Goal: Task Accomplishment & Management: Complete application form

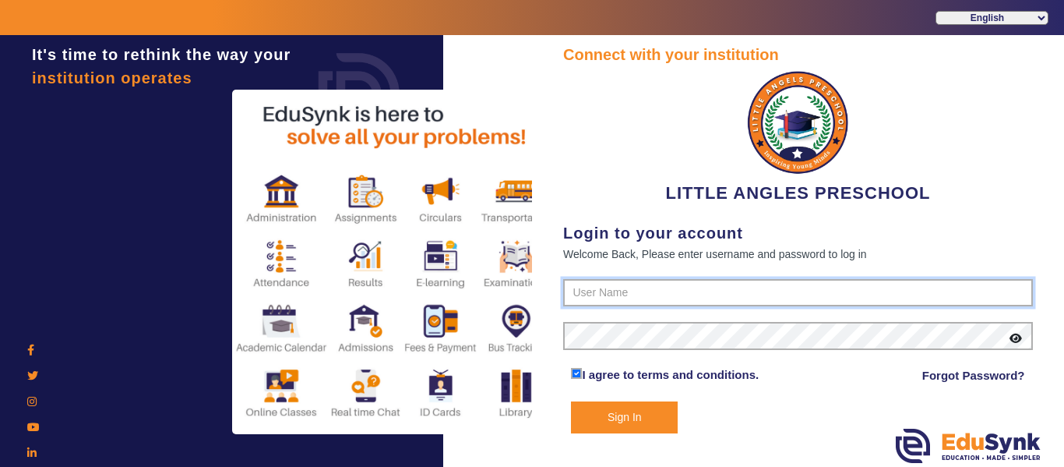
type input "9764614644"
click at [637, 414] on button "Sign In" at bounding box center [624, 417] width 107 height 32
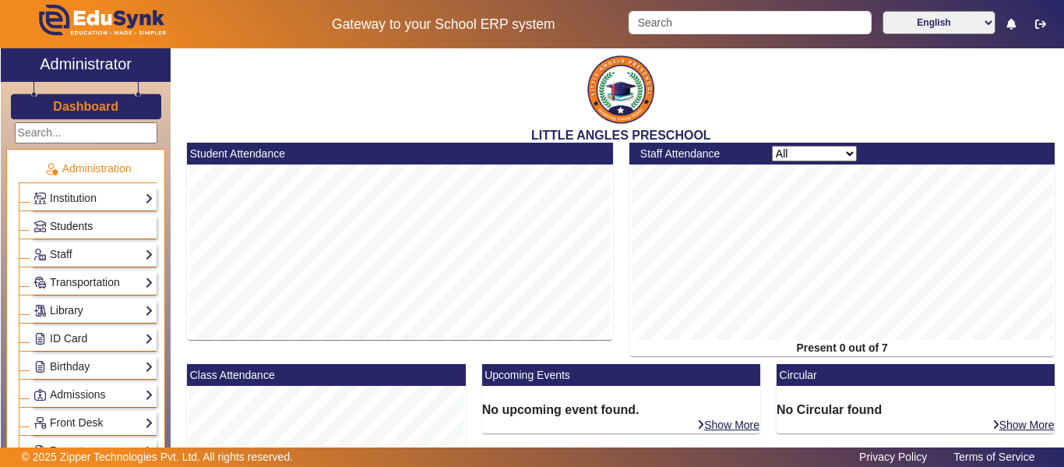
click at [78, 224] on span "Students" at bounding box center [71, 226] width 43 height 12
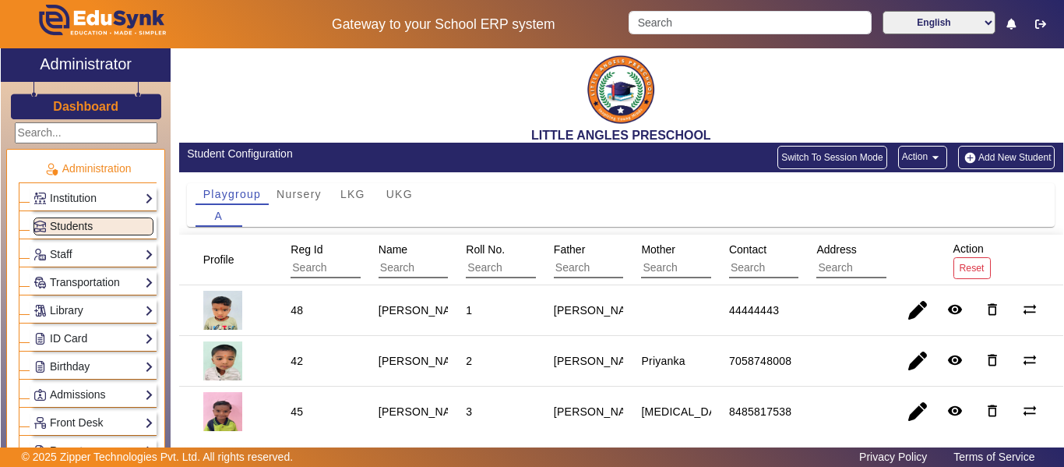
scroll to position [46, 0]
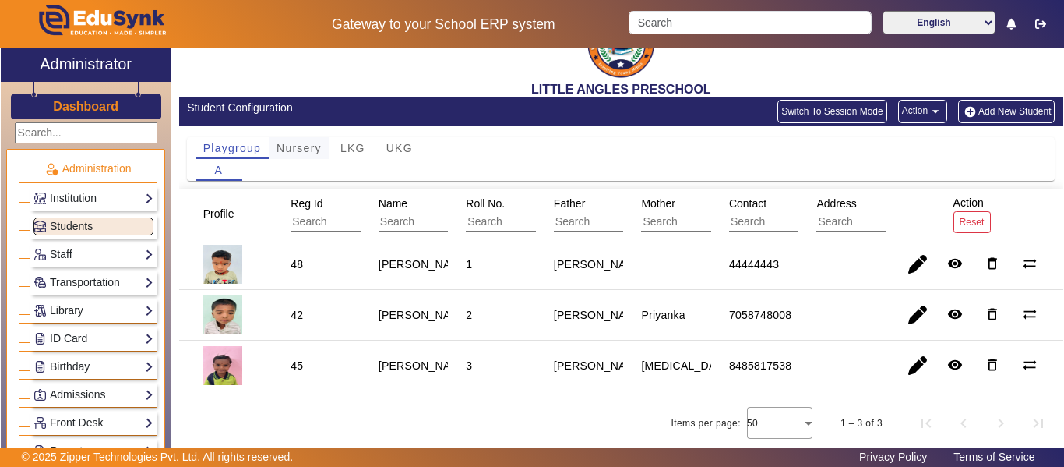
click at [311, 148] on span "Nursery" at bounding box center [299, 148] width 45 height 11
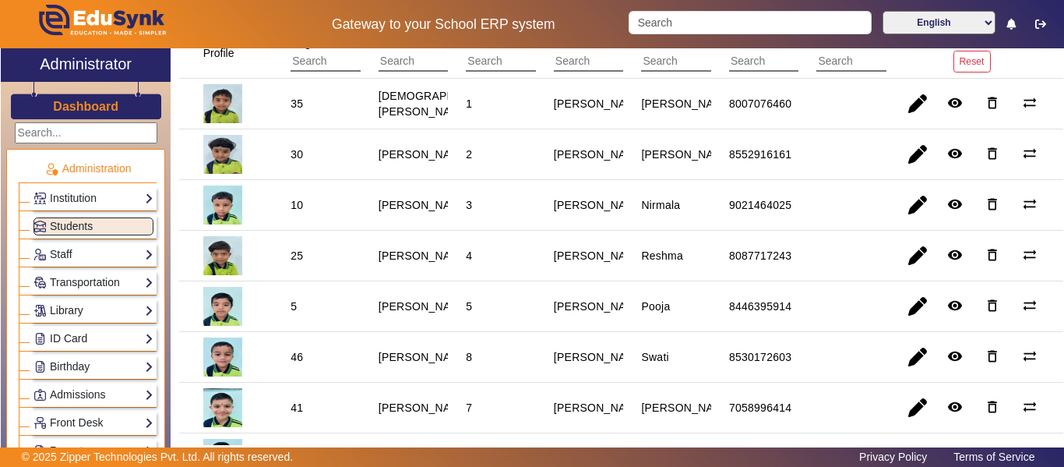
scroll to position [234, 0]
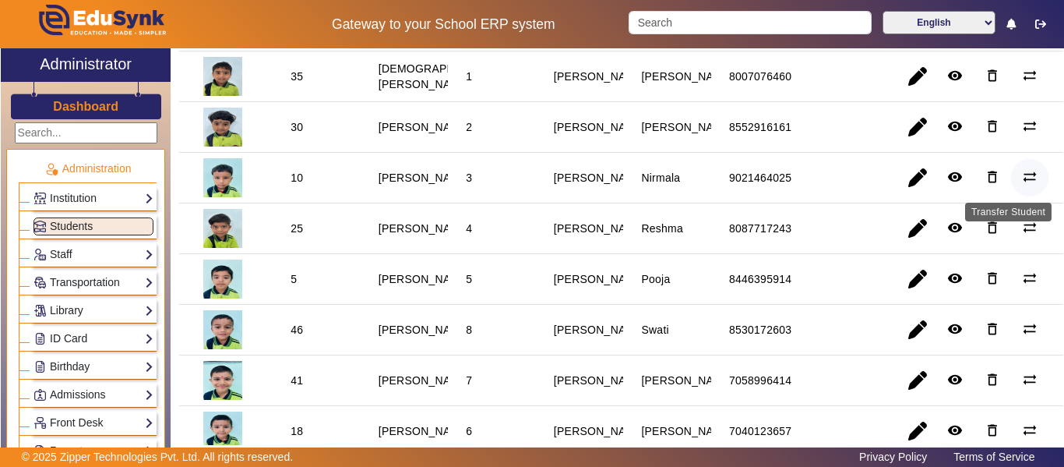
click at [1025, 175] on mat-icon "sync_alt" at bounding box center [1030, 177] width 16 height 16
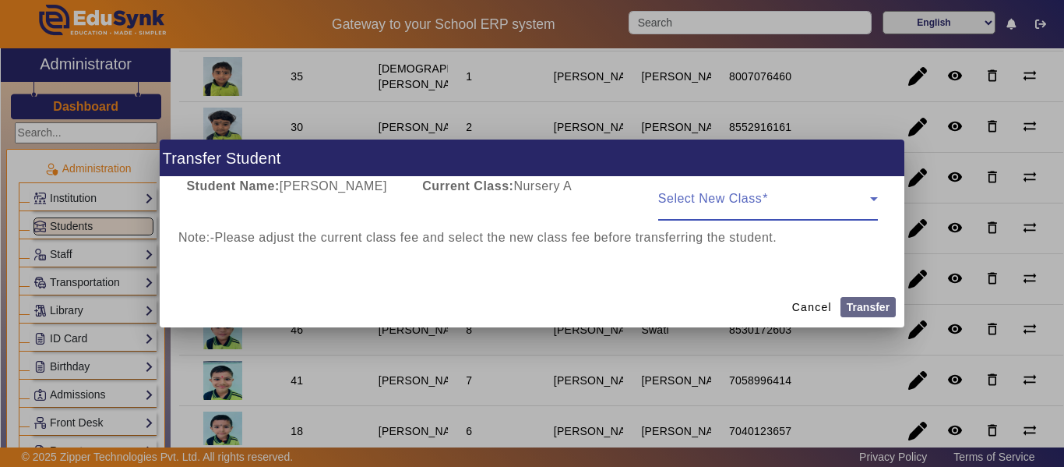
click at [842, 196] on span at bounding box center [764, 205] width 212 height 19
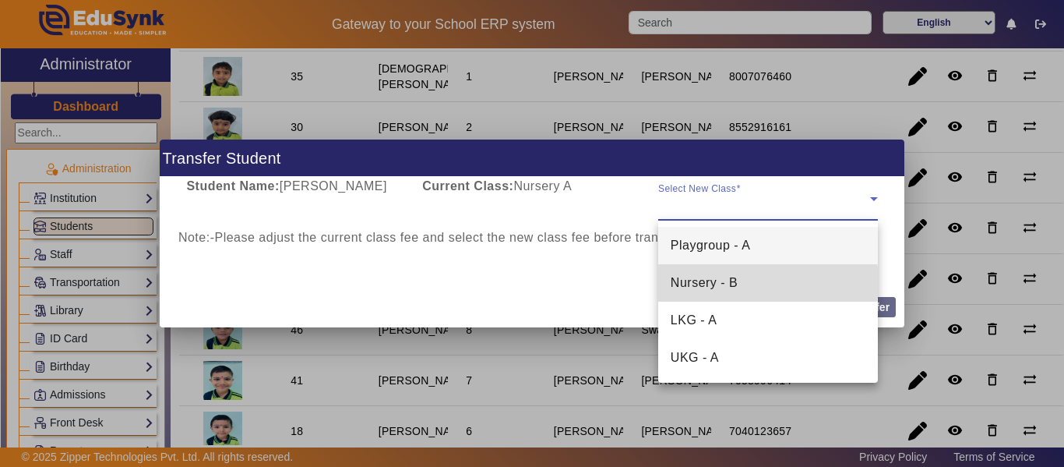
click at [736, 282] on span "Nursery - B" at bounding box center [704, 282] width 67 height 19
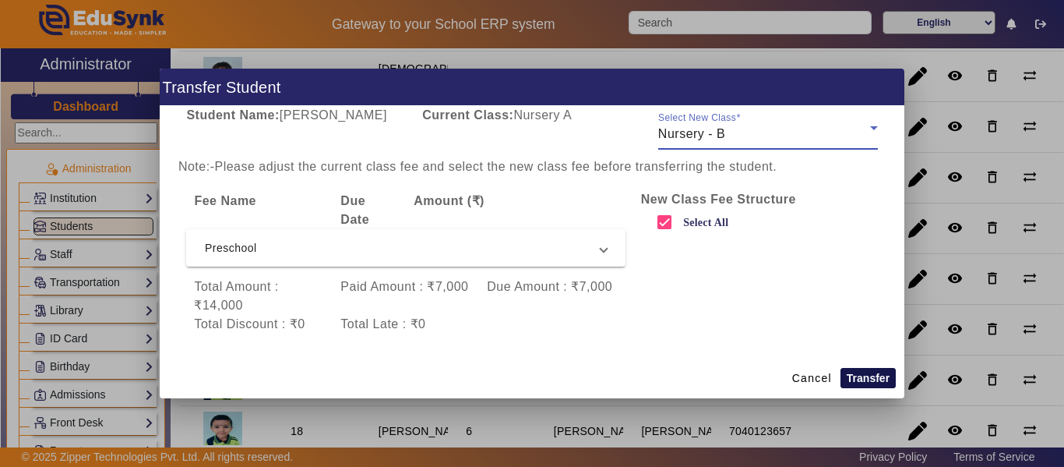
click at [878, 378] on button "Transfer" at bounding box center [868, 378] width 55 height 20
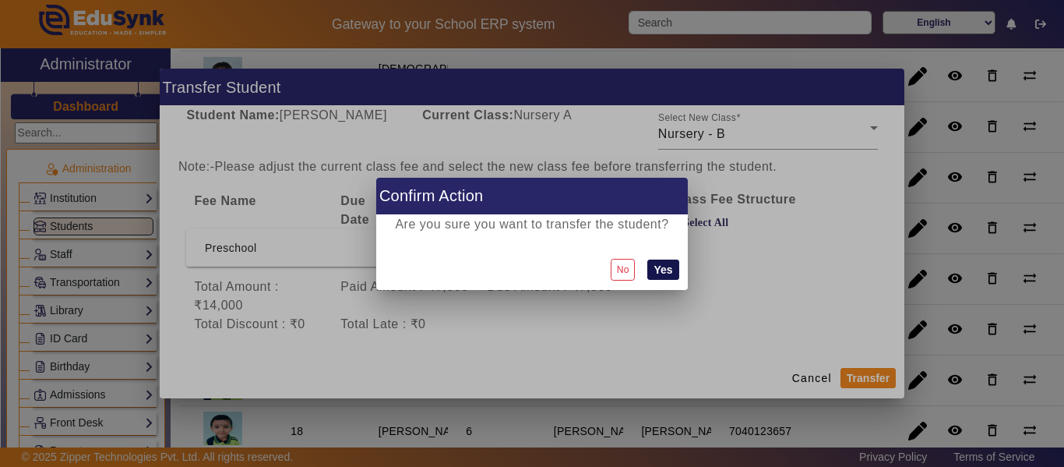
click at [666, 270] on button "Yes" at bounding box center [662, 269] width 31 height 20
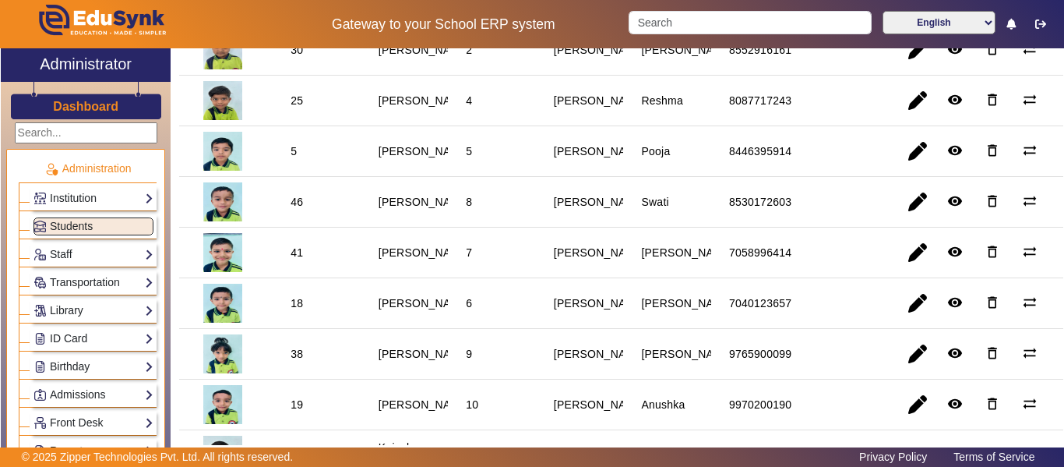
scroll to position [312, 0]
click at [1024, 150] on mat-icon "sync_alt" at bounding box center [1030, 150] width 16 height 16
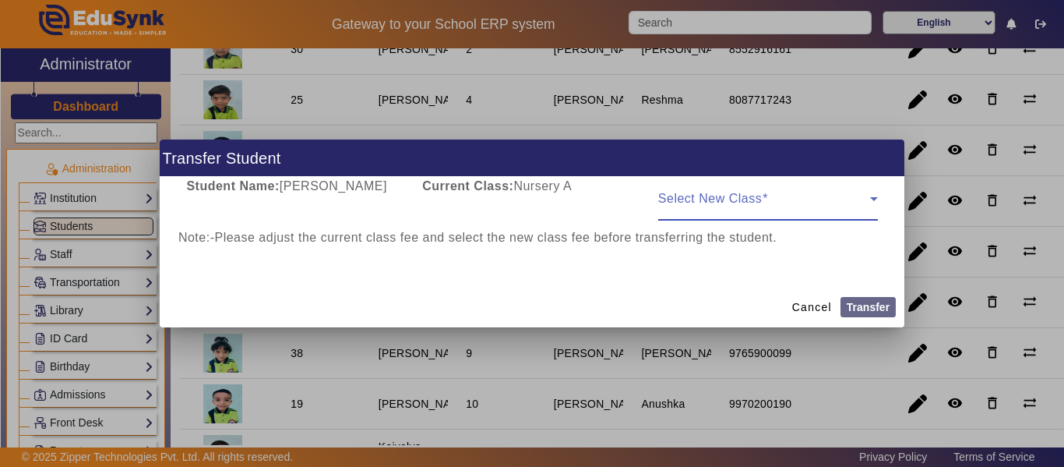
click at [762, 202] on span at bounding box center [764, 205] width 212 height 19
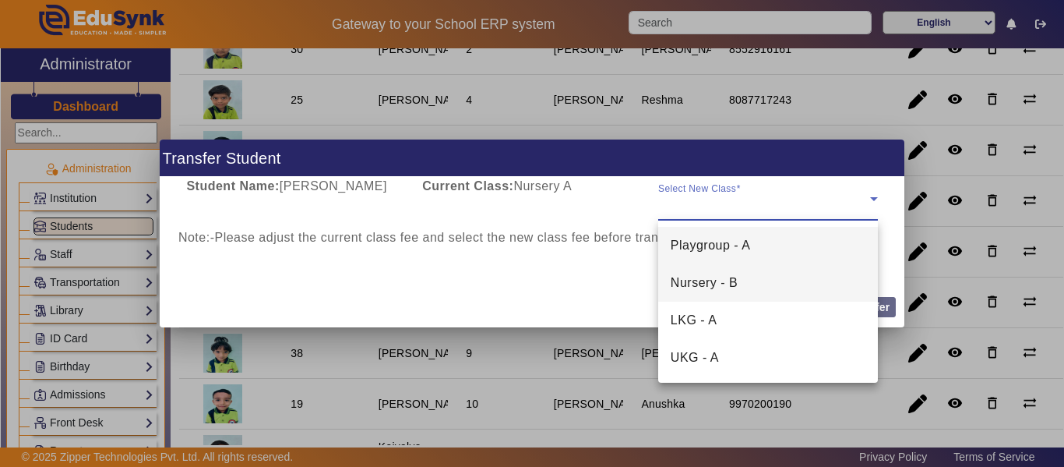
click at [729, 282] on span "Nursery - B" at bounding box center [704, 282] width 67 height 19
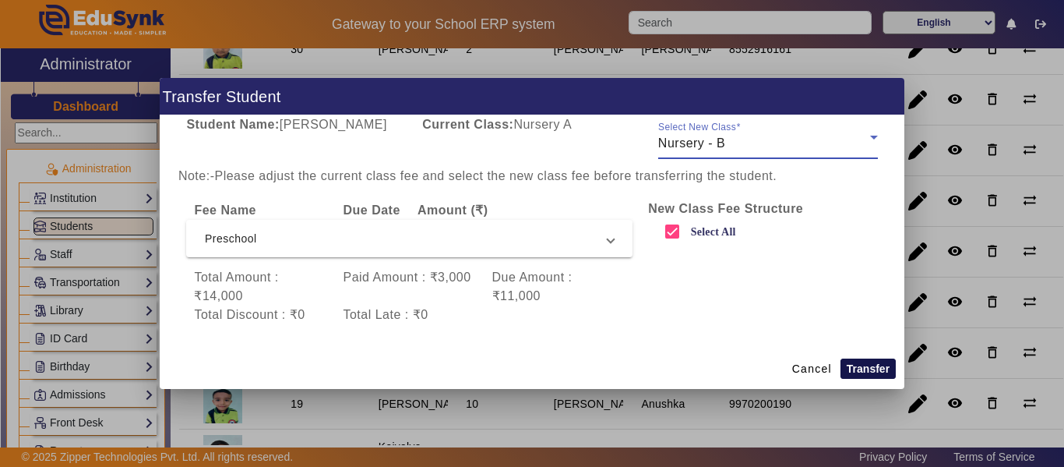
click at [868, 365] on button "Transfer" at bounding box center [868, 368] width 55 height 20
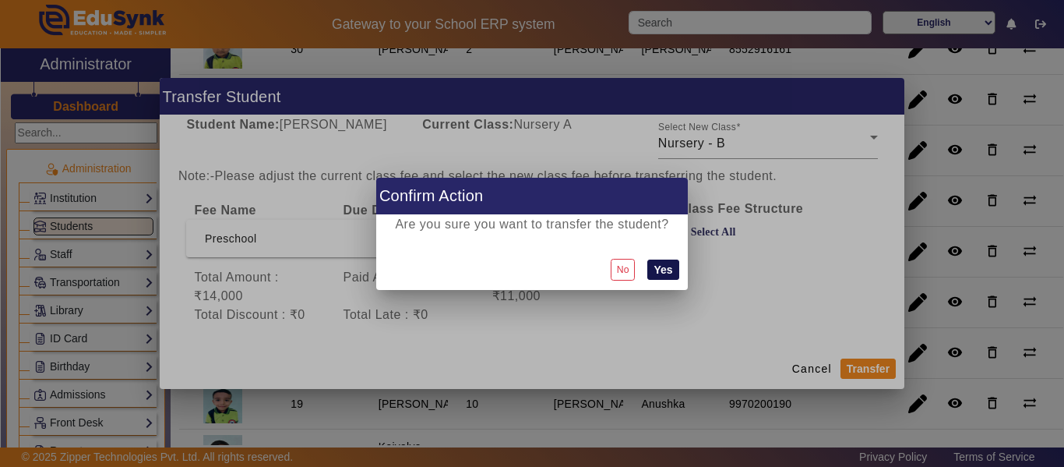
click at [663, 268] on button "Yes" at bounding box center [662, 269] width 31 height 20
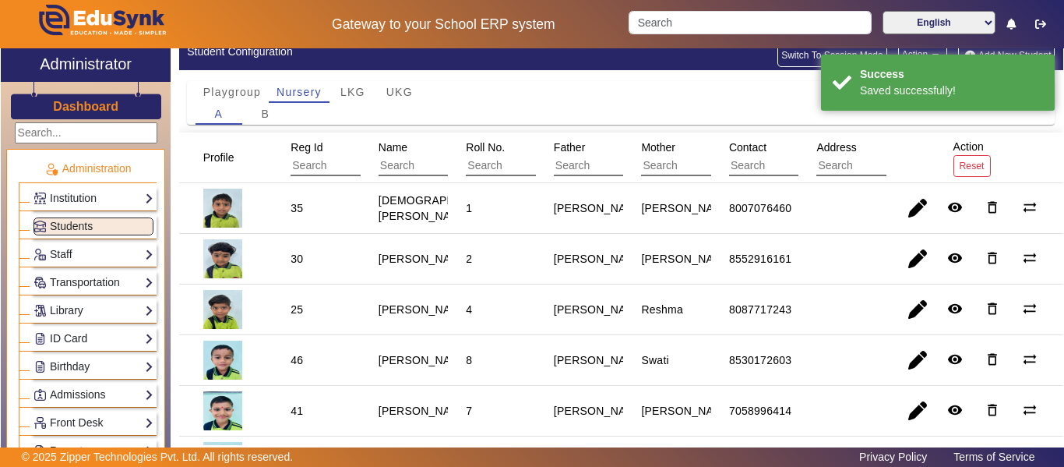
scroll to position [234, 0]
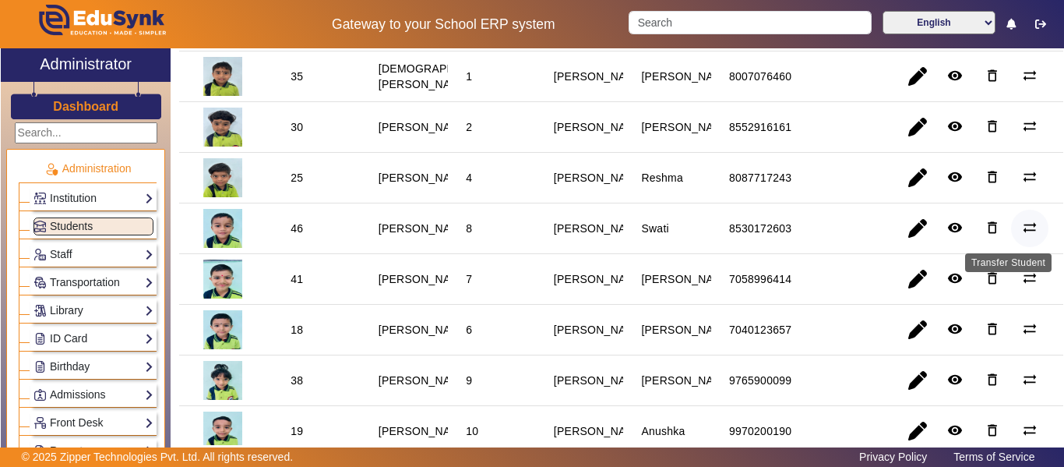
click at [1025, 226] on mat-icon "sync_alt" at bounding box center [1030, 228] width 16 height 16
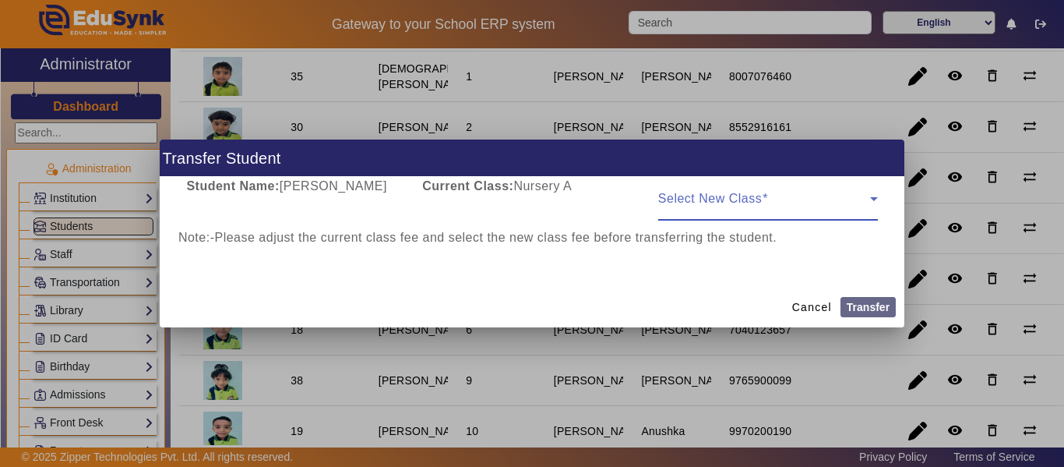
click at [782, 199] on span at bounding box center [764, 205] width 212 height 19
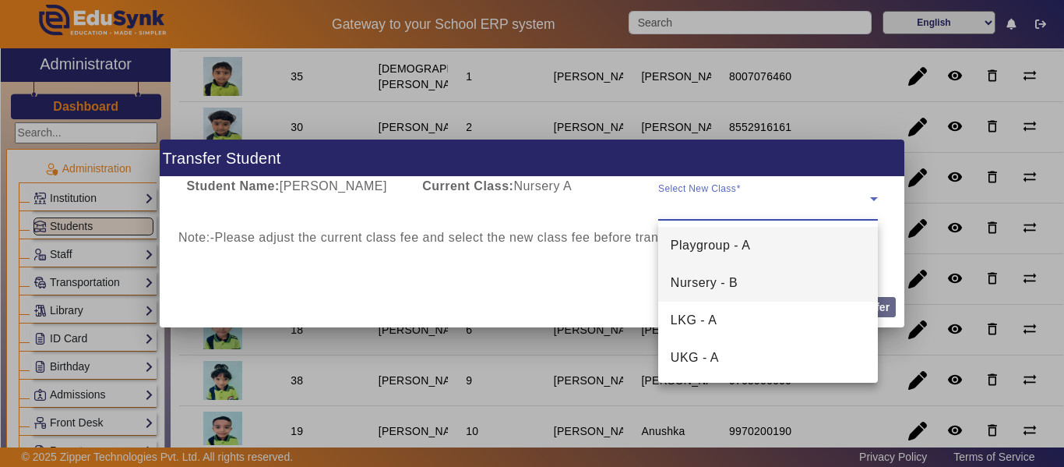
click at [737, 277] on span "Nursery - B" at bounding box center [704, 282] width 67 height 19
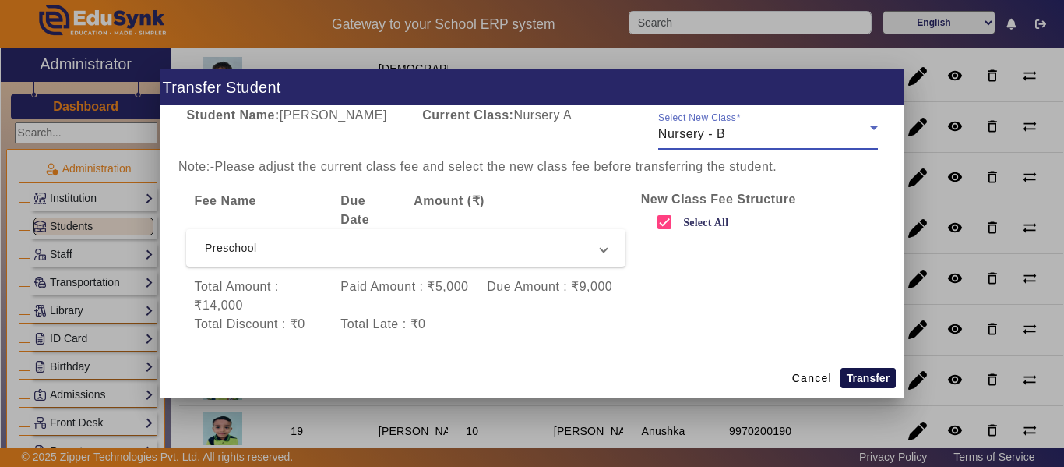
click at [865, 374] on button "Transfer" at bounding box center [868, 378] width 55 height 20
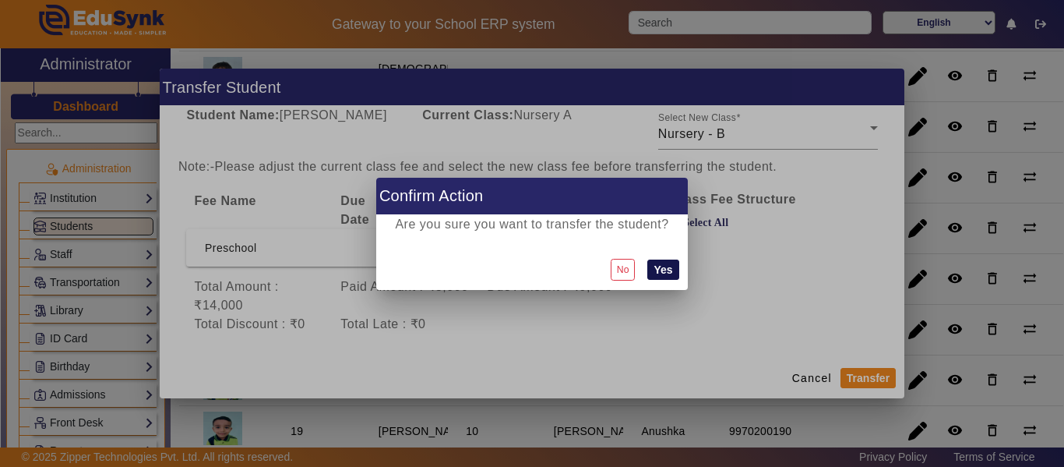
click at [669, 267] on button "Yes" at bounding box center [662, 269] width 31 height 20
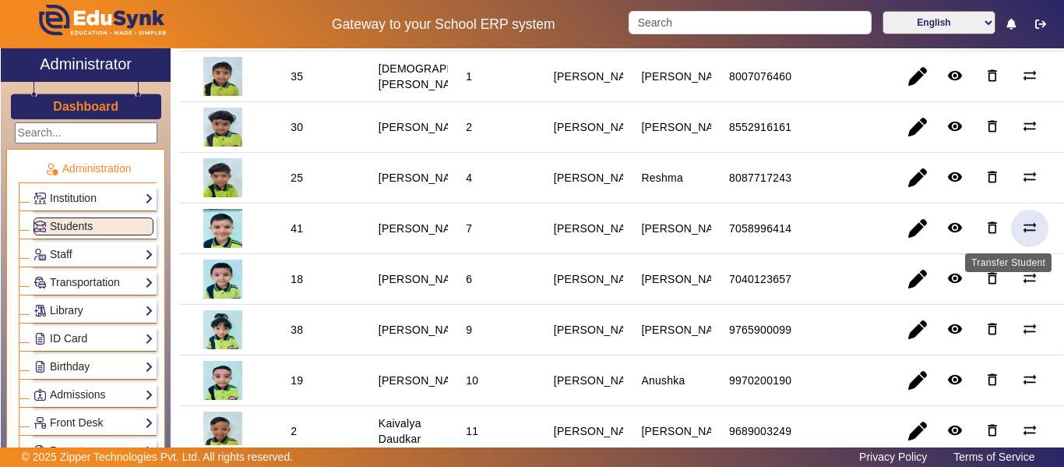
click at [1028, 228] on mat-icon "sync_alt" at bounding box center [1030, 228] width 16 height 16
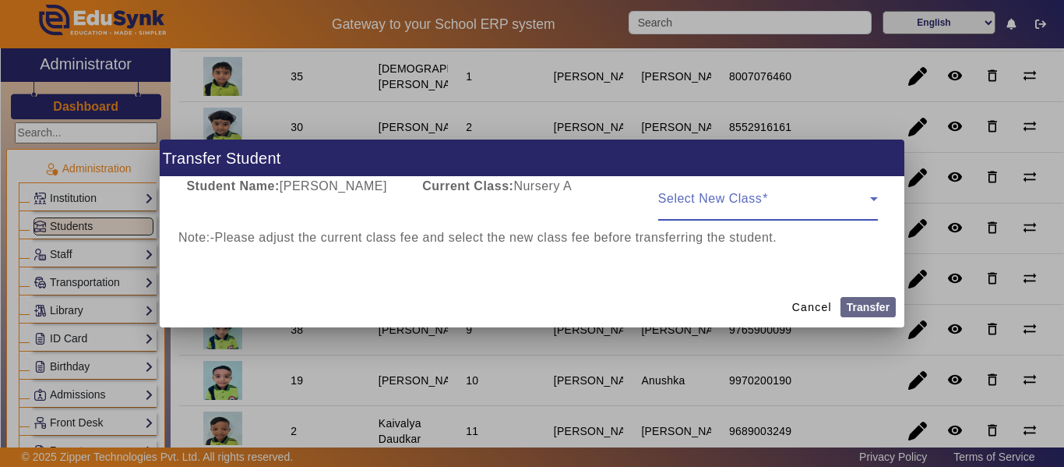
click at [738, 201] on span at bounding box center [764, 205] width 212 height 19
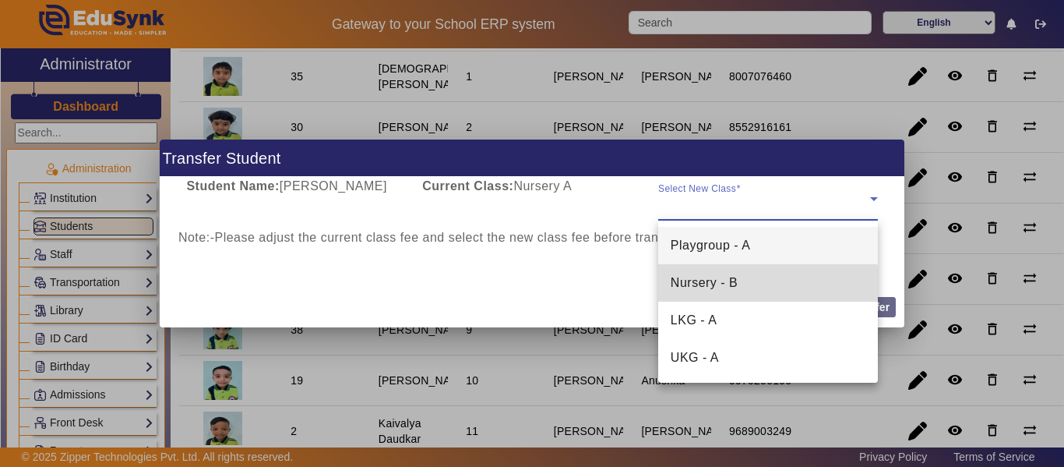
click at [722, 284] on span "Nursery - B" at bounding box center [704, 282] width 67 height 19
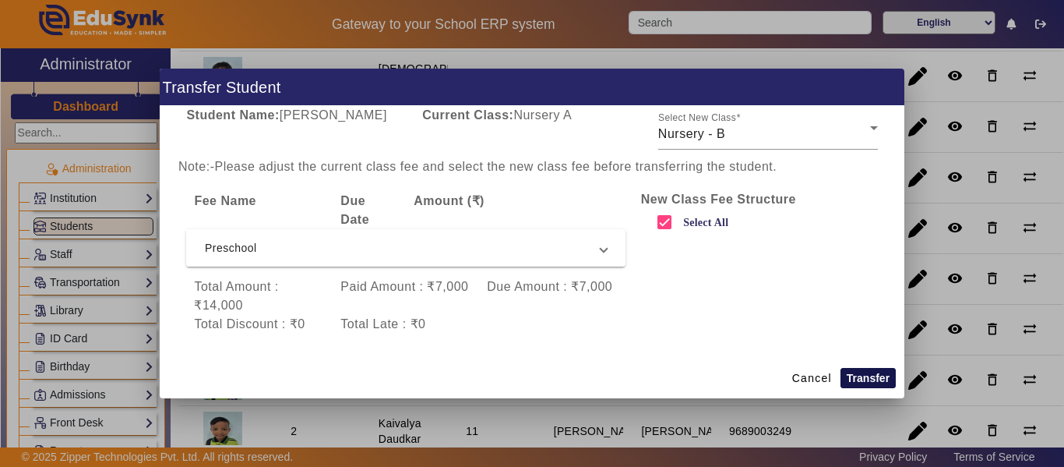
click at [874, 373] on button "Transfer" at bounding box center [868, 378] width 55 height 20
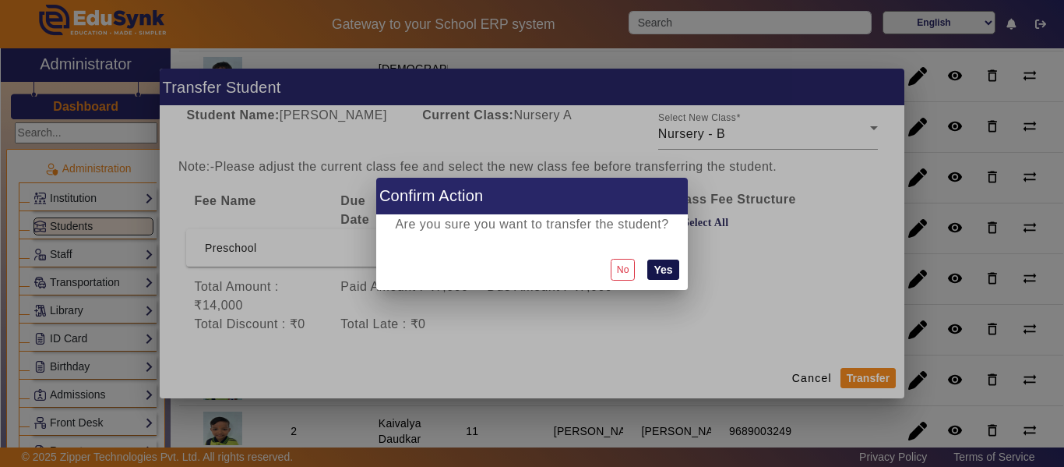
click at [669, 266] on button "Yes" at bounding box center [662, 269] width 31 height 20
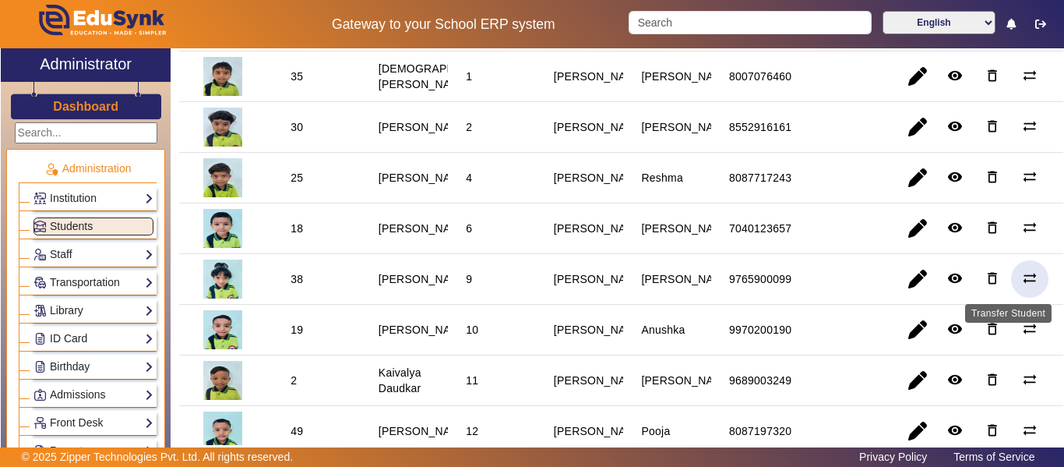
click at [1026, 276] on mat-icon "sync_alt" at bounding box center [1030, 278] width 16 height 16
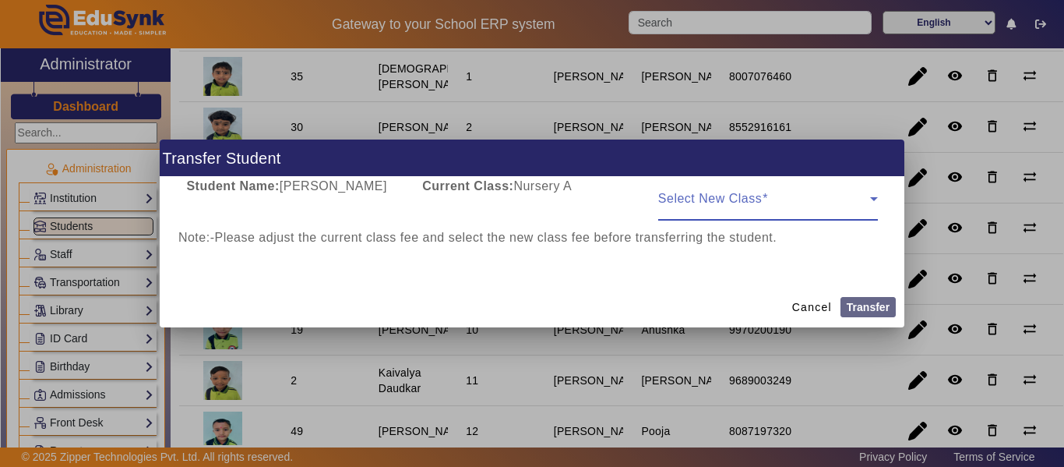
click at [790, 199] on span at bounding box center [764, 205] width 212 height 19
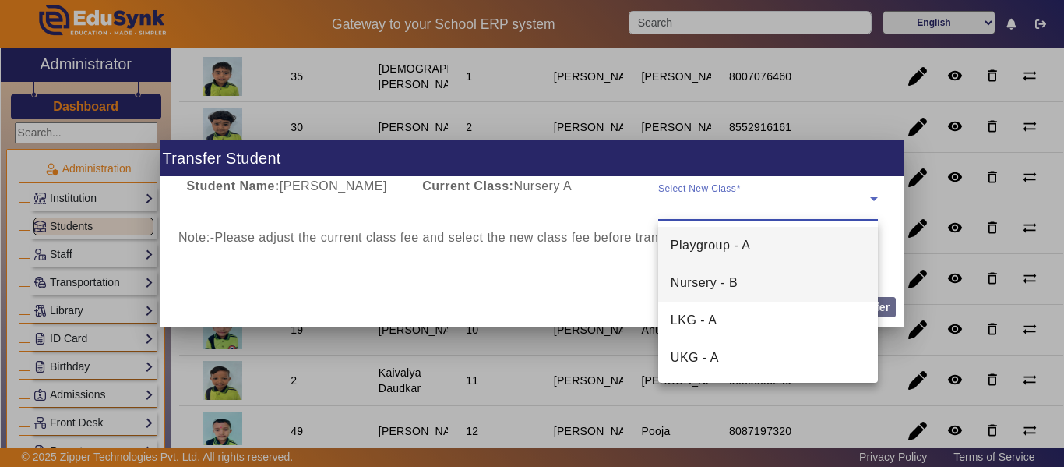
click at [747, 276] on mat-option "Nursery - B" at bounding box center [768, 282] width 220 height 37
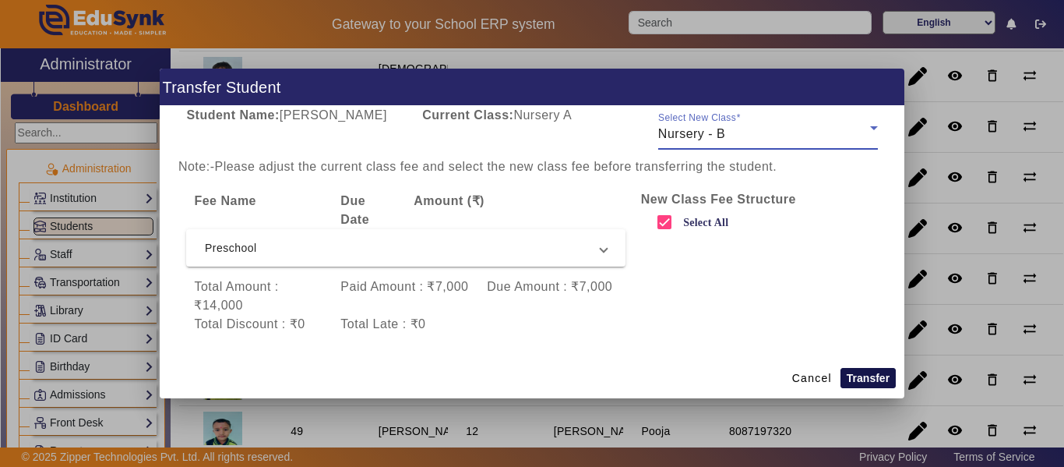
click at [873, 372] on button "Transfer" at bounding box center [868, 378] width 55 height 20
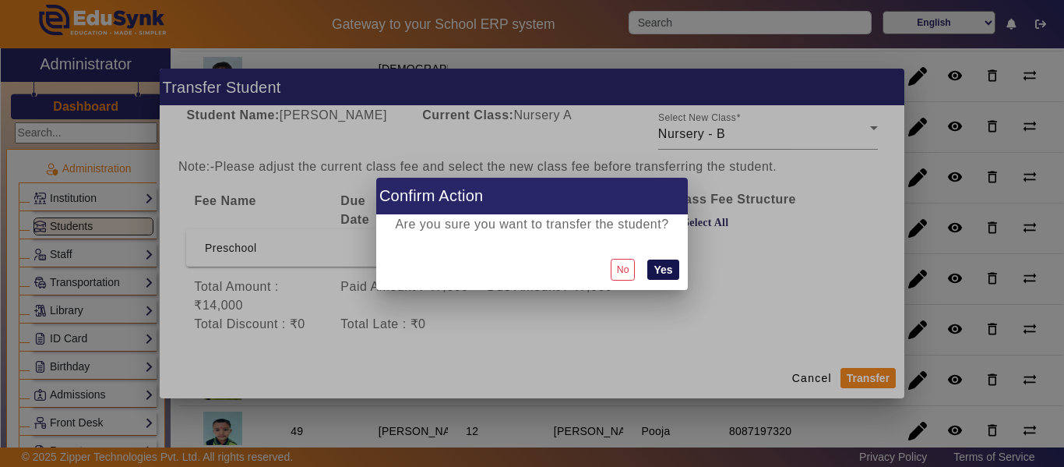
click at [665, 267] on button "Yes" at bounding box center [662, 269] width 31 height 20
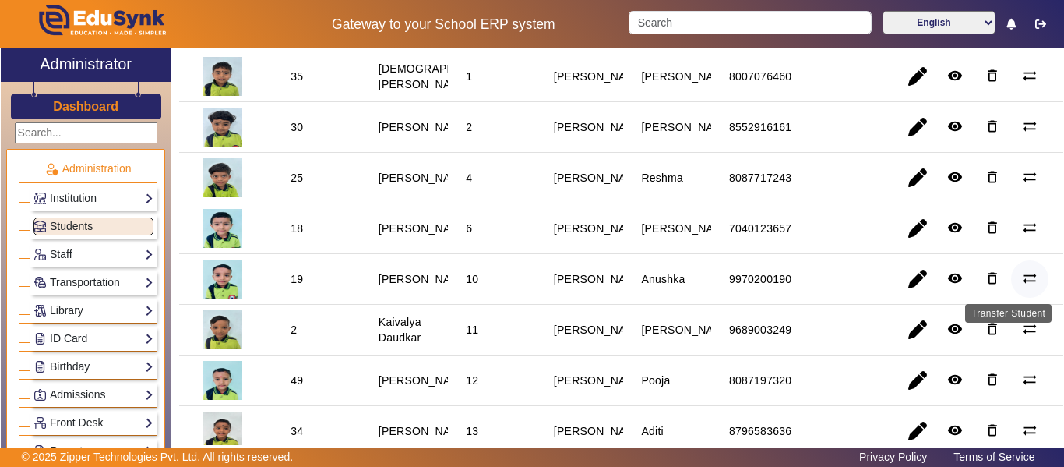
click at [1022, 278] on mat-icon "sync_alt" at bounding box center [1030, 278] width 16 height 16
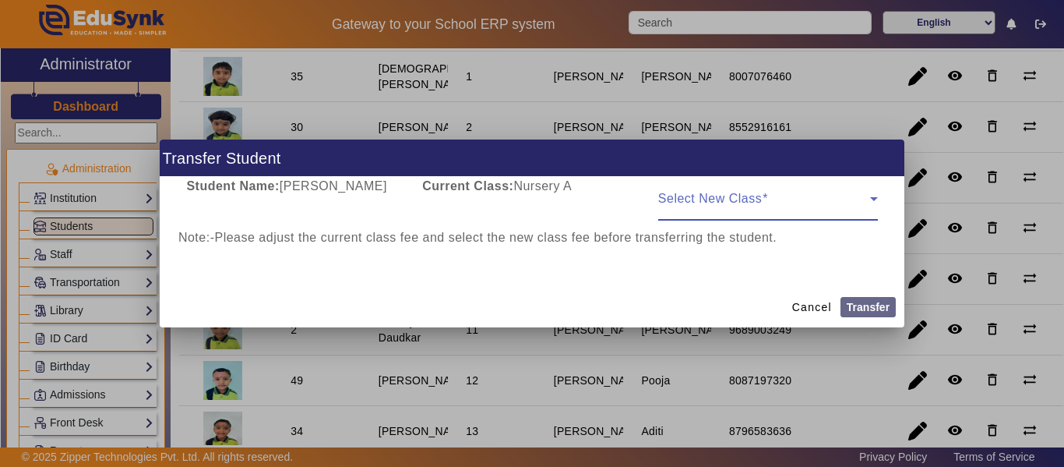
click at [793, 200] on span at bounding box center [764, 205] width 212 height 19
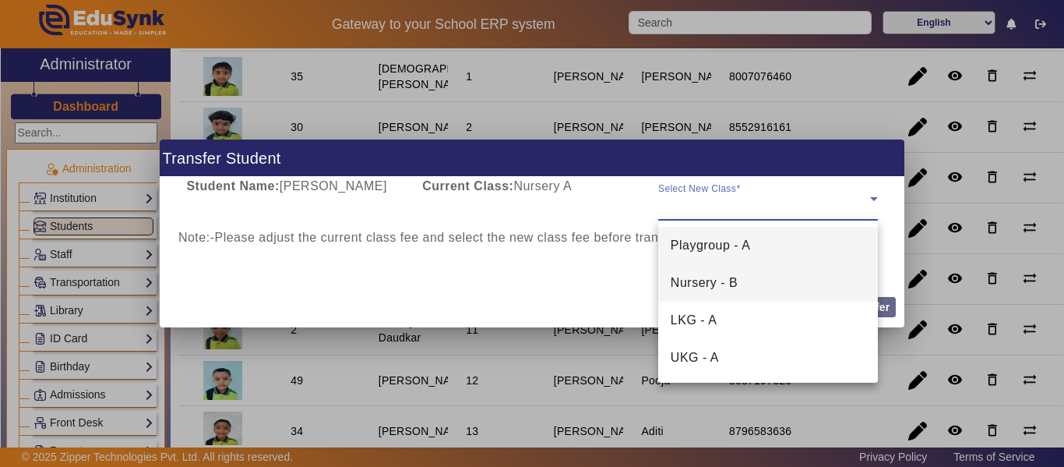
click at [732, 277] on span "Nursery - B" at bounding box center [704, 282] width 67 height 19
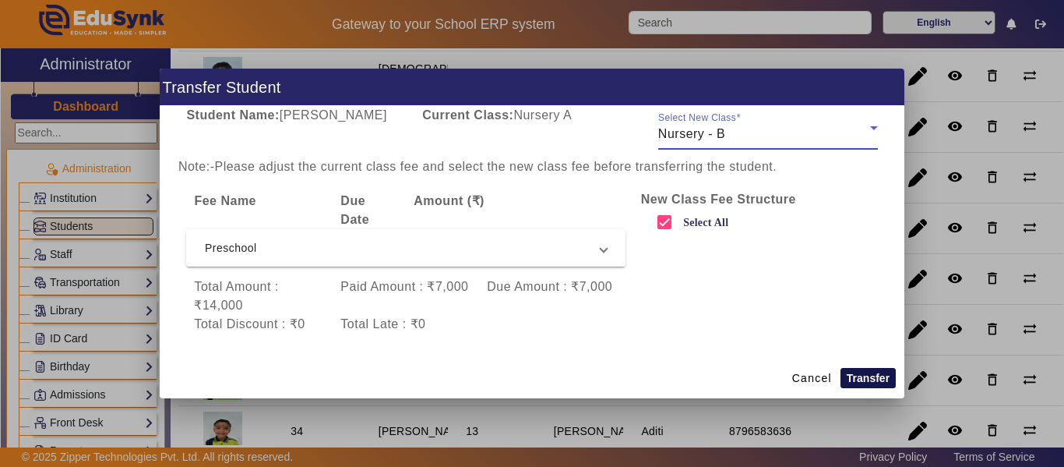
click at [867, 370] on button "Transfer" at bounding box center [868, 378] width 55 height 20
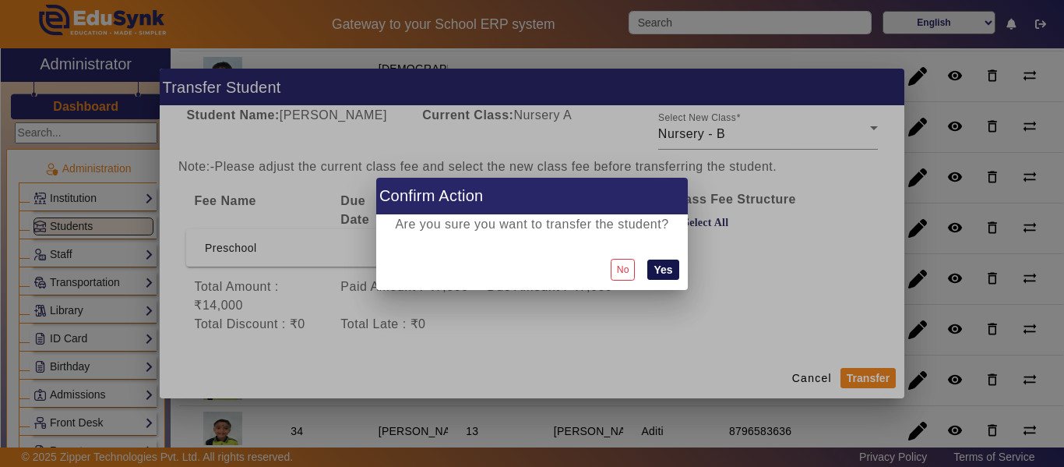
click at [667, 265] on button "Yes" at bounding box center [662, 269] width 31 height 20
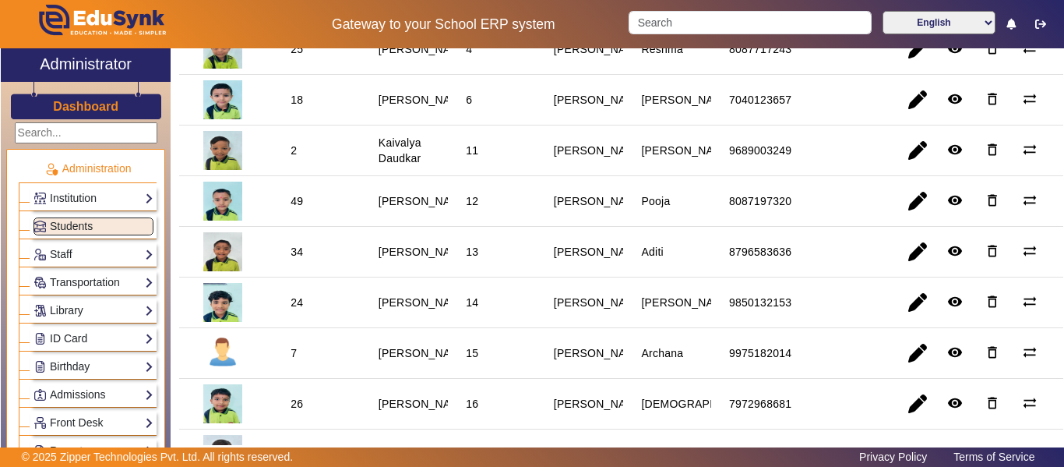
scroll to position [390, 0]
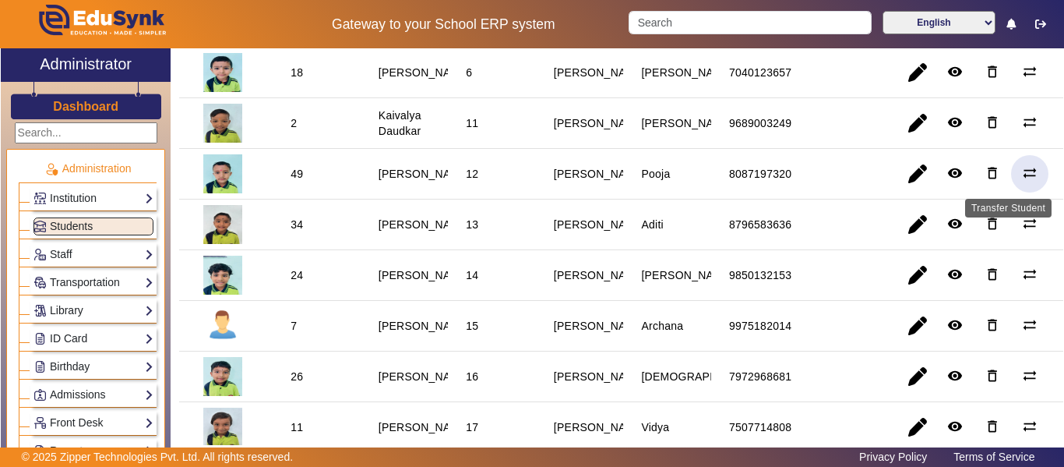
click at [1027, 171] on mat-icon "sync_alt" at bounding box center [1030, 173] width 16 height 16
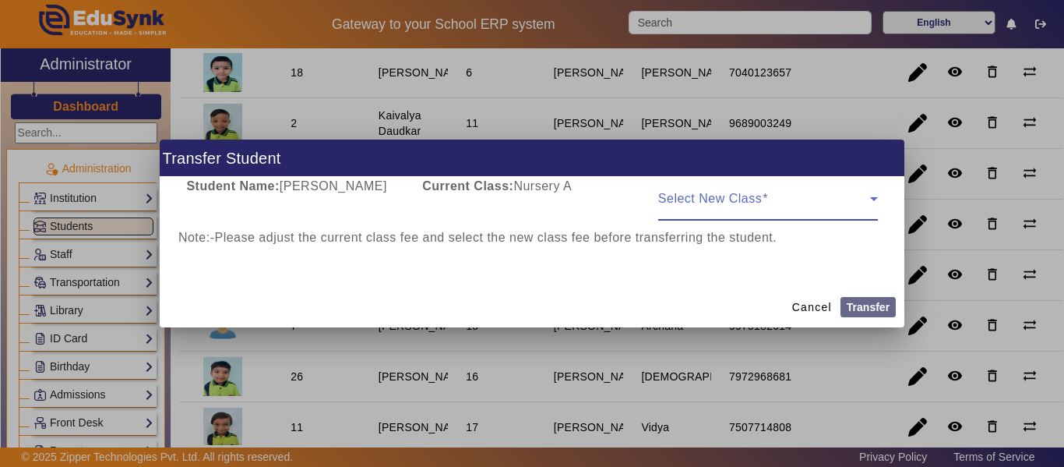
click at [809, 204] on span at bounding box center [764, 205] width 212 height 19
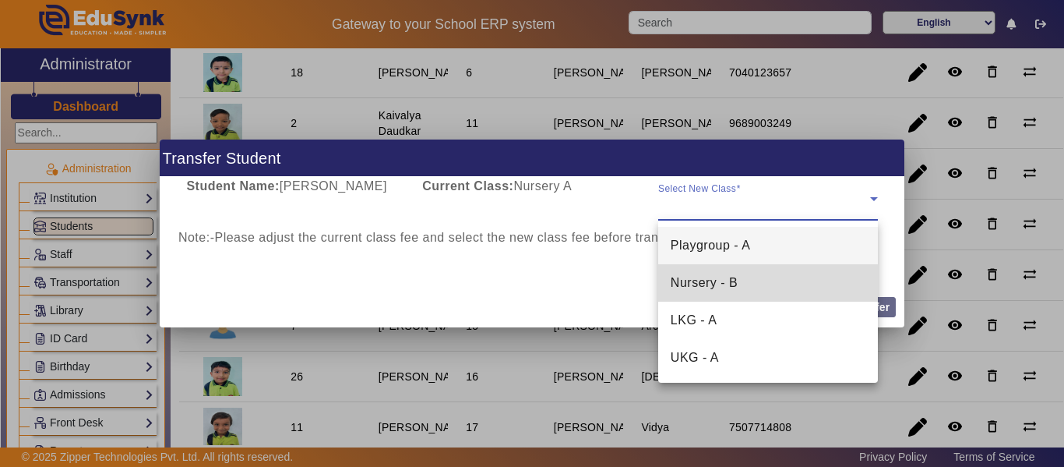
click at [777, 278] on mat-option "Nursery - B" at bounding box center [768, 282] width 220 height 37
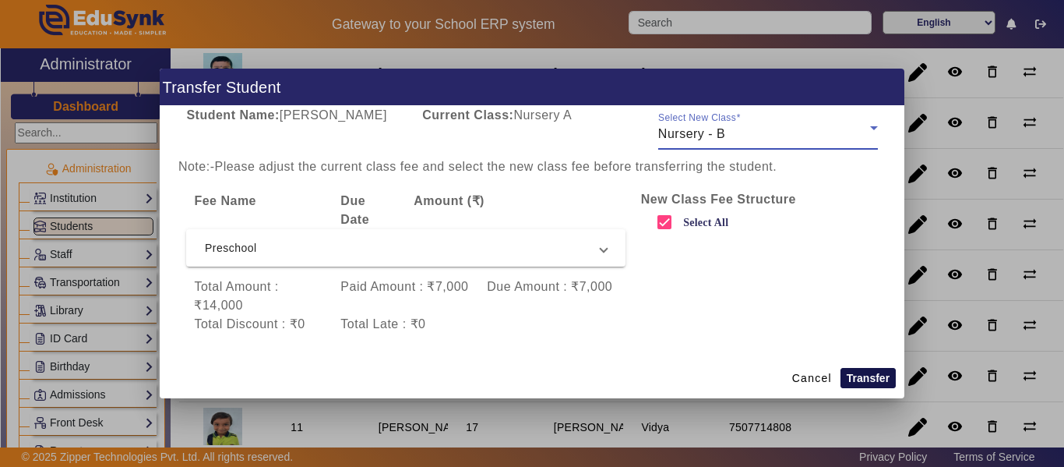
click at [868, 371] on button "Transfer" at bounding box center [868, 378] width 55 height 20
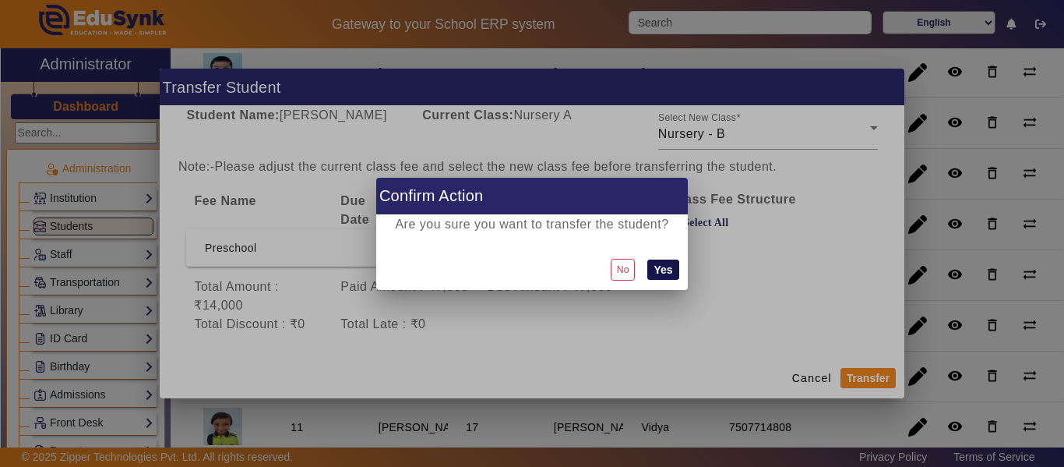
click at [669, 265] on button "Yes" at bounding box center [662, 269] width 31 height 20
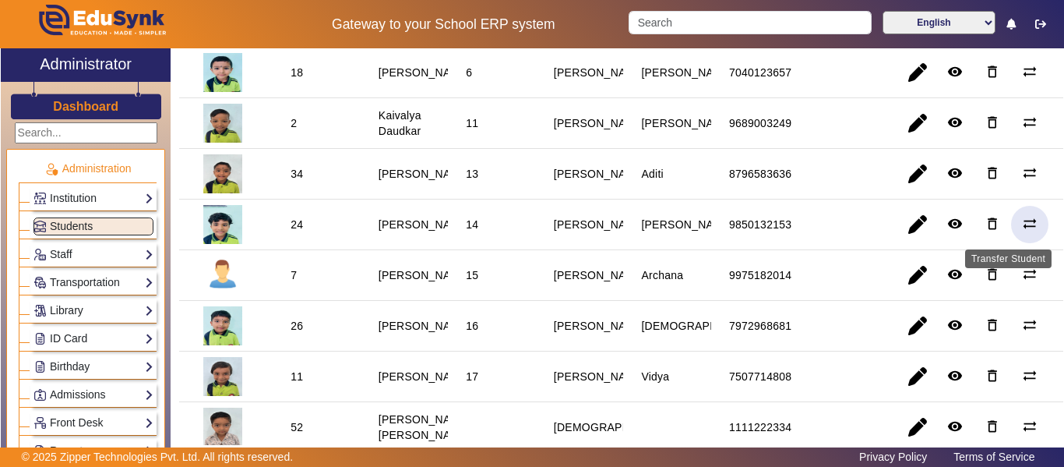
click at [1022, 221] on mat-icon "sync_alt" at bounding box center [1030, 224] width 16 height 16
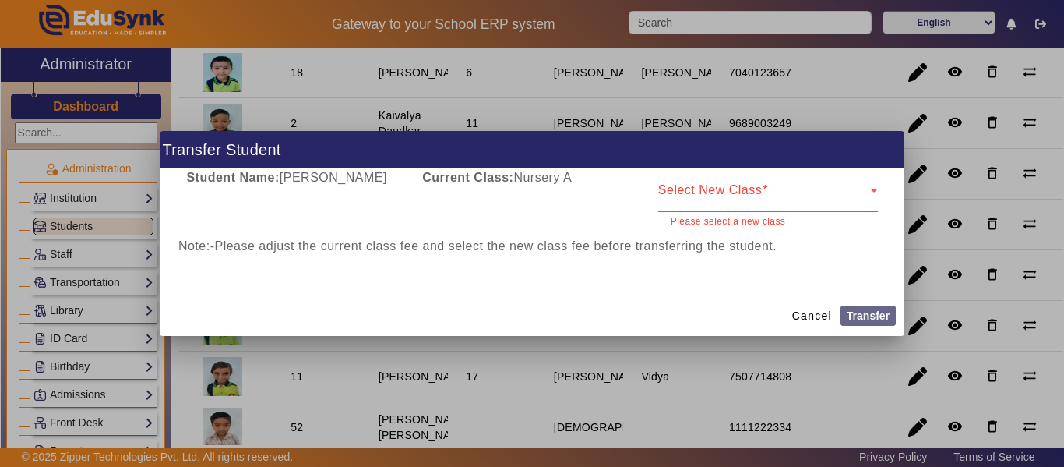
click at [730, 182] on div "Select New Class" at bounding box center [768, 190] width 220 height 44
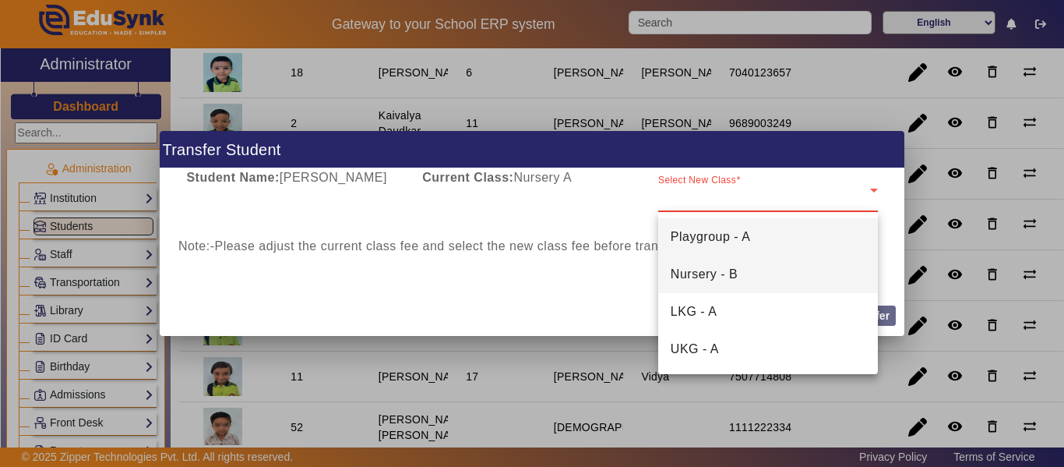
click at [729, 273] on span "Nursery - B" at bounding box center [704, 274] width 67 height 19
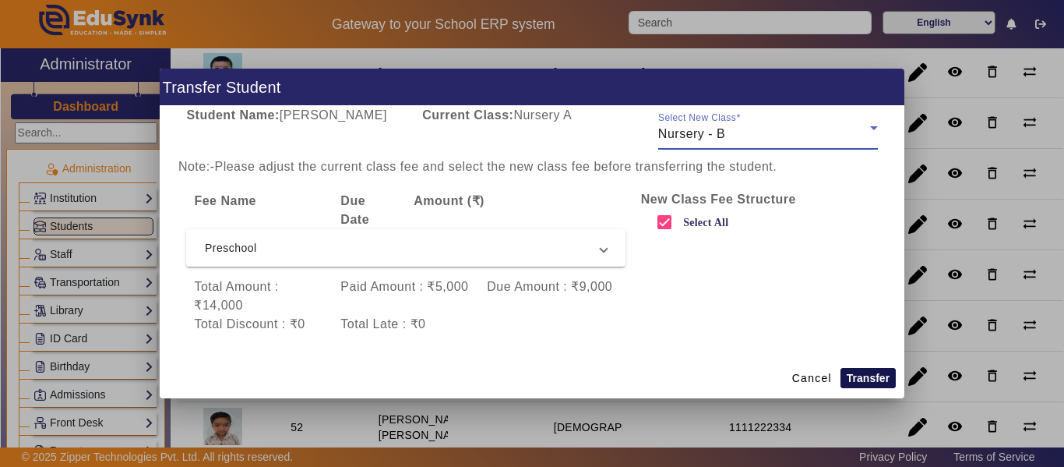
click at [866, 378] on button "Transfer" at bounding box center [868, 378] width 55 height 20
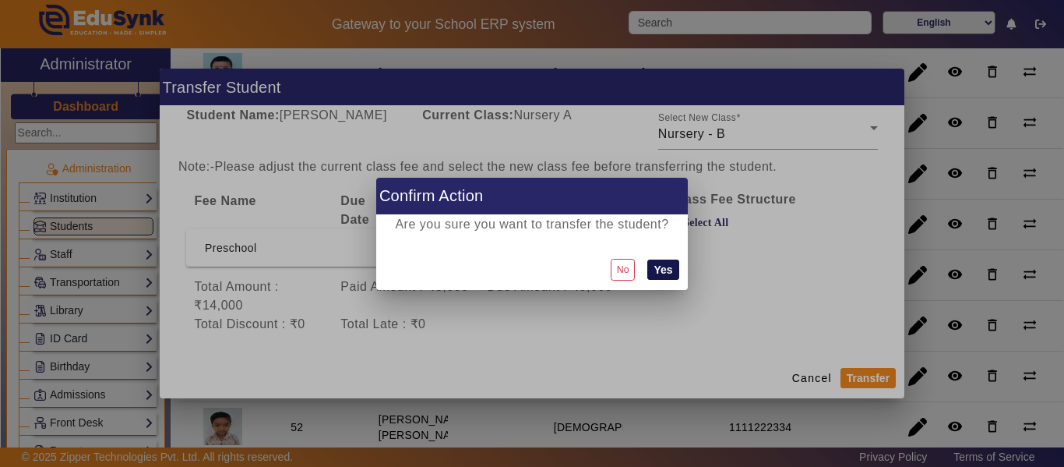
click at [668, 266] on button "Yes" at bounding box center [662, 269] width 31 height 20
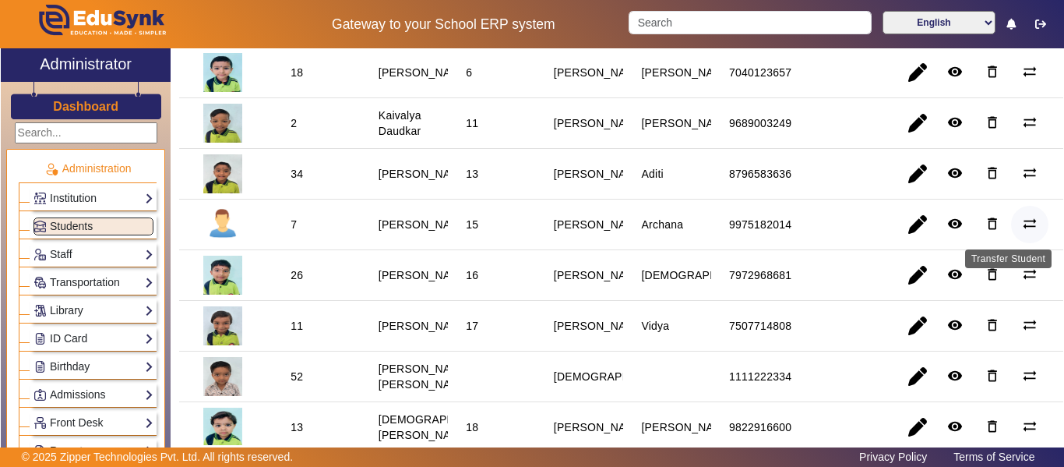
click at [1026, 221] on mat-icon "sync_alt" at bounding box center [1030, 224] width 16 height 16
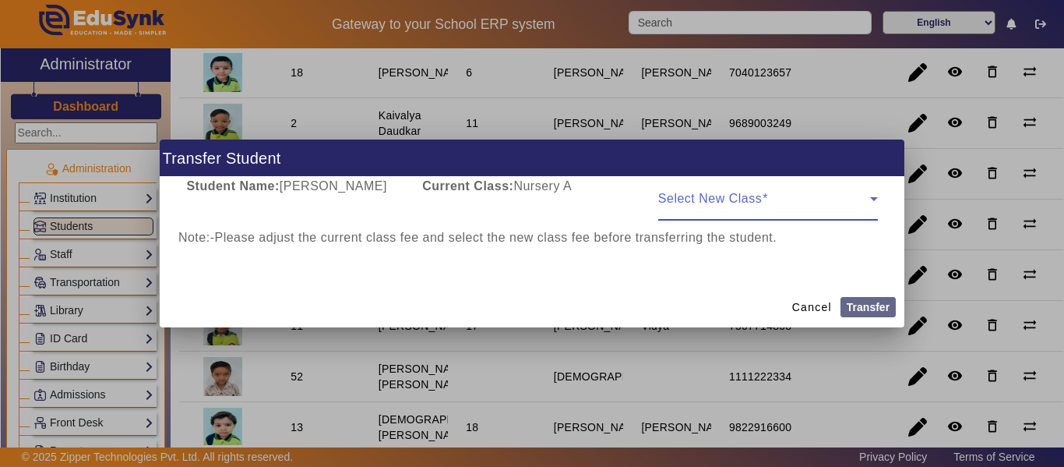
click at [759, 197] on span at bounding box center [764, 205] width 212 height 19
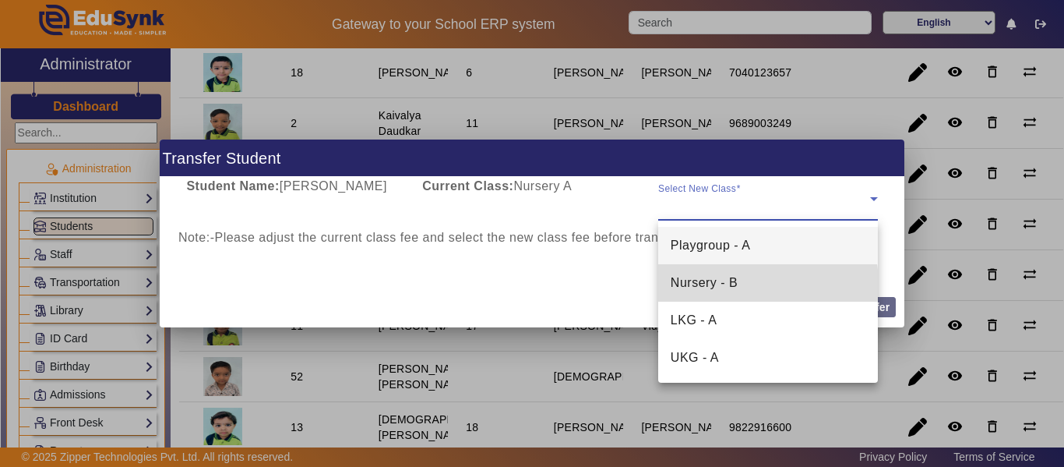
click at [732, 284] on span "Nursery - B" at bounding box center [704, 282] width 67 height 19
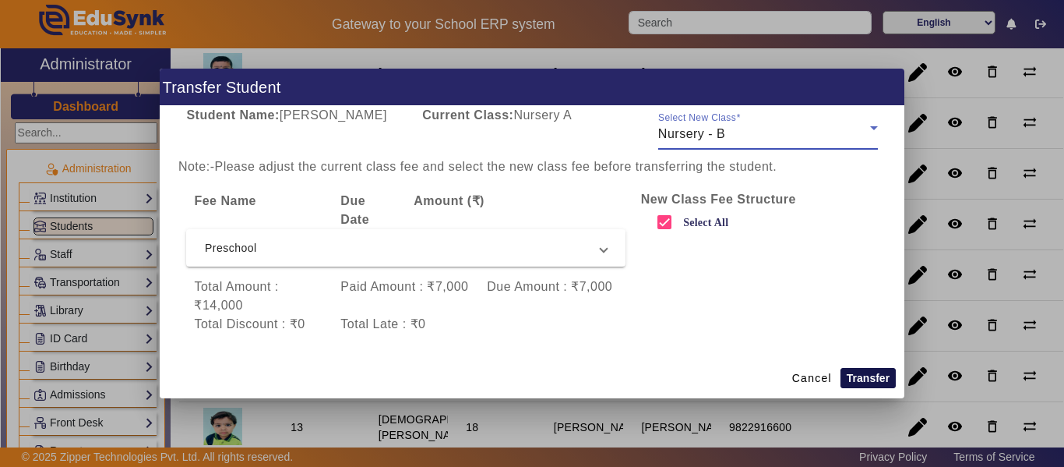
click at [863, 378] on button "Transfer" at bounding box center [868, 378] width 55 height 20
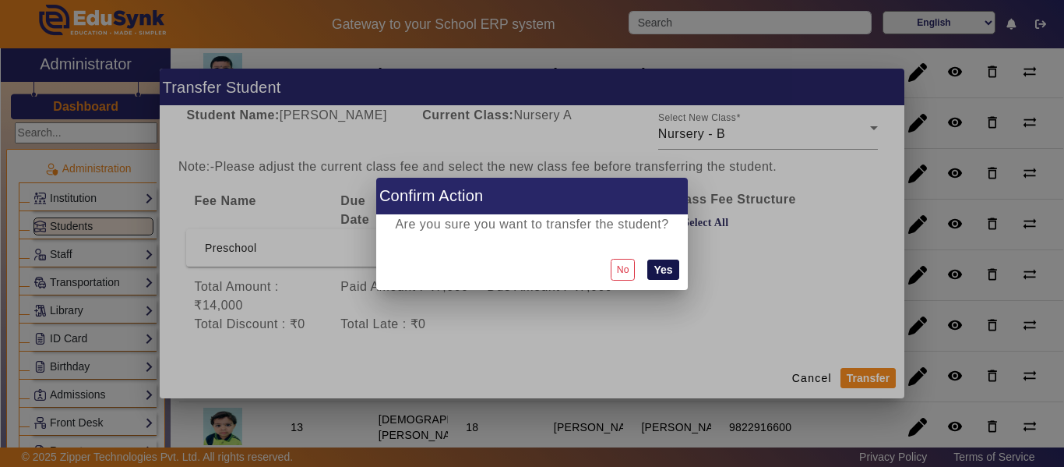
click at [671, 267] on button "Yes" at bounding box center [662, 269] width 31 height 20
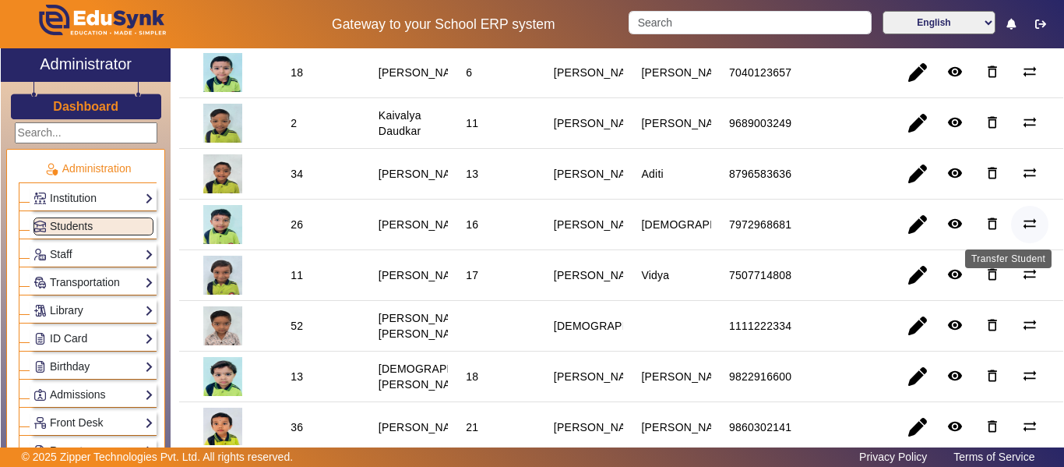
click at [1026, 220] on mat-icon "sync_alt" at bounding box center [1030, 224] width 16 height 16
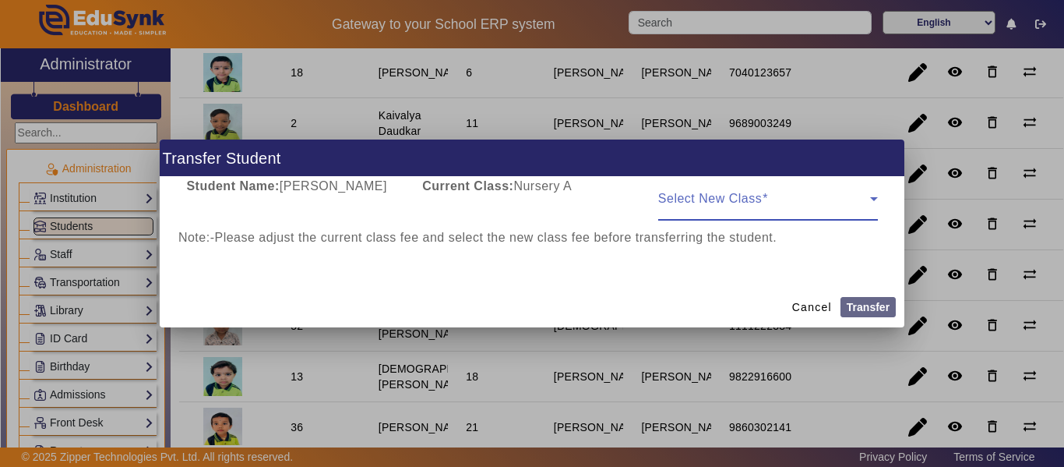
click at [800, 201] on span at bounding box center [764, 205] width 212 height 19
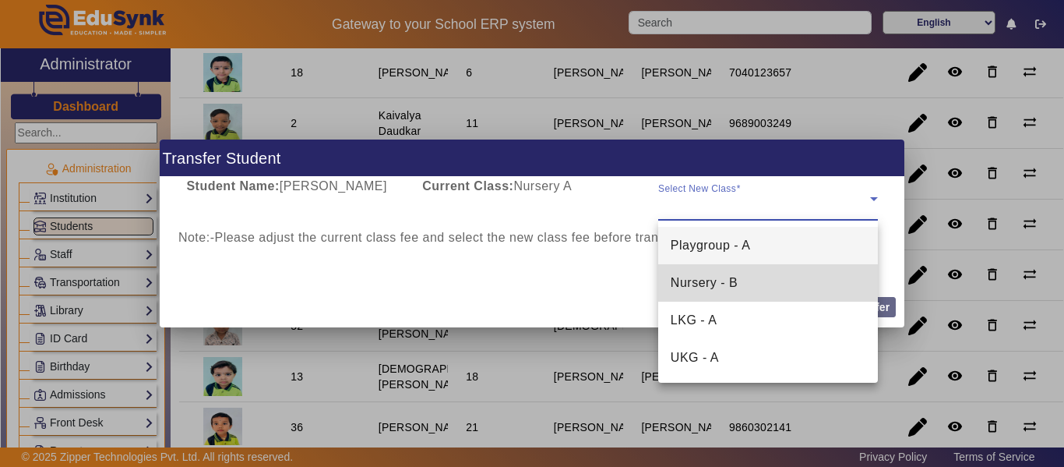
click at [733, 281] on span "Nursery - B" at bounding box center [704, 282] width 67 height 19
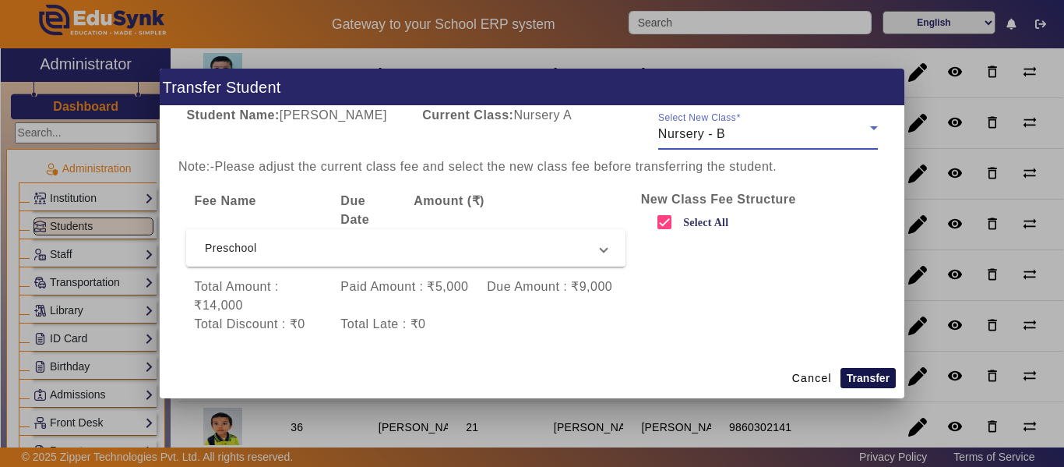
click at [871, 375] on button "Transfer" at bounding box center [868, 378] width 55 height 20
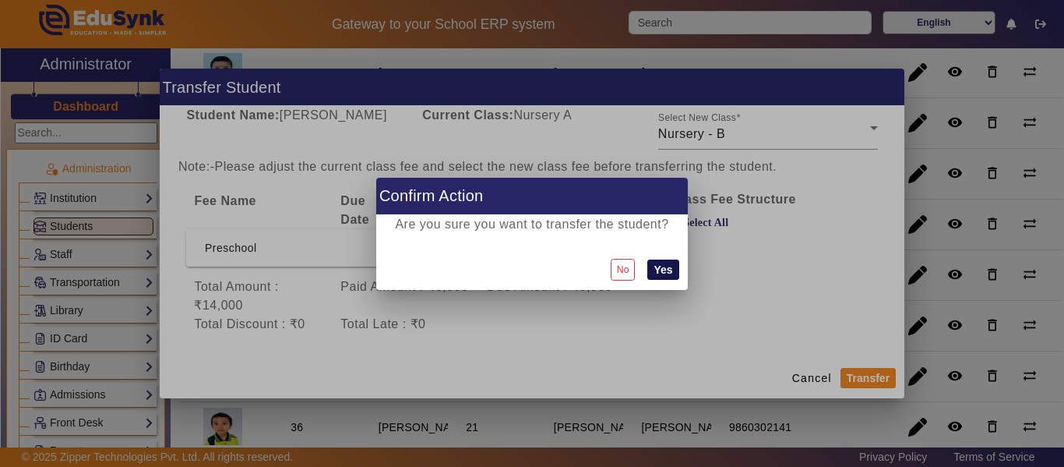
click at [672, 271] on button "Yes" at bounding box center [662, 269] width 31 height 20
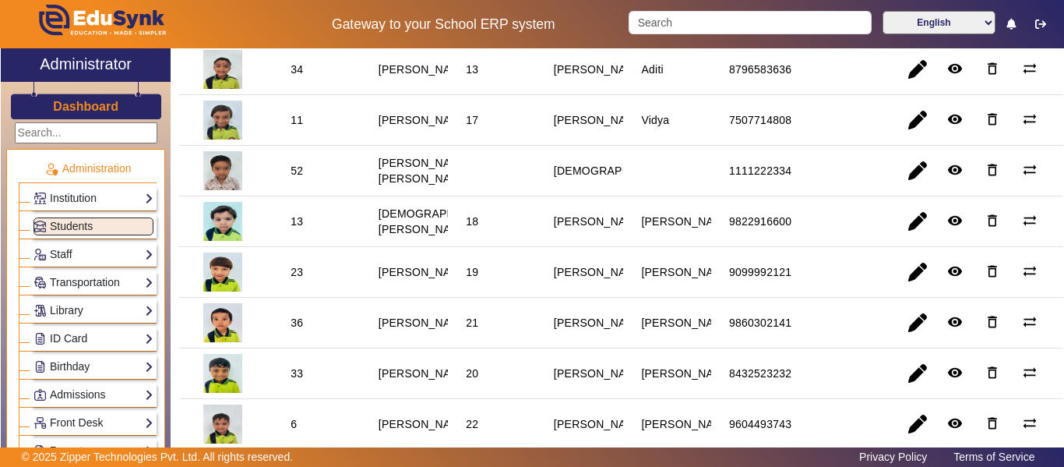
scroll to position [468, 0]
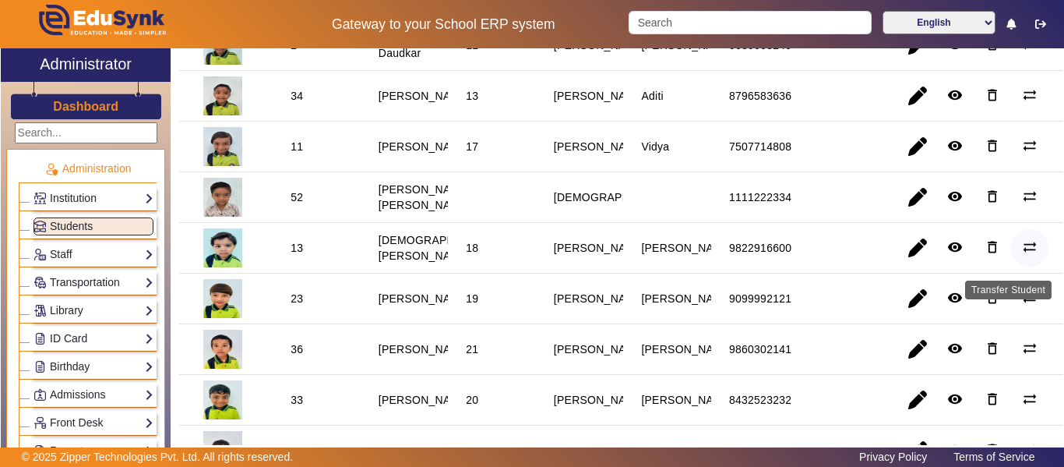
click at [1026, 253] on mat-icon "sync_alt" at bounding box center [1030, 247] width 16 height 16
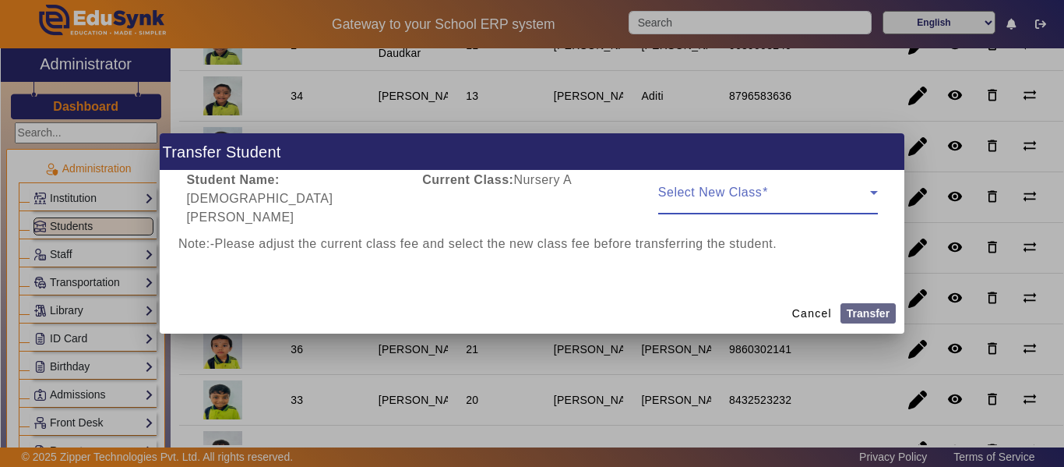
click at [778, 193] on div "Select New Class" at bounding box center [768, 193] width 220 height 44
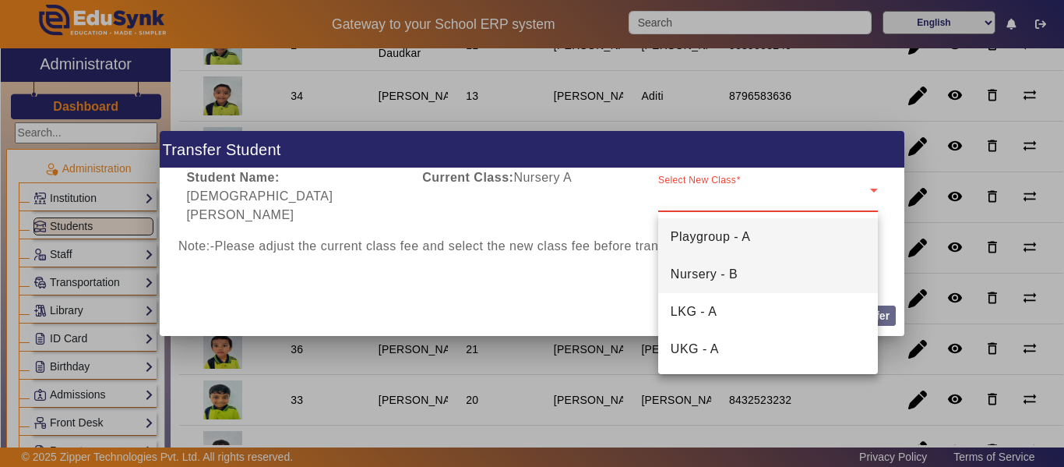
click at [725, 276] on span "Nursery - B" at bounding box center [704, 274] width 67 height 19
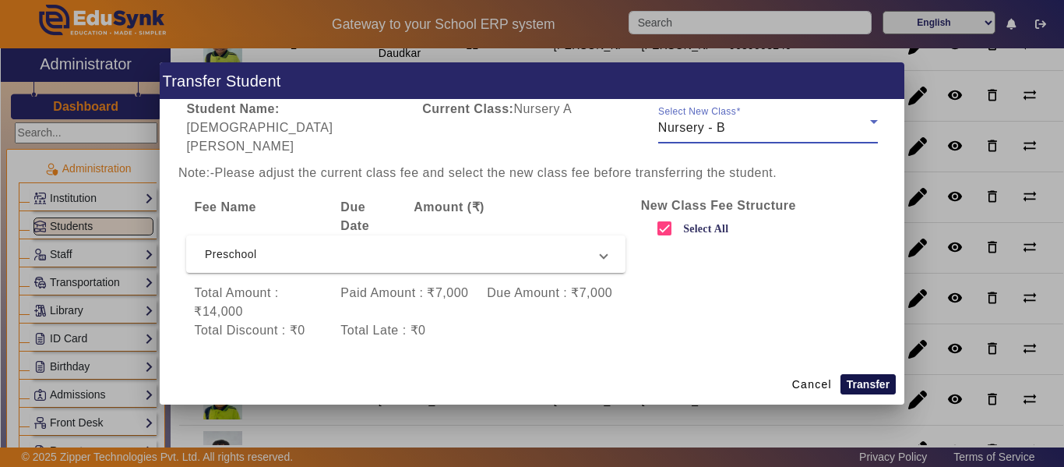
click at [870, 374] on button "Transfer" at bounding box center [868, 384] width 55 height 20
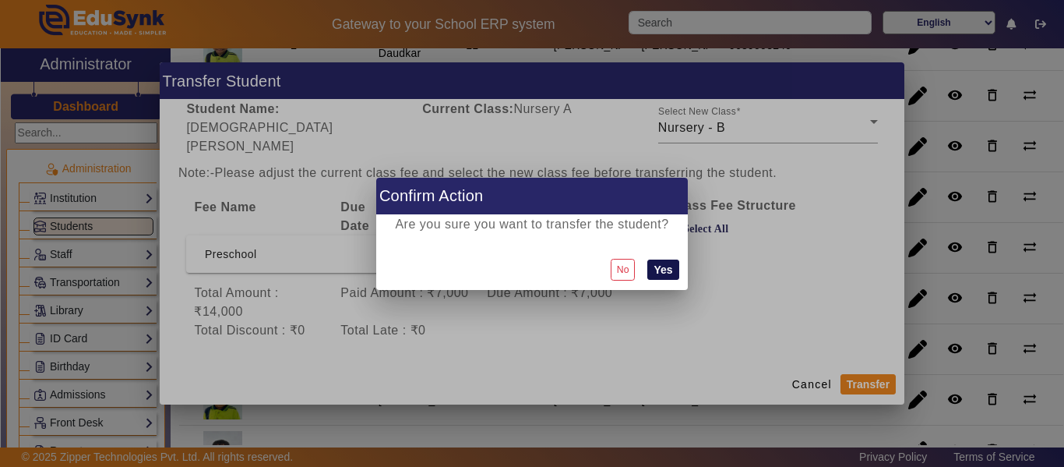
click at [672, 269] on button "Yes" at bounding box center [662, 269] width 31 height 20
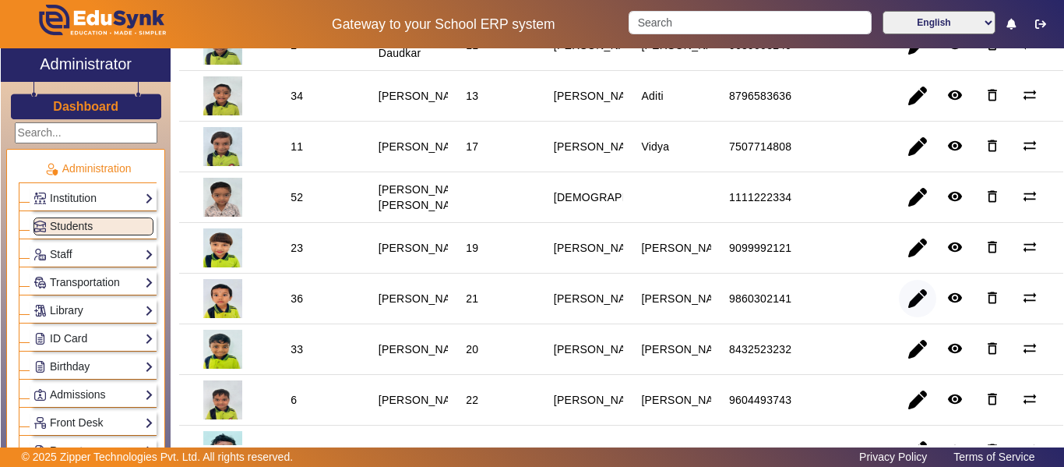
click at [906, 304] on span "button" at bounding box center [917, 298] width 37 height 37
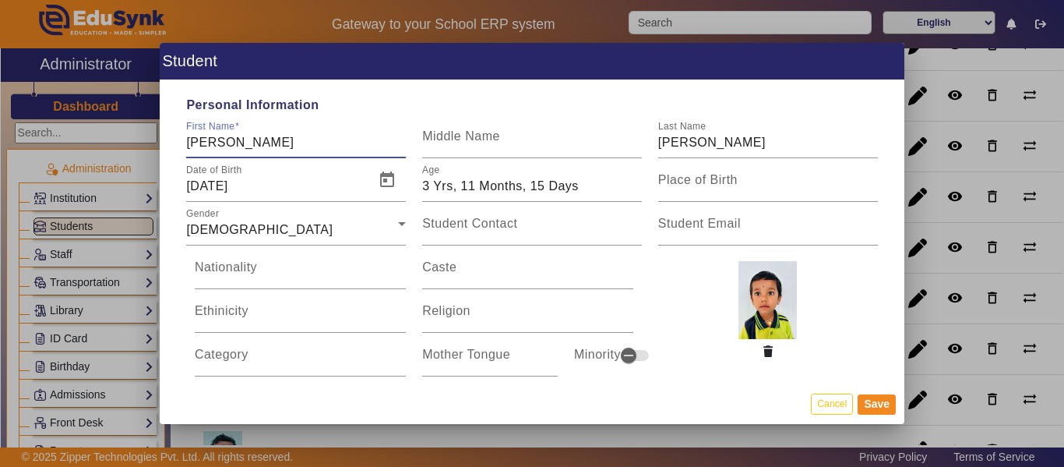
click at [215, 142] on input "[PERSON_NAME]" at bounding box center [296, 142] width 220 height 19
type input "[PERSON_NAME]"
drag, startPoint x: 486, startPoint y: 62, endPoint x: 801, endPoint y: 72, distance: 314.9
click at [801, 72] on h1 "Student" at bounding box center [532, 61] width 745 height 37
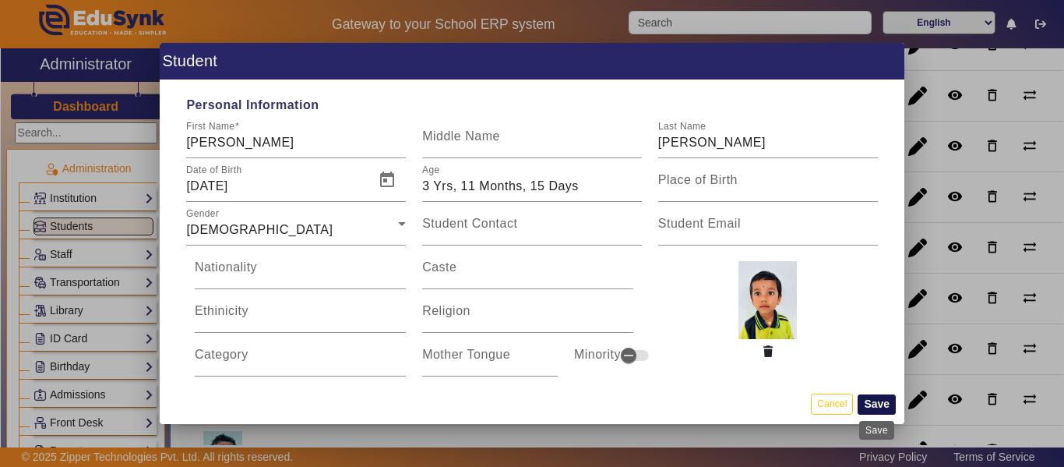
click at [884, 402] on button "Save" at bounding box center [877, 404] width 38 height 20
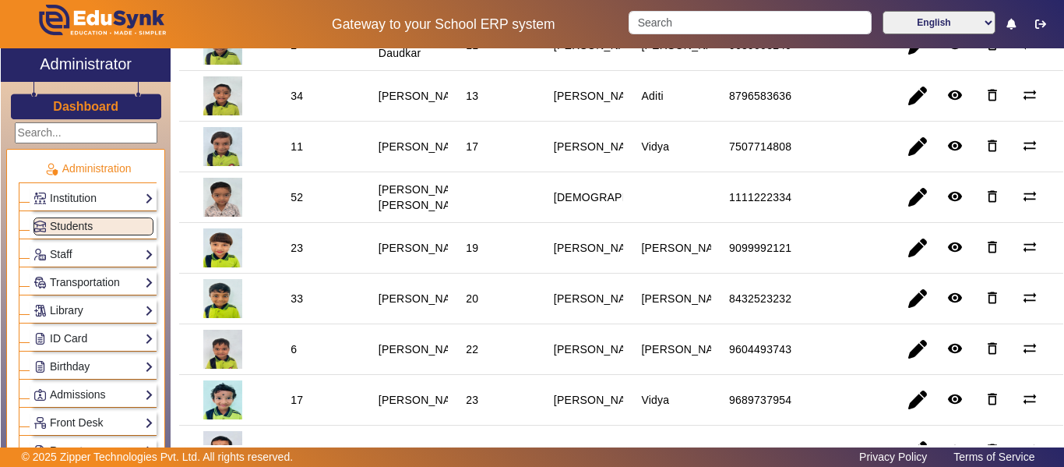
scroll to position [545, 0]
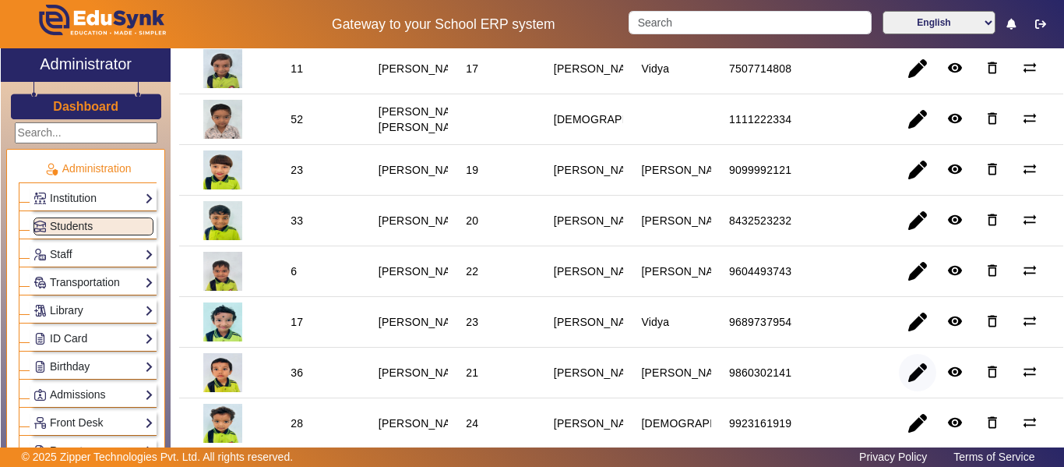
click at [915, 379] on span "button" at bounding box center [917, 372] width 37 height 37
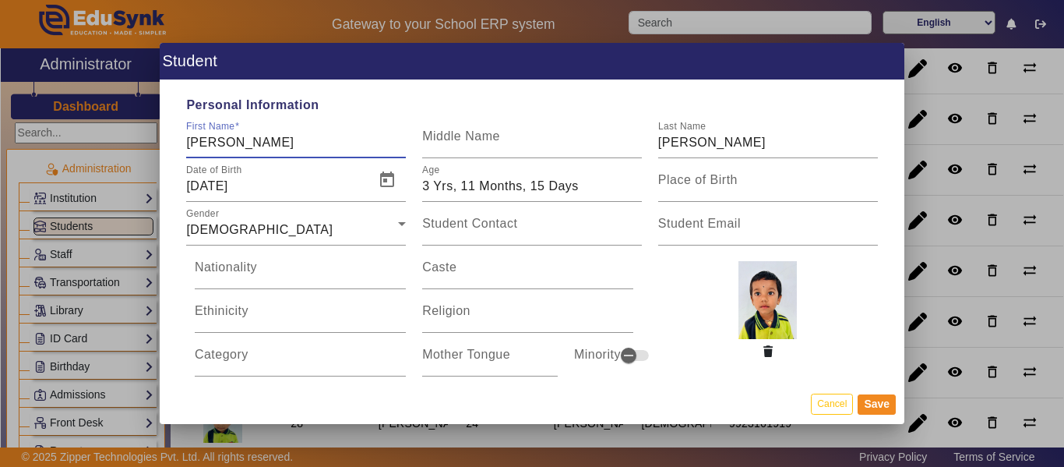
click at [211, 143] on input "[PERSON_NAME]" at bounding box center [296, 142] width 220 height 19
type input "[PERSON_NAME]"
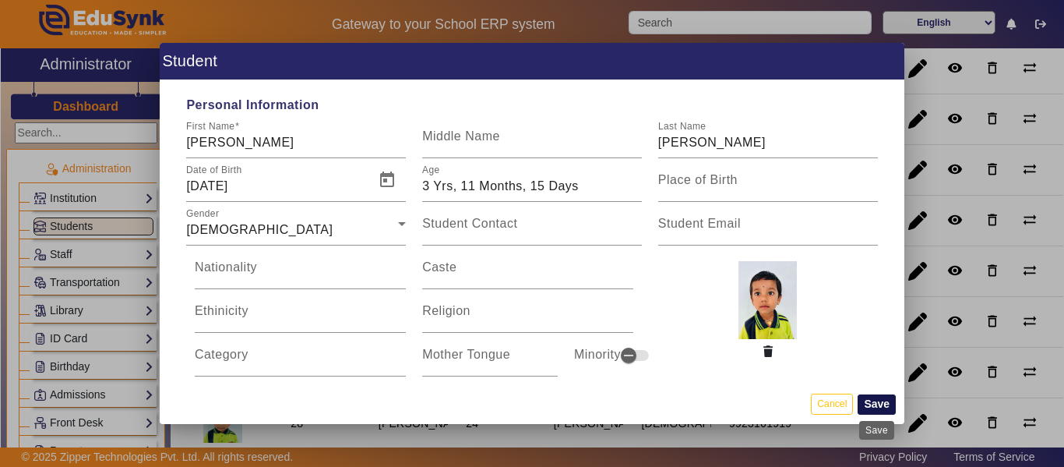
click at [887, 399] on button "Save" at bounding box center [877, 404] width 38 height 20
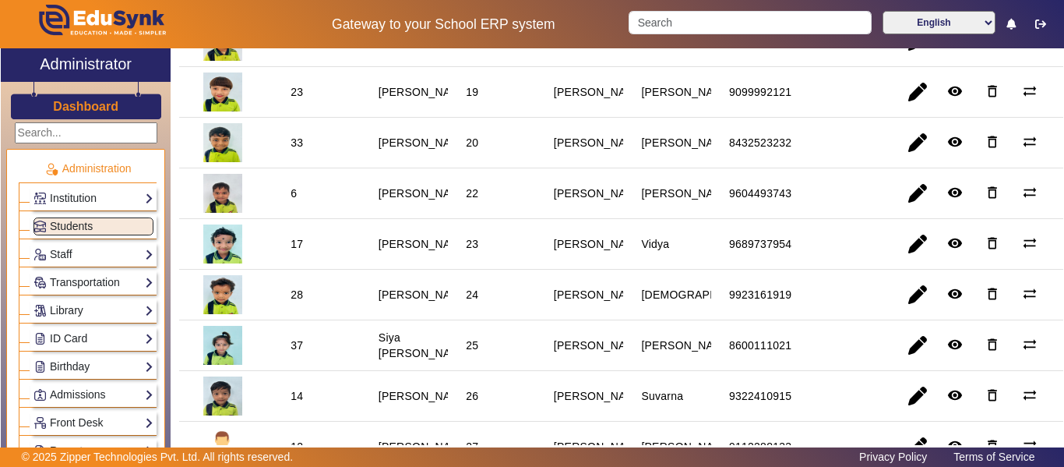
scroll to position [701, 0]
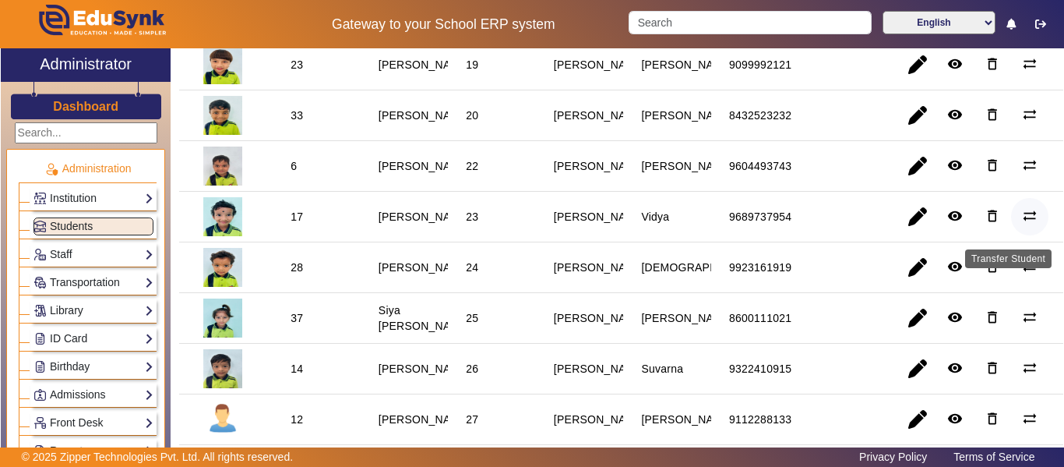
click at [1022, 221] on mat-icon "sync_alt" at bounding box center [1030, 216] width 16 height 16
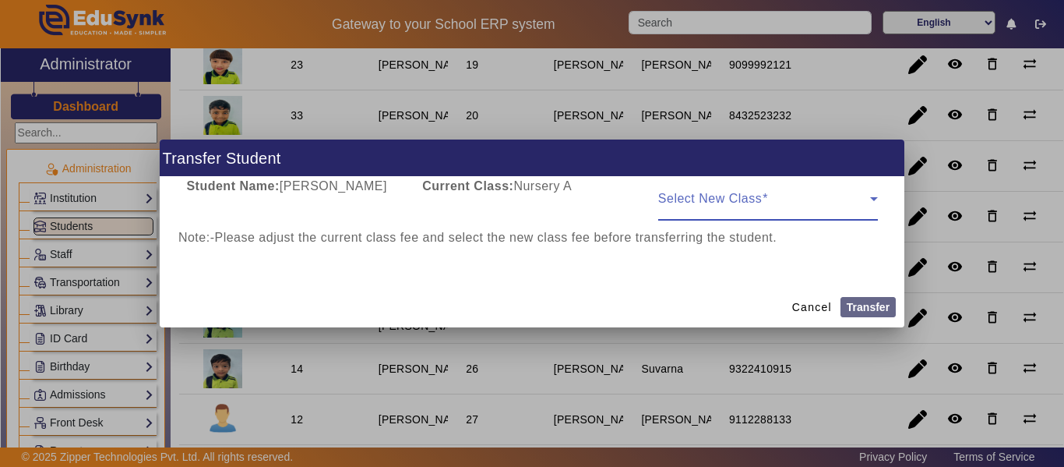
click at [782, 192] on div "Select New Class" at bounding box center [768, 199] width 220 height 44
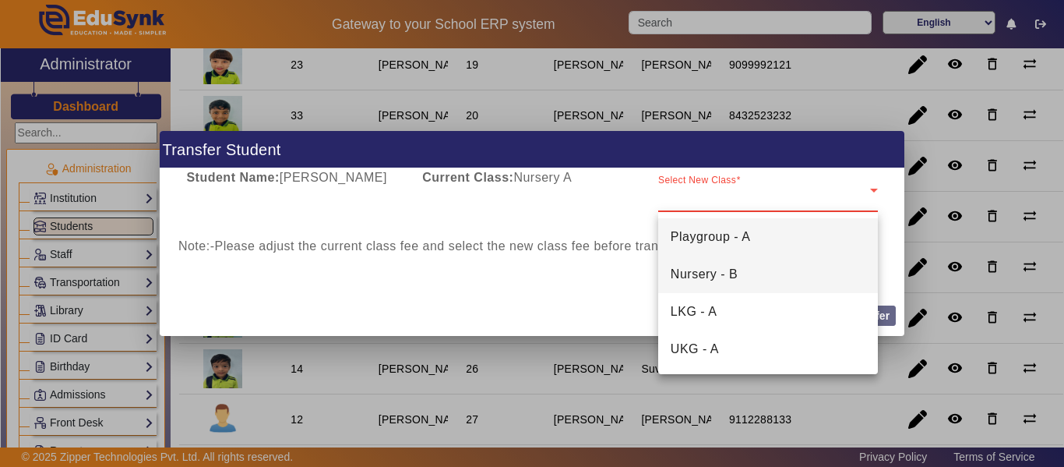
click at [729, 270] on span "Nursery - B" at bounding box center [704, 274] width 67 height 19
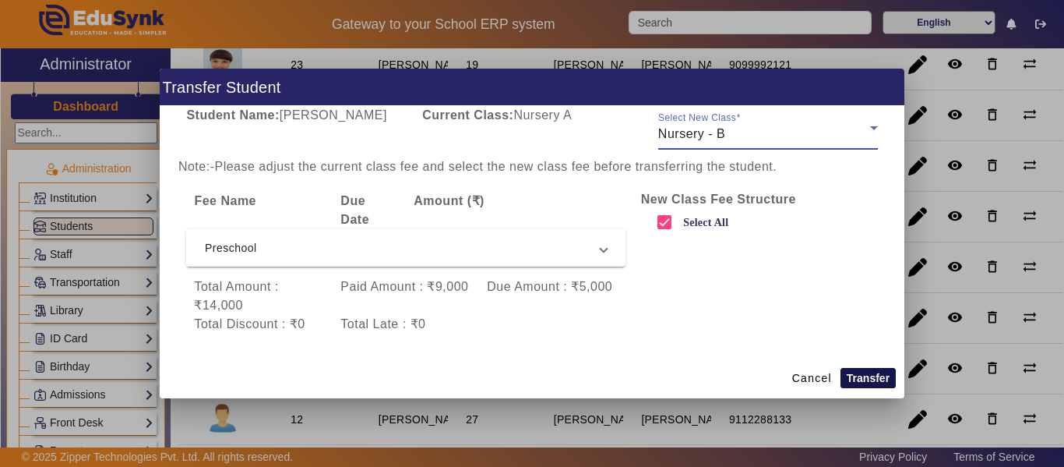
click at [871, 379] on button "Transfer" at bounding box center [868, 378] width 55 height 20
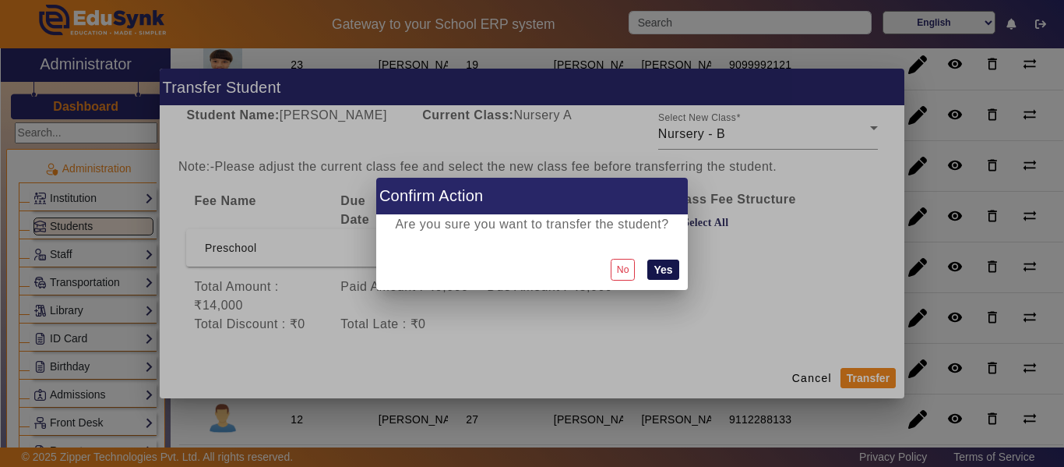
click at [664, 273] on button "Yes" at bounding box center [662, 269] width 31 height 20
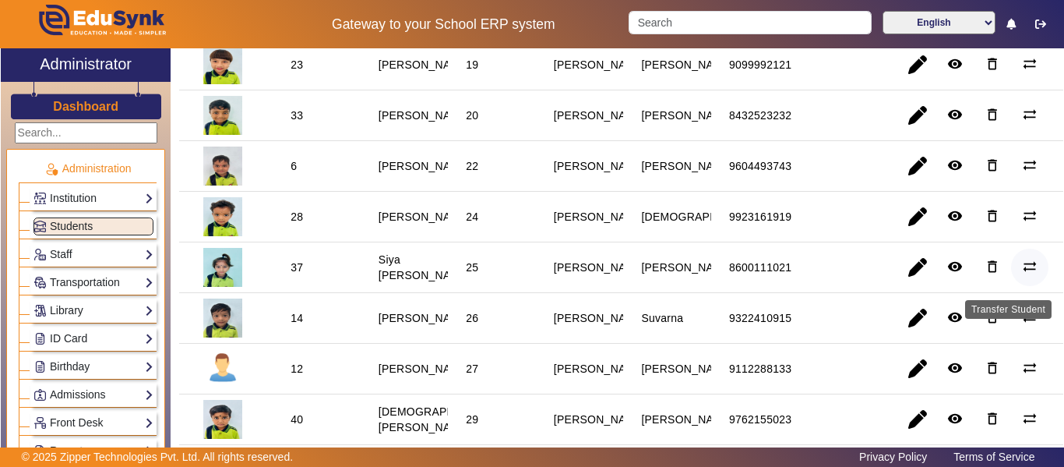
click at [1022, 273] on mat-icon "sync_alt" at bounding box center [1030, 267] width 16 height 16
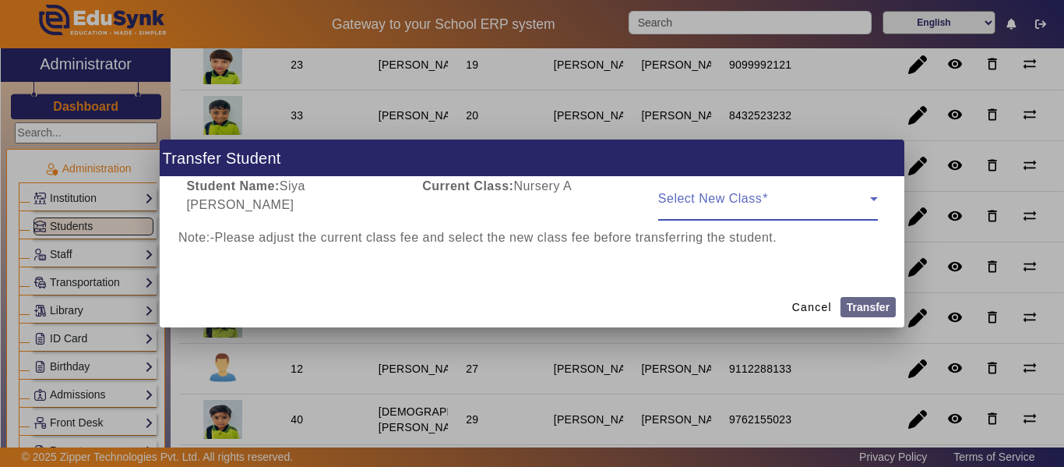
click at [740, 203] on span at bounding box center [764, 205] width 212 height 19
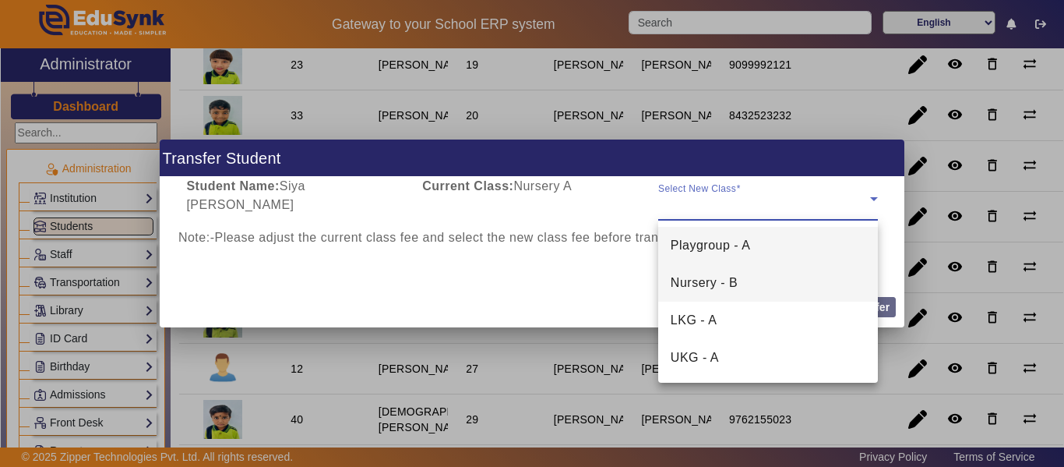
click at [735, 284] on span "Nursery - B" at bounding box center [704, 282] width 67 height 19
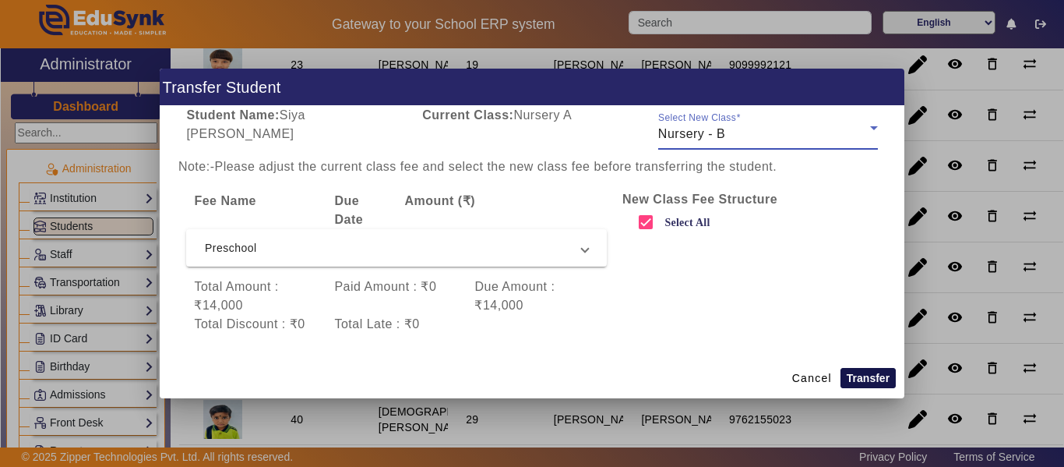
click at [874, 376] on button "Transfer" at bounding box center [868, 378] width 55 height 20
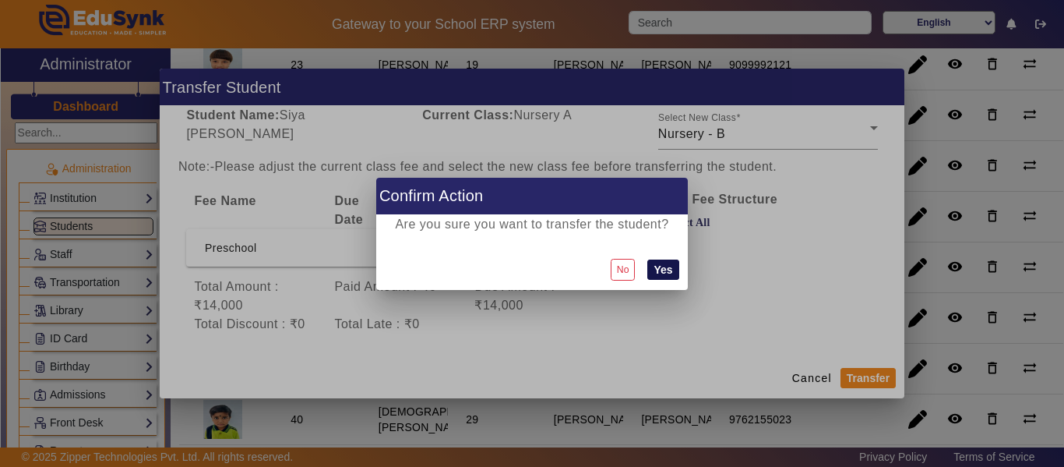
click at [668, 269] on button "Yes" at bounding box center [662, 269] width 31 height 20
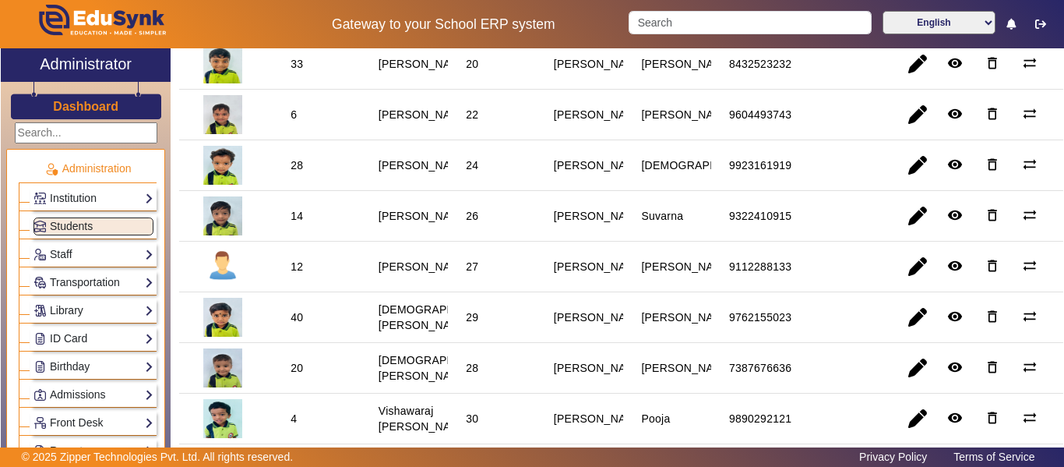
scroll to position [779, 0]
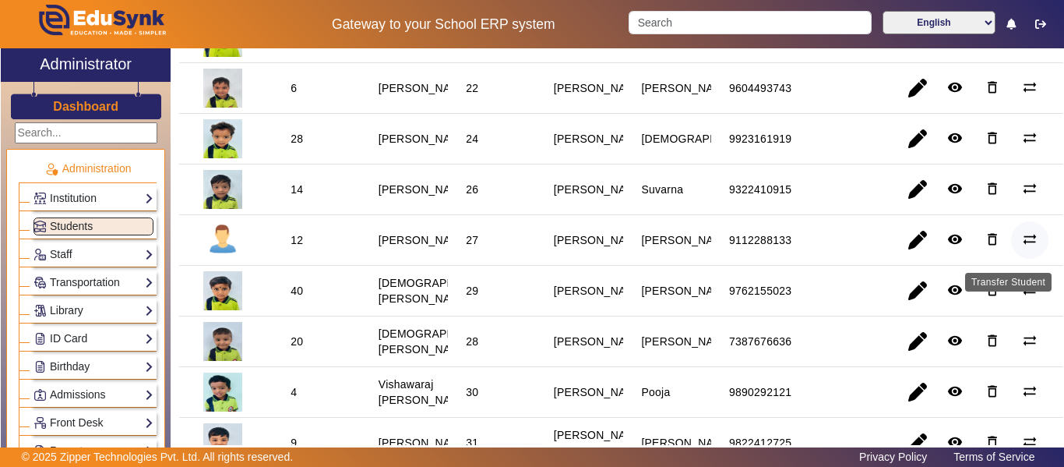
click at [1030, 247] on mat-icon "sync_alt" at bounding box center [1030, 239] width 16 height 16
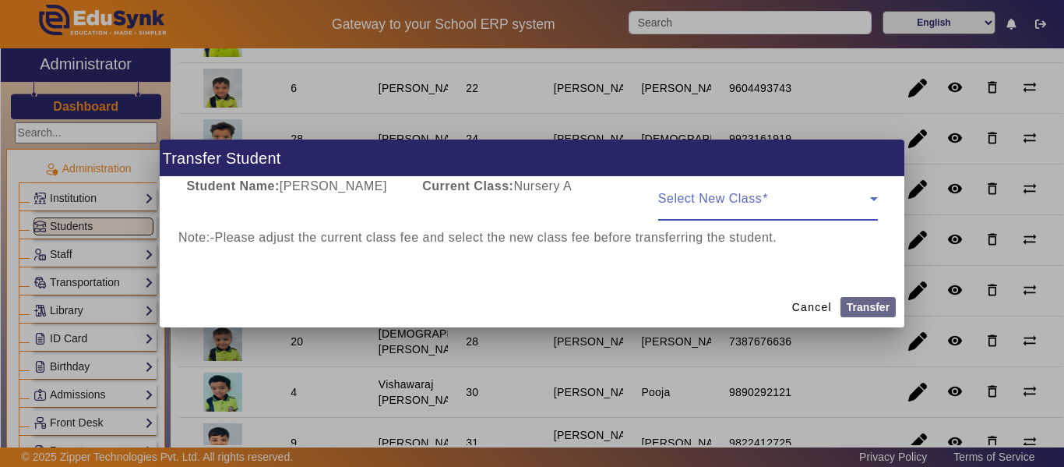
click at [793, 200] on span at bounding box center [764, 205] width 212 height 19
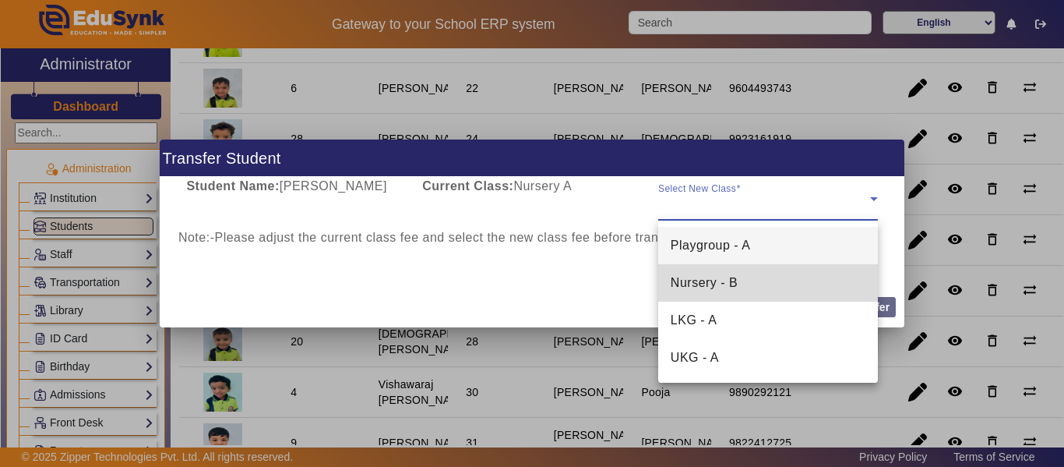
click at [768, 276] on mat-option "Nursery - B" at bounding box center [768, 282] width 220 height 37
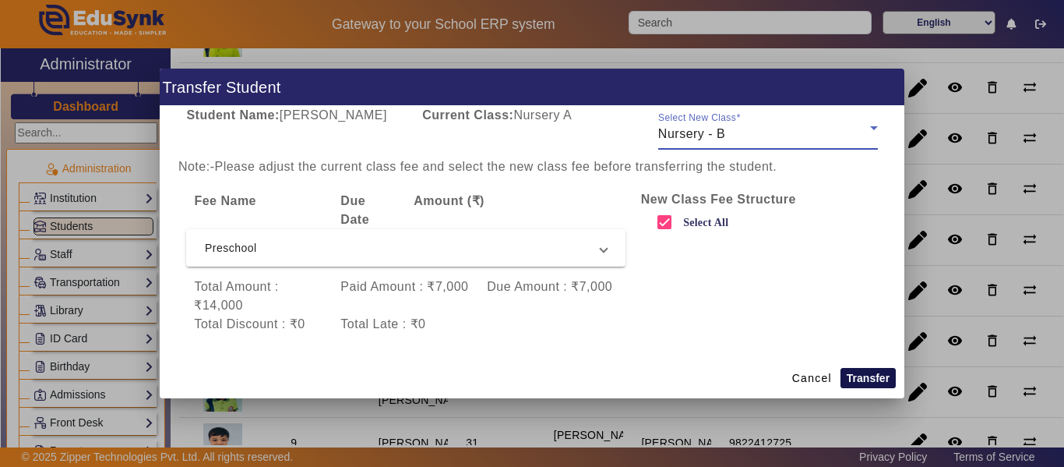
click at [873, 372] on button "Transfer" at bounding box center [868, 378] width 55 height 20
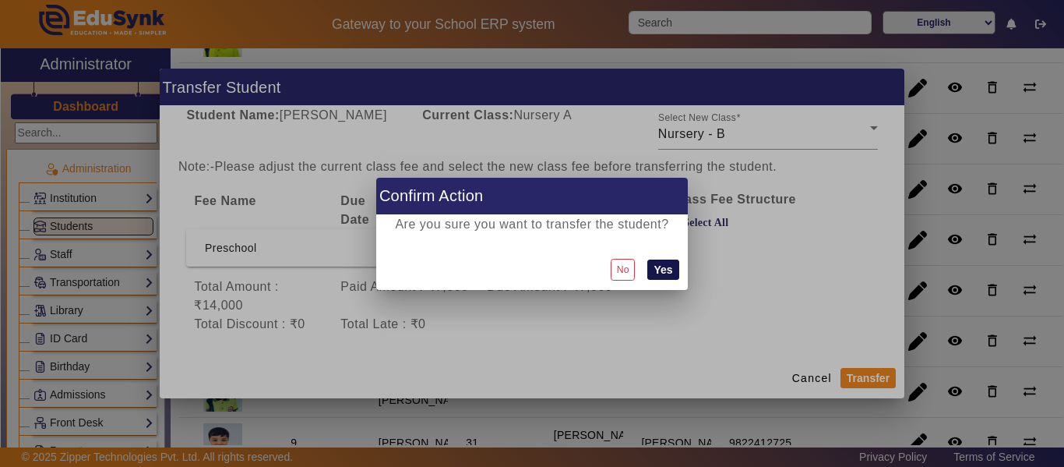
click at [672, 269] on button "Yes" at bounding box center [662, 269] width 31 height 20
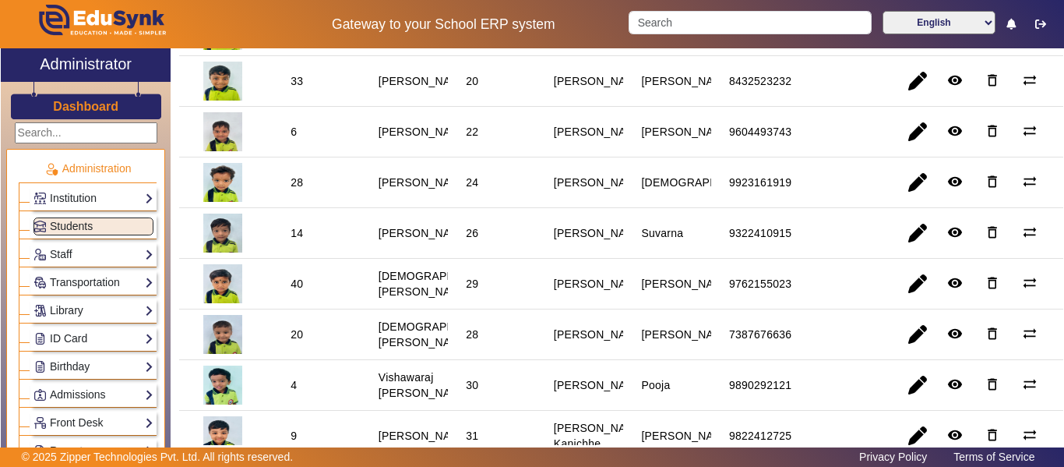
scroll to position [813, 0]
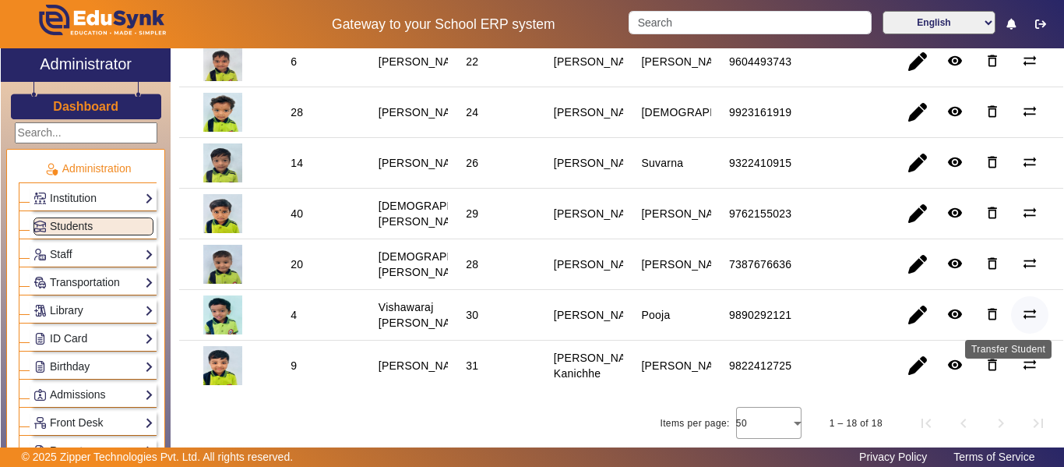
click at [1022, 306] on mat-icon "sync_alt" at bounding box center [1030, 314] width 16 height 16
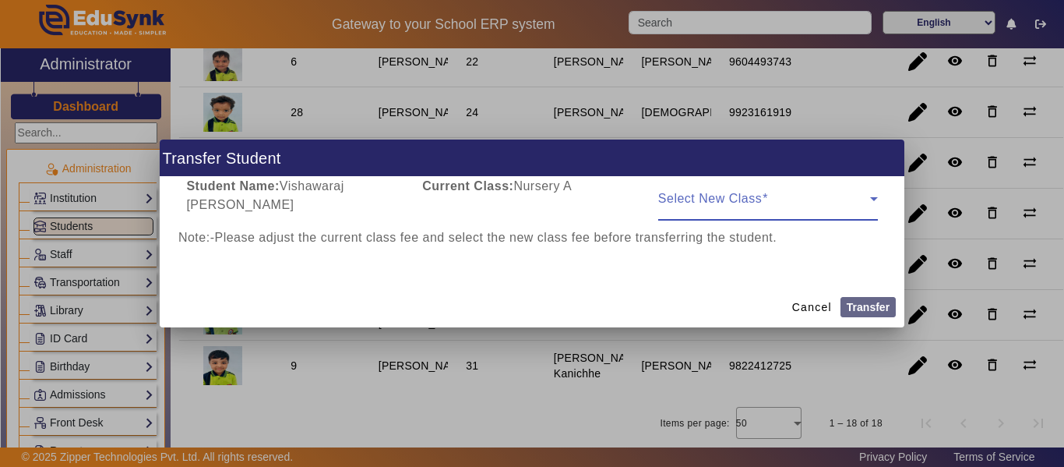
click at [834, 201] on span at bounding box center [764, 205] width 212 height 19
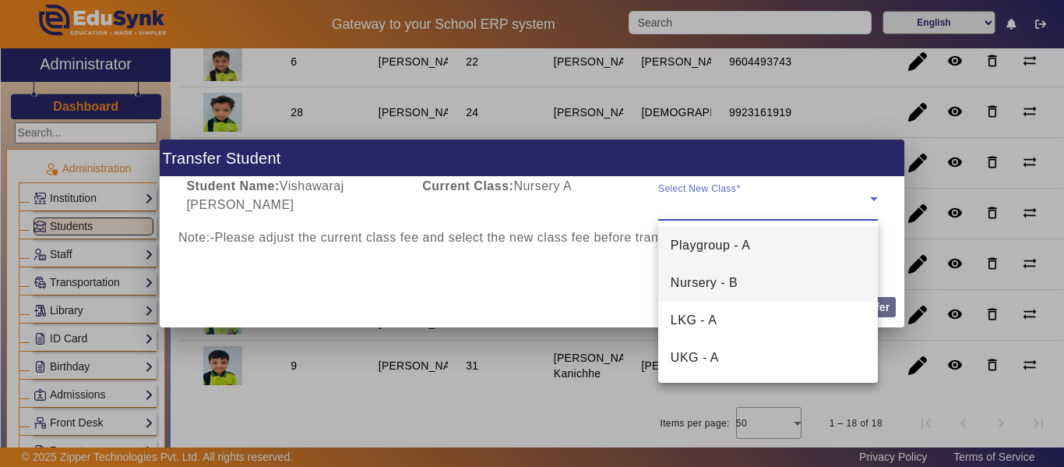
click at [770, 277] on mat-option "Nursery - B" at bounding box center [768, 282] width 220 height 37
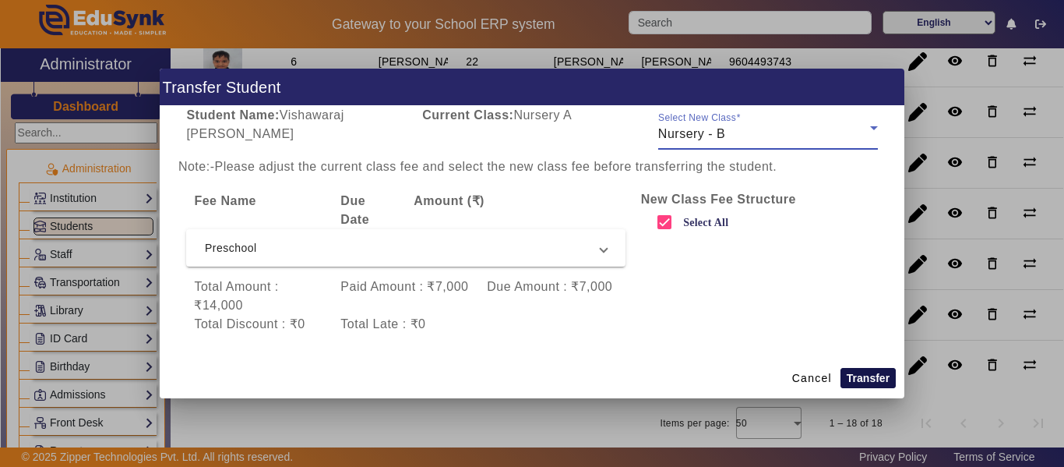
click at [877, 372] on button "Transfer" at bounding box center [868, 378] width 55 height 20
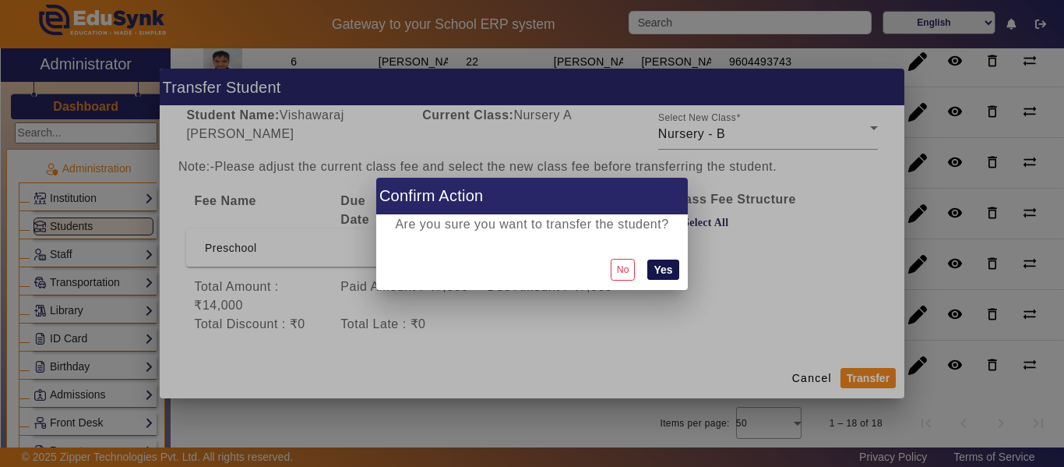
click at [674, 273] on button "Yes" at bounding box center [662, 269] width 31 height 20
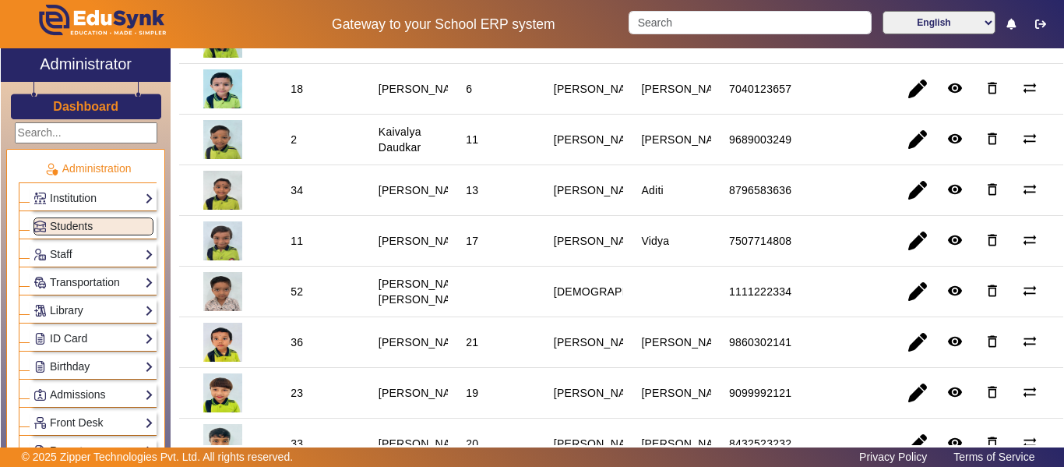
scroll to position [0, 0]
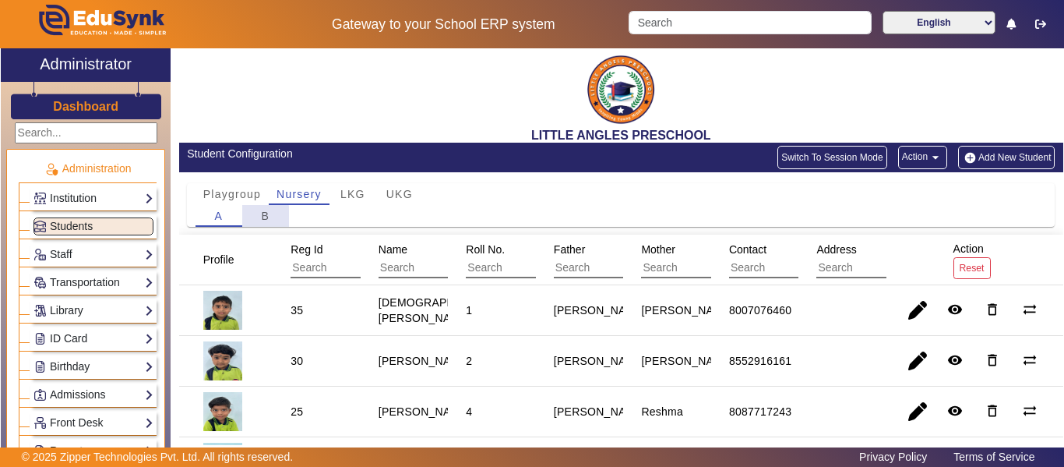
click at [253, 221] on div "B" at bounding box center [265, 216] width 47 height 22
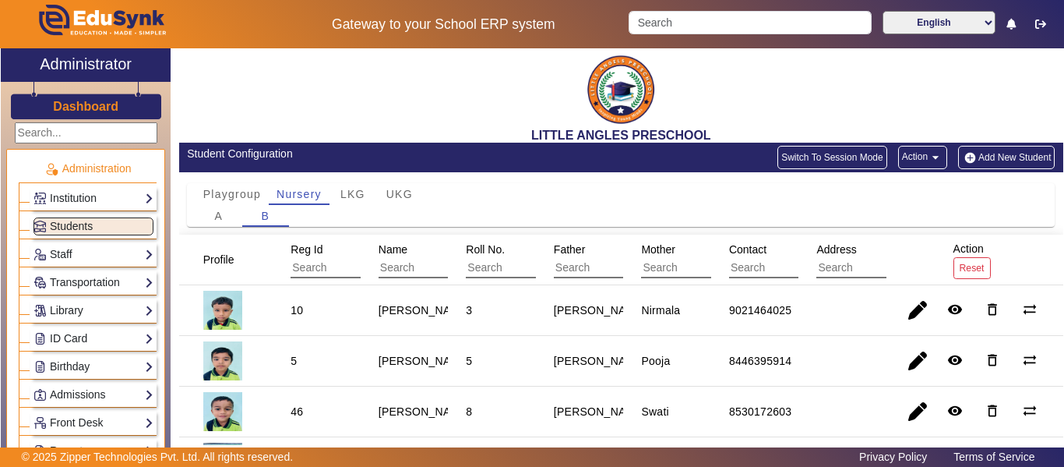
click at [982, 155] on button "Add New Student" at bounding box center [1006, 157] width 97 height 23
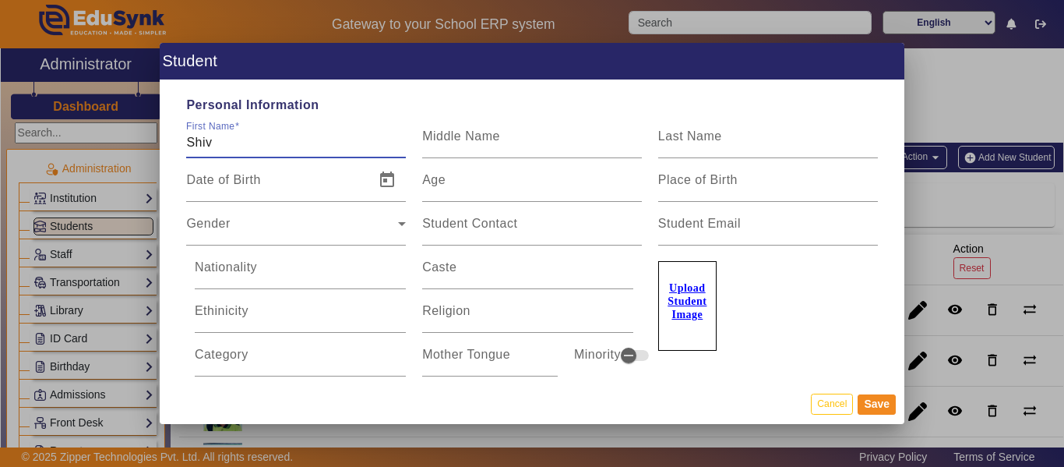
type input "Shiv"
type input "[PERSON_NAME]"
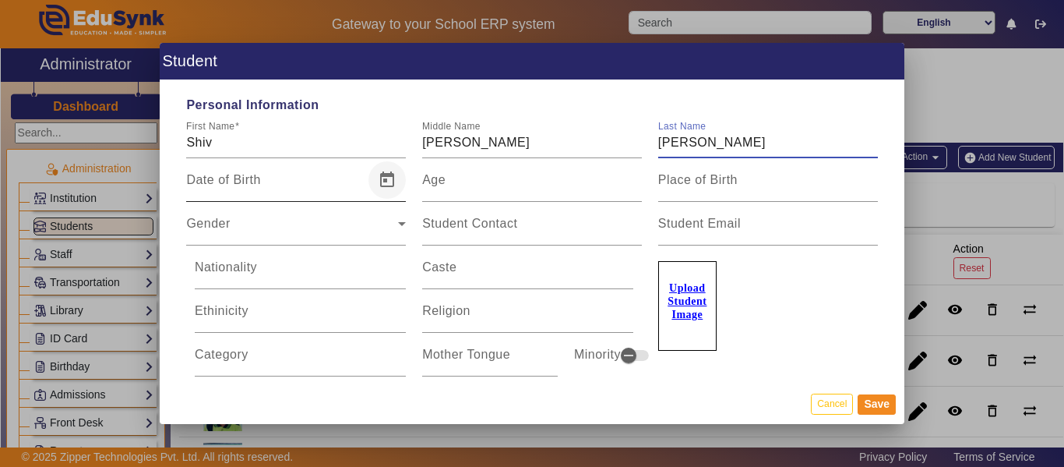
type input "[PERSON_NAME]"
click at [386, 180] on span "Open calendar" at bounding box center [387, 179] width 37 height 37
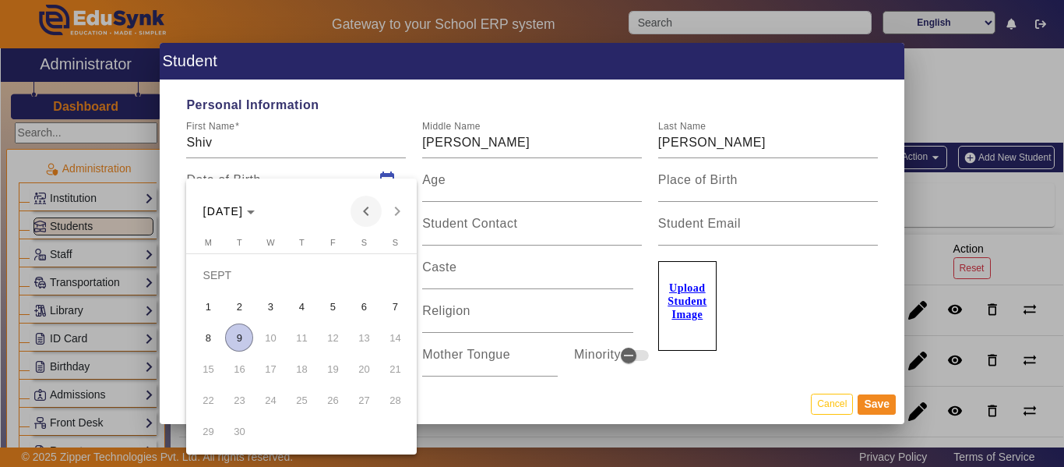
click at [366, 213] on span "Previous month" at bounding box center [366, 211] width 31 height 31
click at [255, 211] on polygon "Choose month and year" at bounding box center [251, 212] width 8 height 4
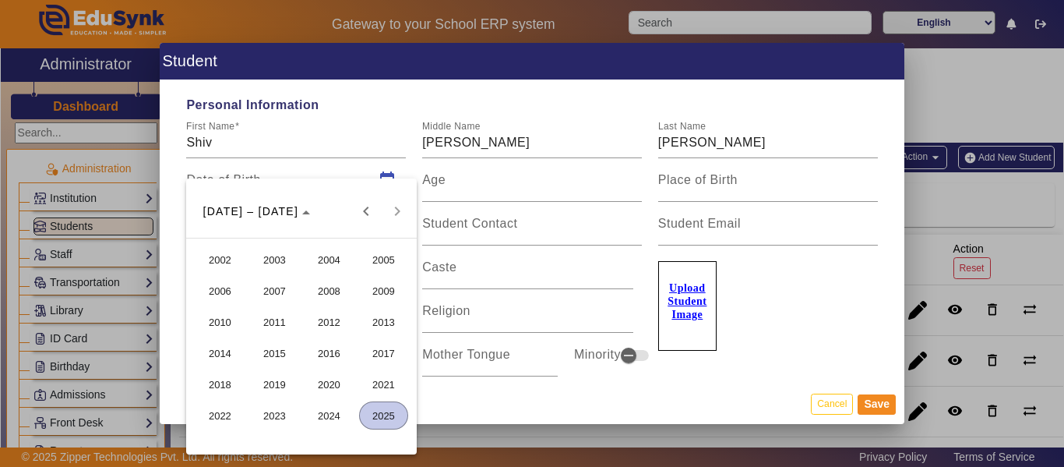
click at [376, 386] on span "2021" at bounding box center [383, 384] width 49 height 28
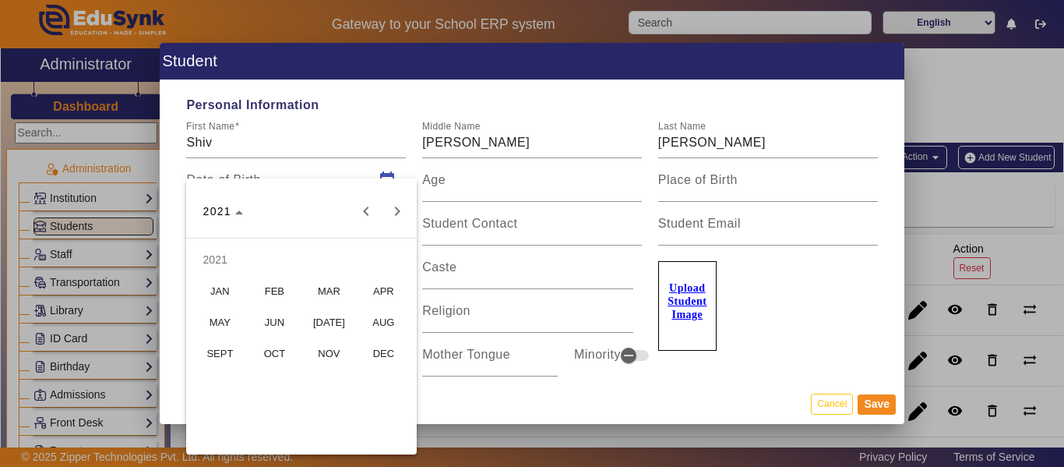
click at [226, 316] on span "MAY" at bounding box center [220, 322] width 49 height 28
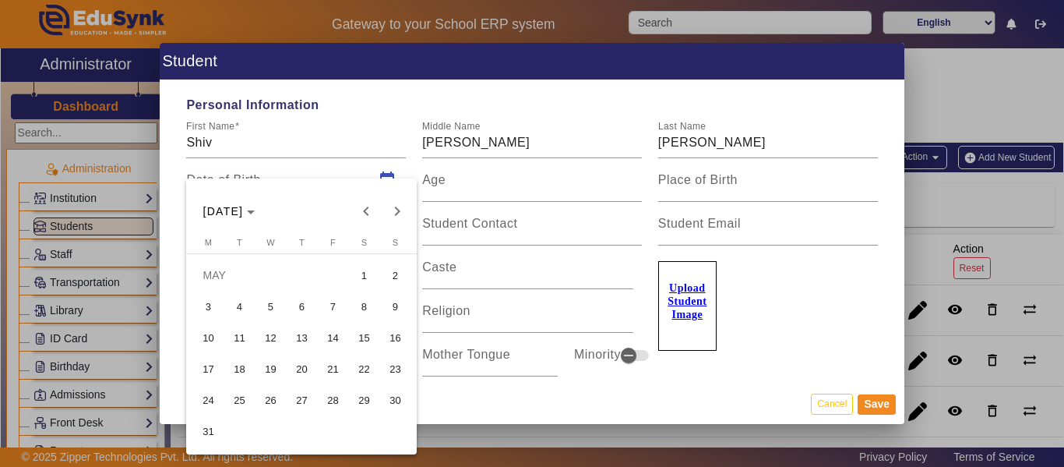
click at [206, 372] on span "17" at bounding box center [208, 369] width 28 height 28
type input "[DATE]"
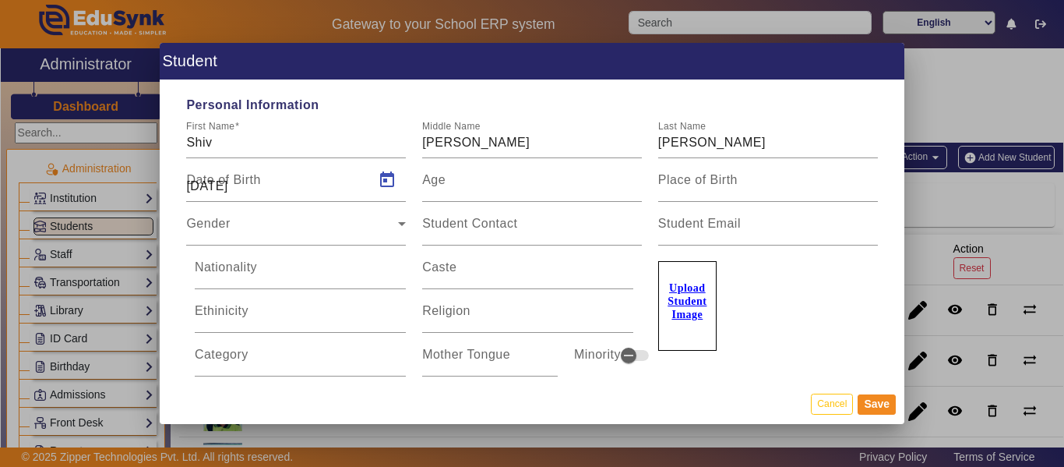
type input "4 Yrs, 3 Months, 23 Days"
click at [708, 193] on input "Place of Birth" at bounding box center [768, 186] width 220 height 19
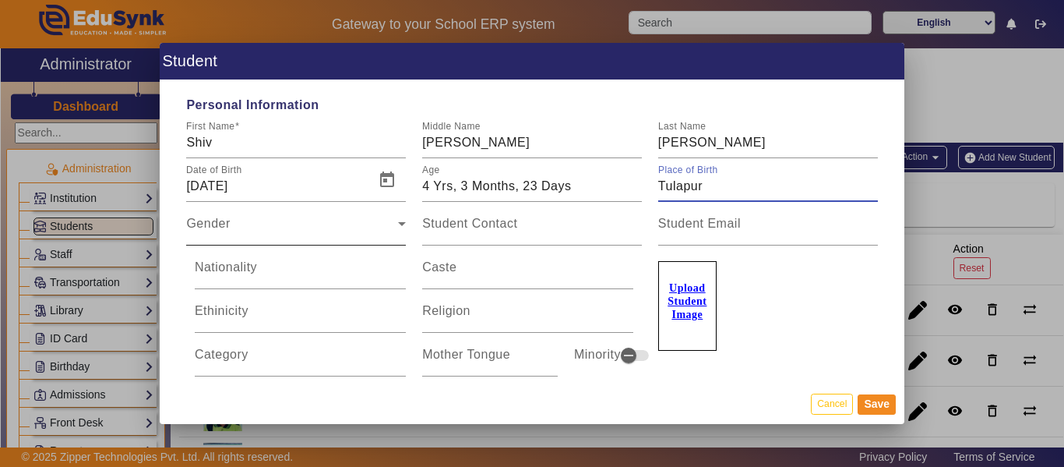
click at [393, 221] on icon at bounding box center [402, 223] width 19 height 19
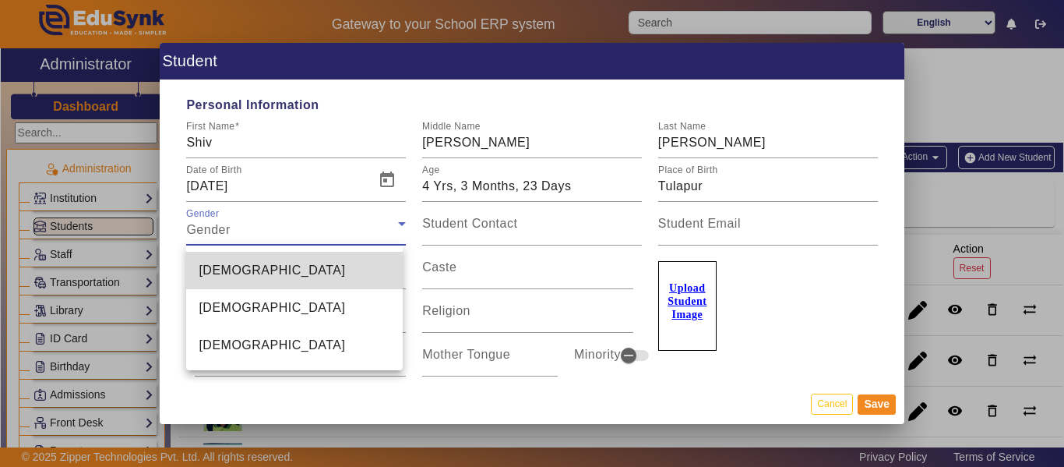
click at [289, 270] on mat-option "[DEMOGRAPHIC_DATA]" at bounding box center [294, 270] width 217 height 37
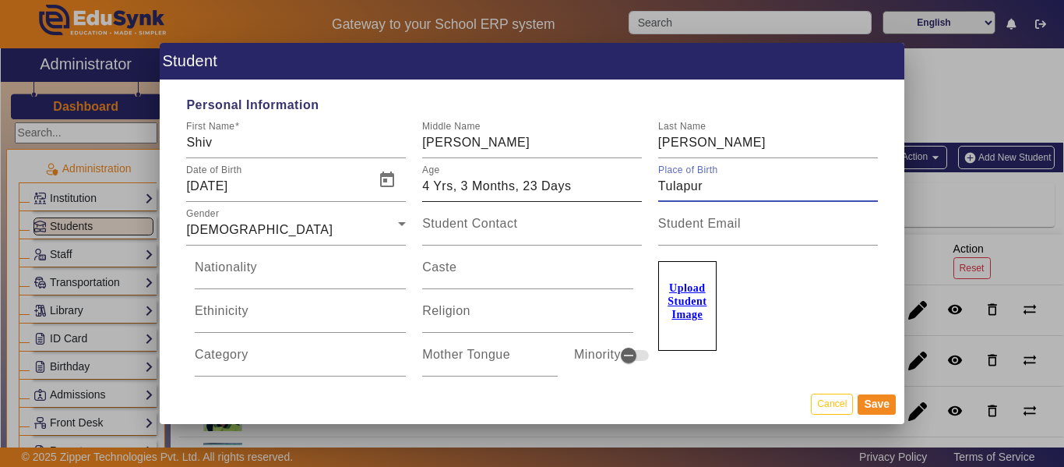
drag, startPoint x: 700, startPoint y: 190, endPoint x: 592, endPoint y: 192, distance: 108.3
click at [592, 192] on div "Date of Birth [DEMOGRAPHIC_DATA] Age [DEMOGRAPHIC_DATA] Yrs, 3 Months, 23 Days …" at bounding box center [531, 180] width 707 height 44
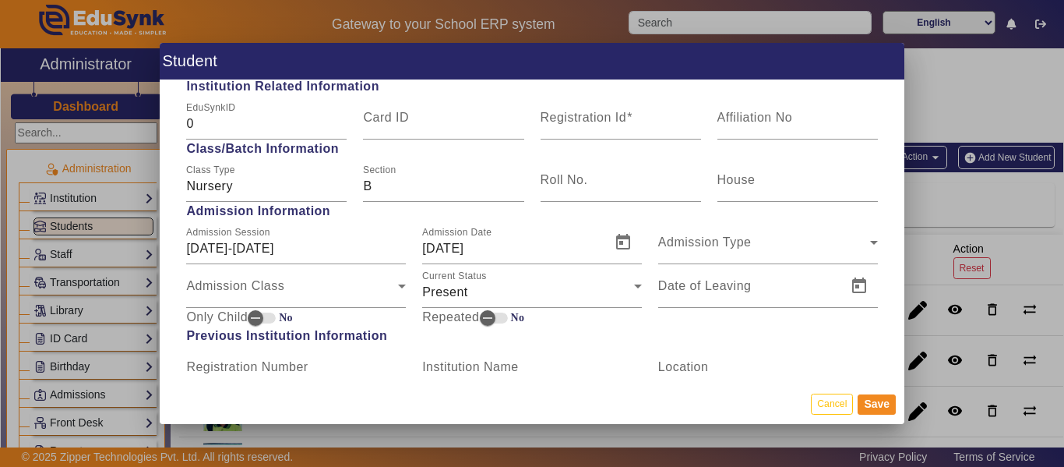
scroll to position [779, 0]
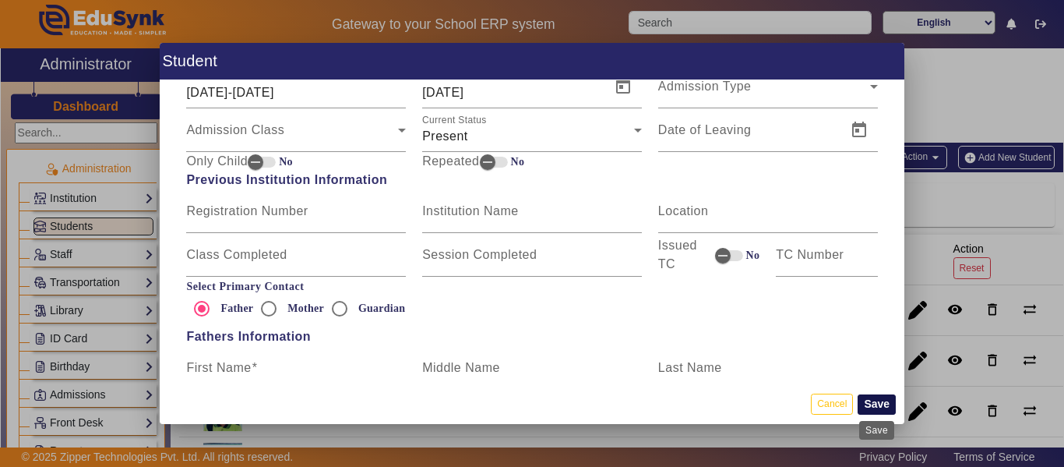
type input "[PERSON_NAME]"
click at [876, 405] on button "Save" at bounding box center [877, 404] width 38 height 20
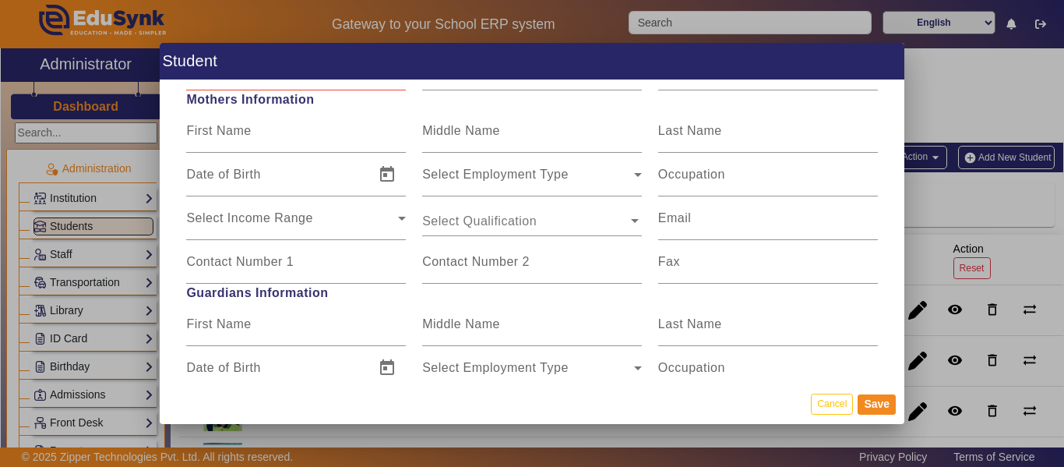
scroll to position [1013, 0]
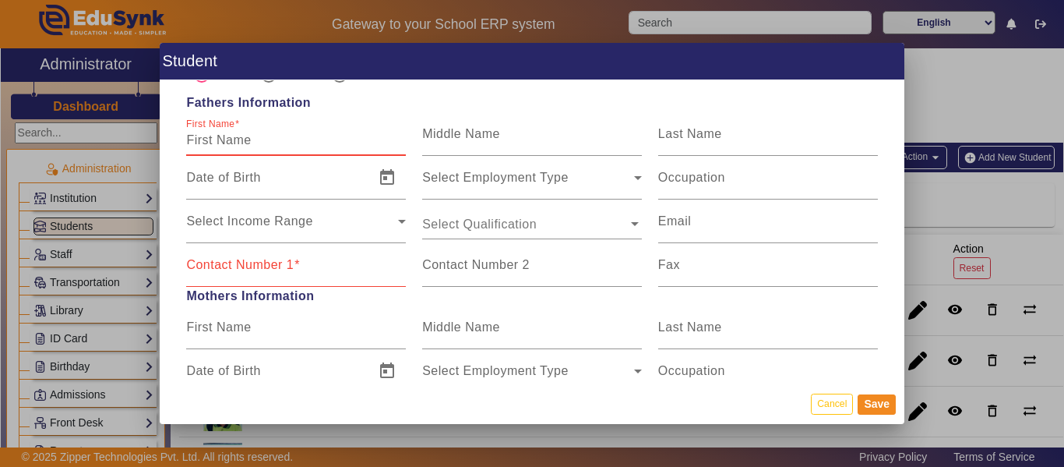
click at [296, 141] on input "First Name" at bounding box center [296, 140] width 220 height 19
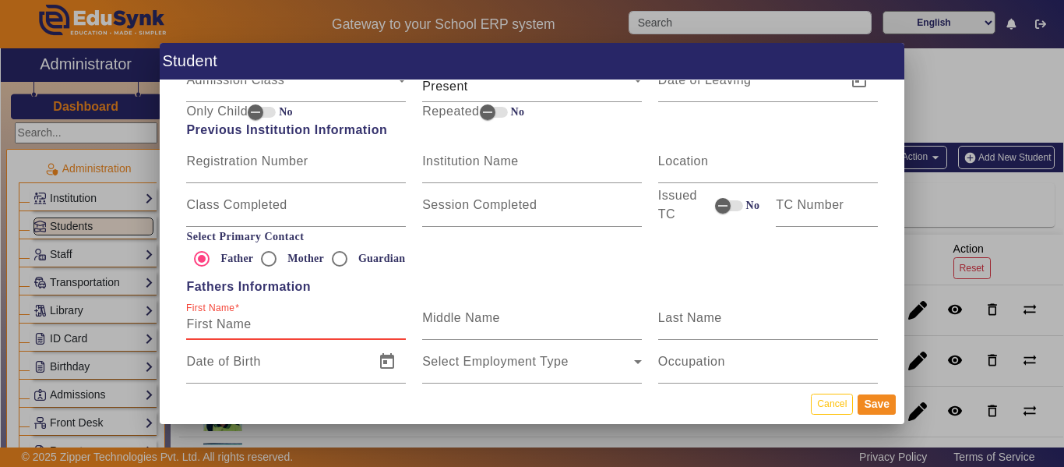
scroll to position [935, 0]
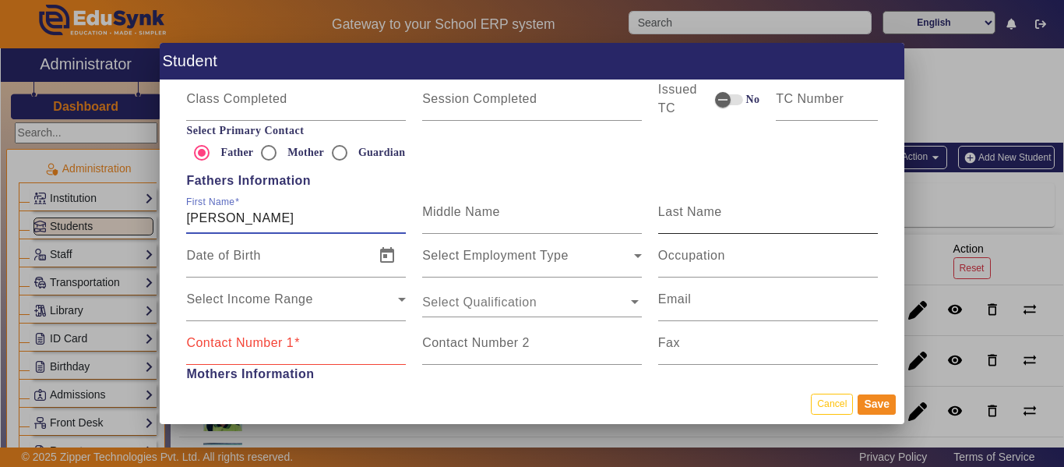
type input "[PERSON_NAME]"
click at [705, 221] on input "Last Name" at bounding box center [768, 218] width 220 height 19
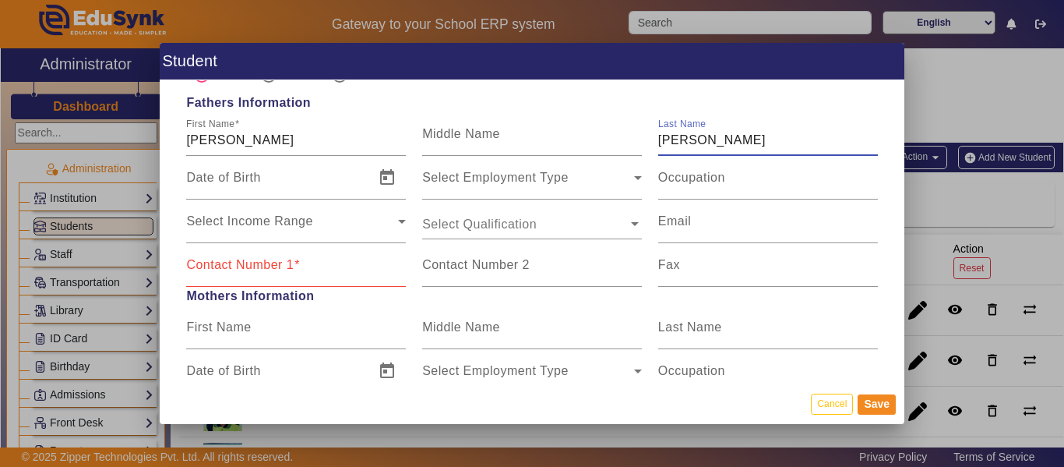
scroll to position [1091, 0]
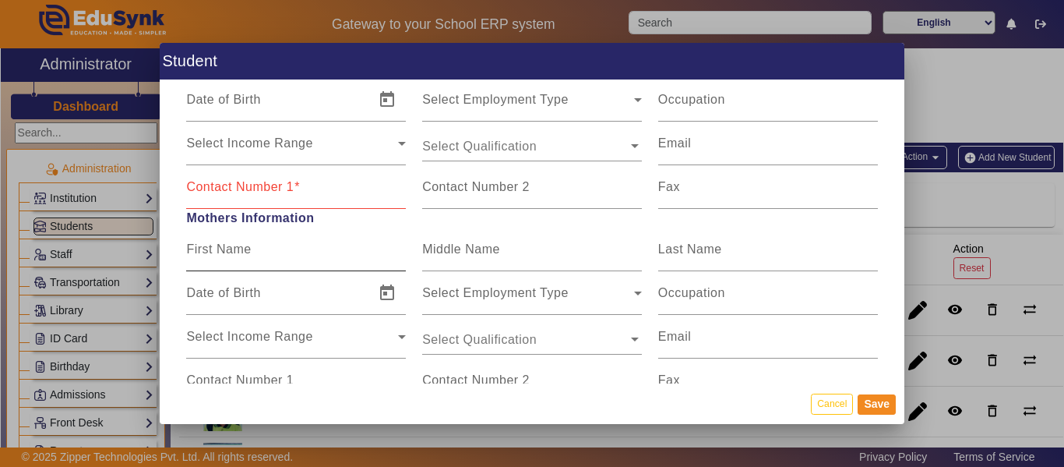
type input "[PERSON_NAME]"
click at [284, 259] on input "First Name" at bounding box center [296, 255] width 220 height 19
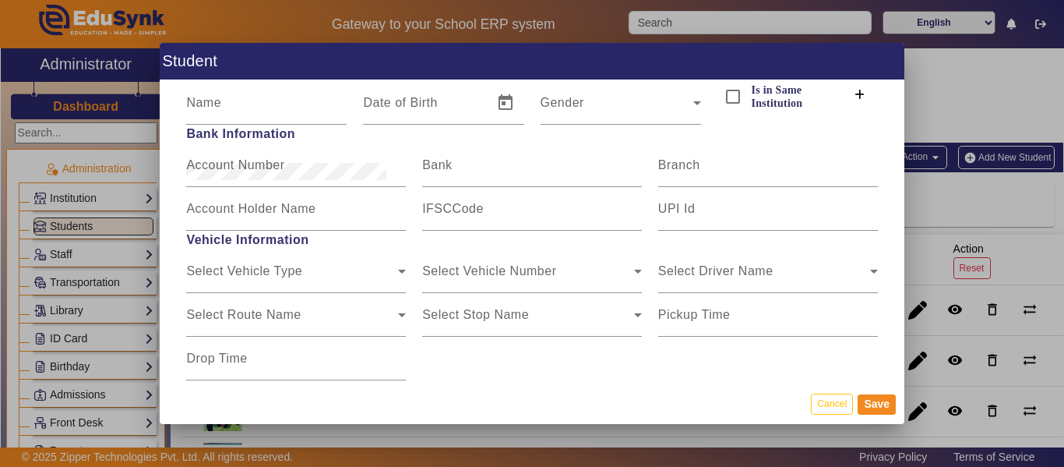
scroll to position [1636, 0]
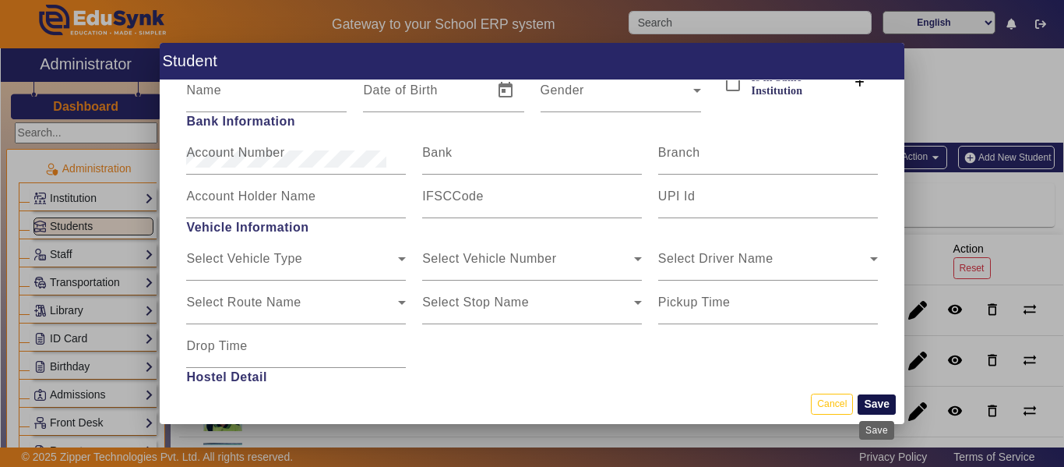
type input "Pallavi"
click at [872, 397] on button "Save" at bounding box center [877, 404] width 38 height 20
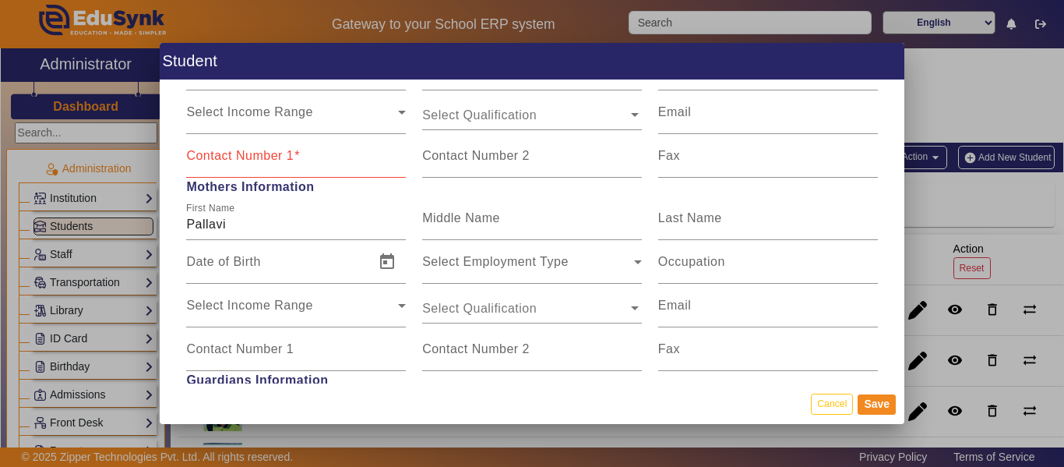
scroll to position [966, 0]
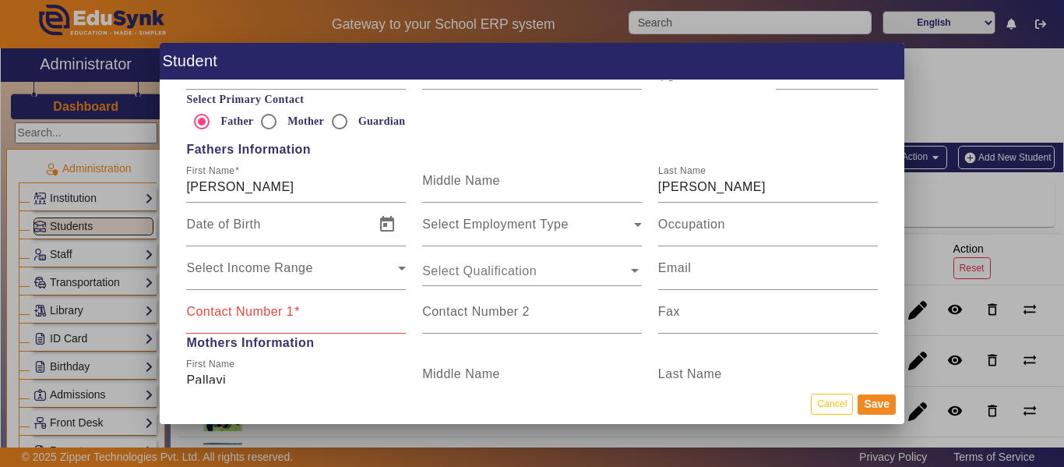
click at [324, 312] on input "Contact Number 1" at bounding box center [296, 318] width 220 height 19
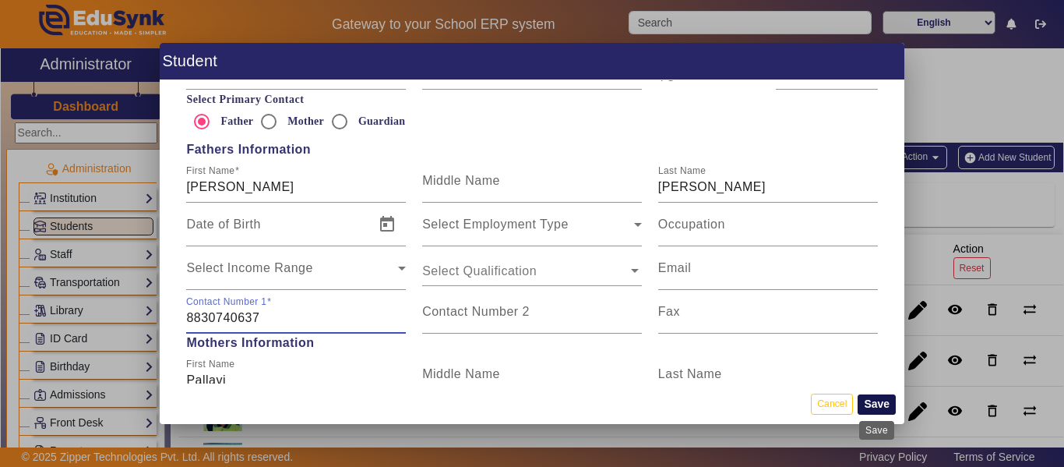
type input "8830740637"
click at [884, 400] on button "Save" at bounding box center [877, 404] width 38 height 20
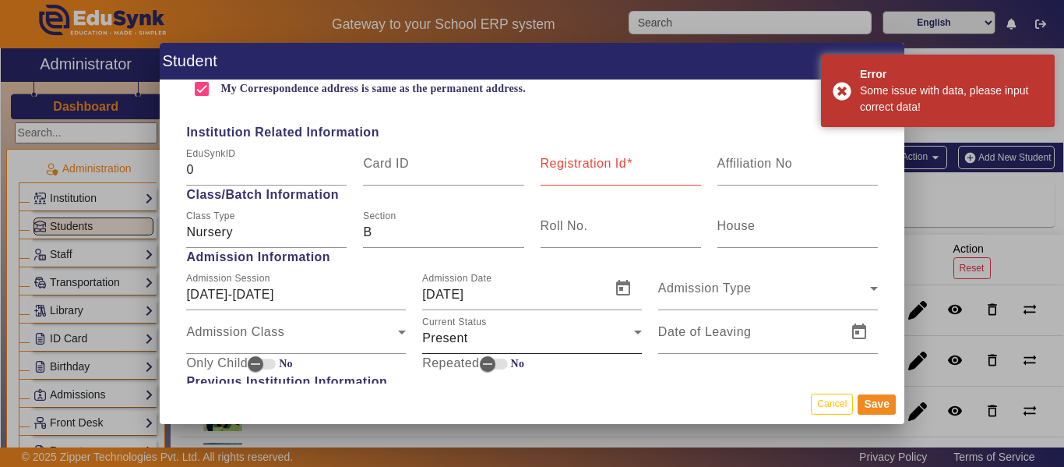
scroll to position [499, 0]
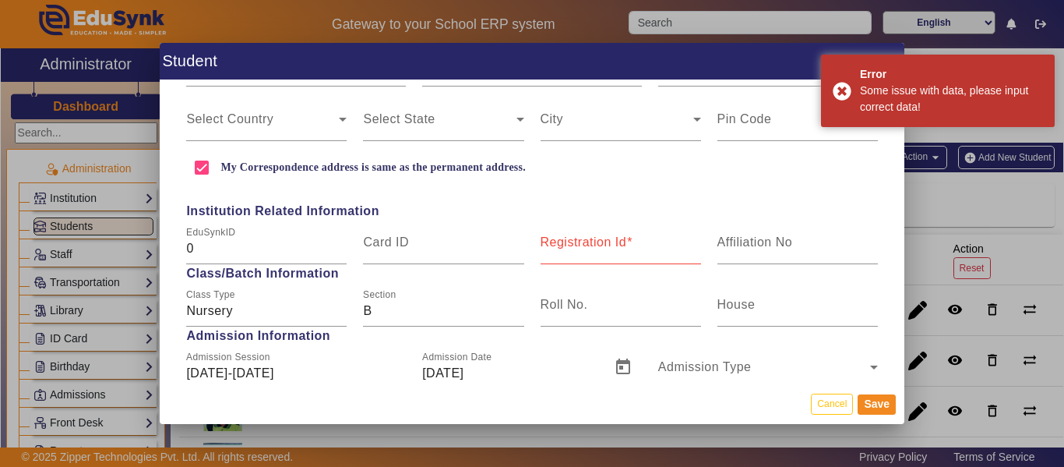
click at [606, 252] on input "Registration Id" at bounding box center [621, 248] width 161 height 19
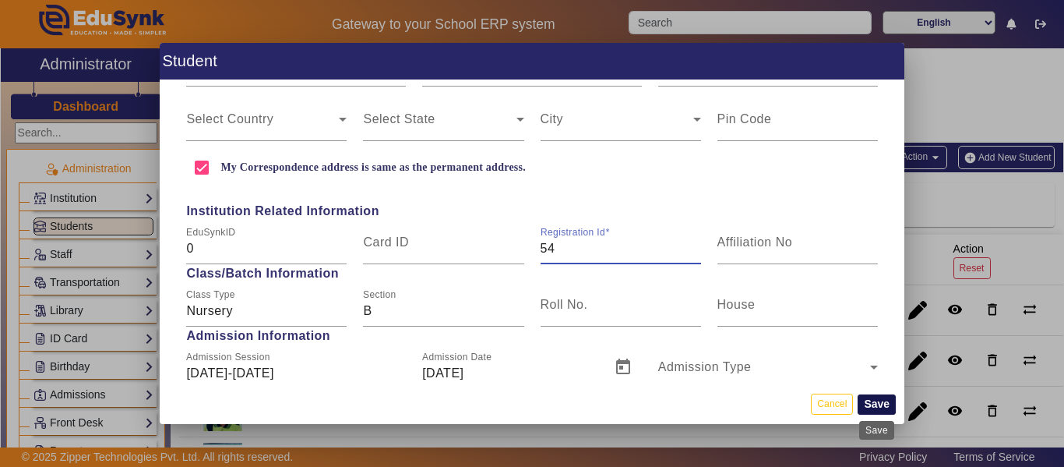
type input "54"
click at [873, 401] on button "Save" at bounding box center [877, 404] width 38 height 20
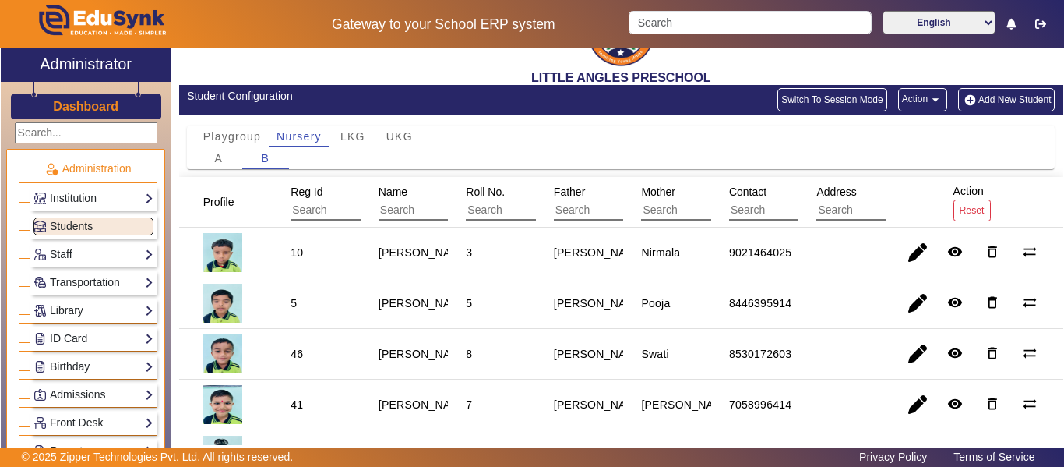
scroll to position [0, 0]
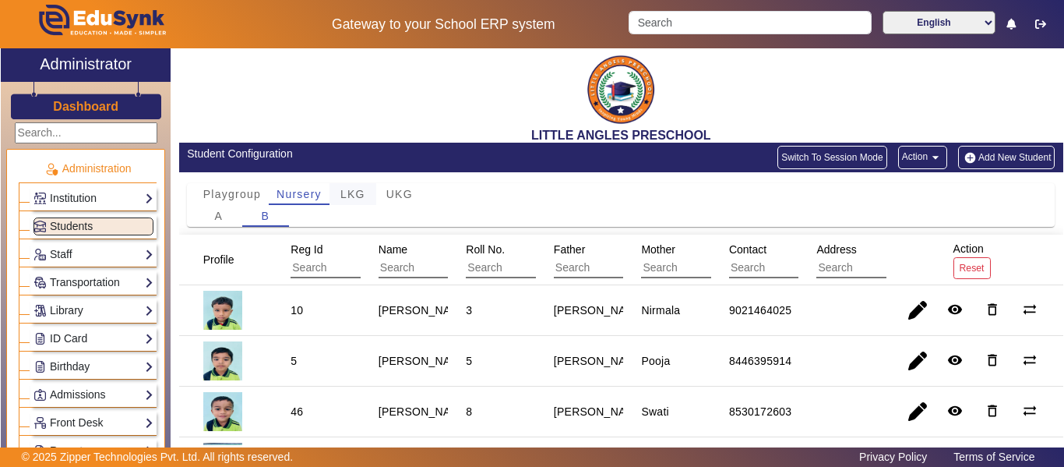
click at [358, 192] on span "LKG" at bounding box center [352, 194] width 25 height 11
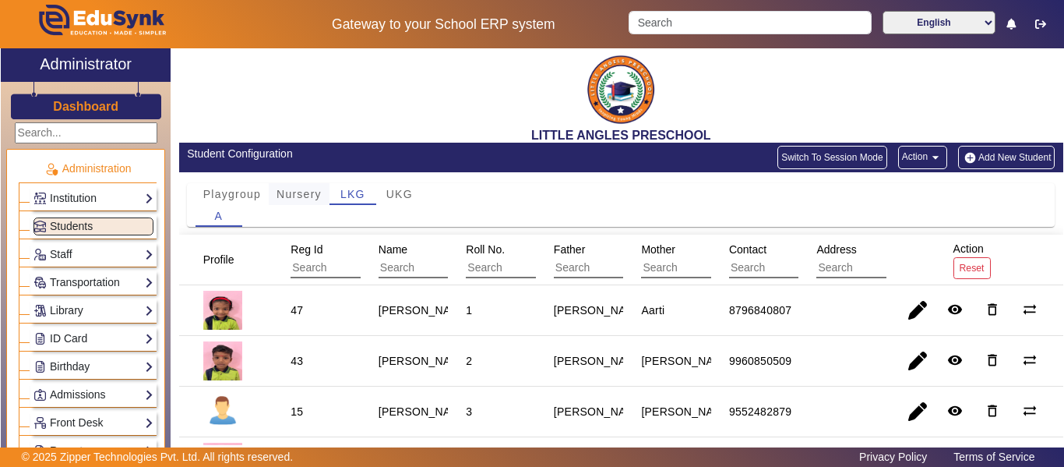
click at [305, 192] on span "Nursery" at bounding box center [299, 194] width 45 height 11
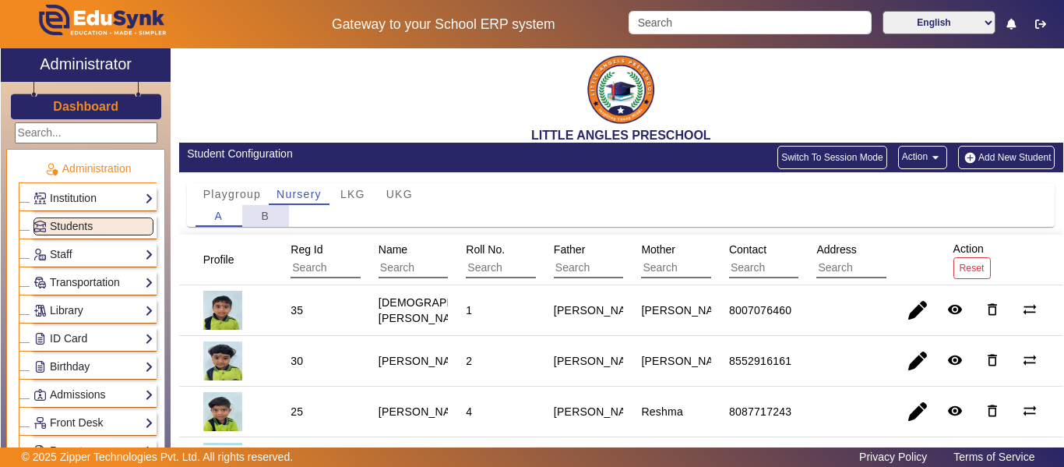
click at [266, 215] on span "B" at bounding box center [265, 215] width 9 height 11
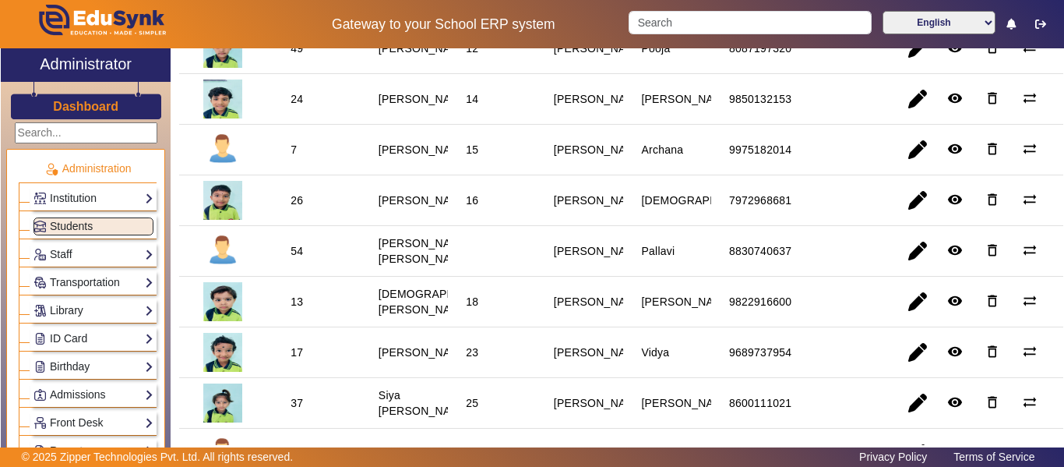
scroll to position [556, 0]
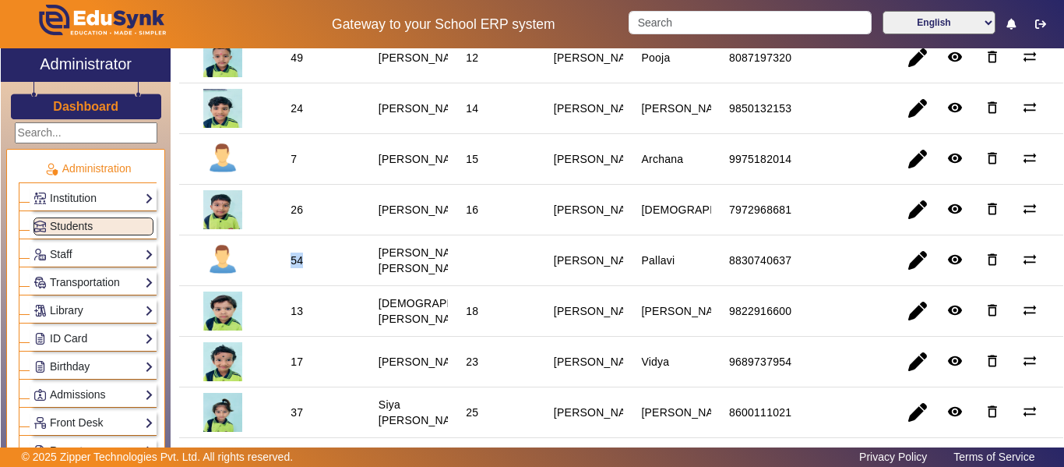
drag, startPoint x: 302, startPoint y: 263, endPoint x: 288, endPoint y: 263, distance: 14.0
click at [288, 263] on div "54" at bounding box center [296, 260] width 23 height 26
click at [390, 273] on staff-with-status "[PERSON_NAME] [PERSON_NAME]" at bounding box center [425, 260] width 92 height 28
drag, startPoint x: 378, startPoint y: 246, endPoint x: 429, endPoint y: 287, distance: 64.9
click at [429, 281] on div "[PERSON_NAME] [PERSON_NAME]" at bounding box center [424, 260] width 103 height 42
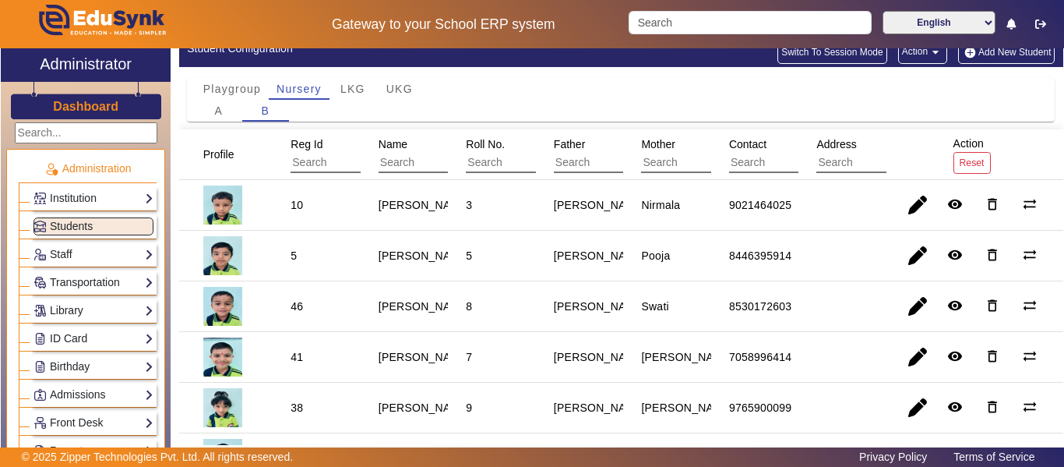
scroll to position [0, 0]
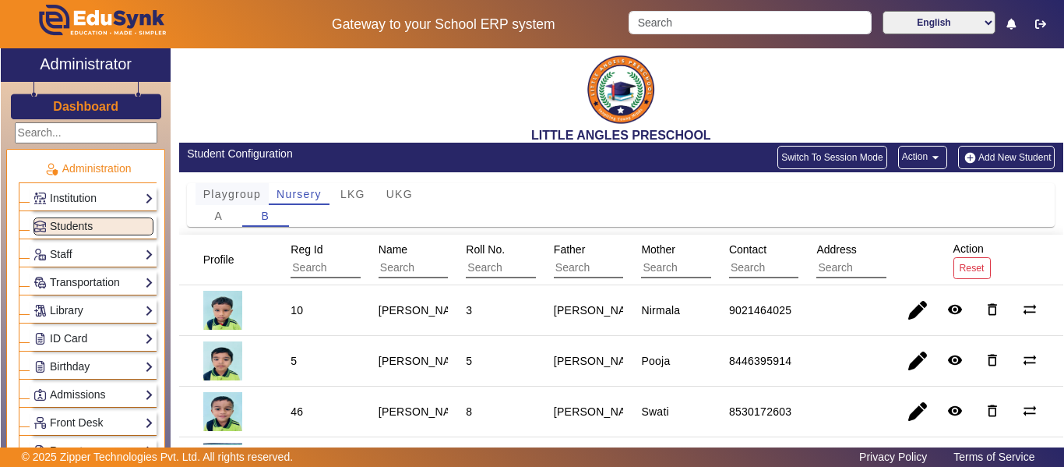
click at [232, 197] on span "Playgroup" at bounding box center [232, 194] width 58 height 11
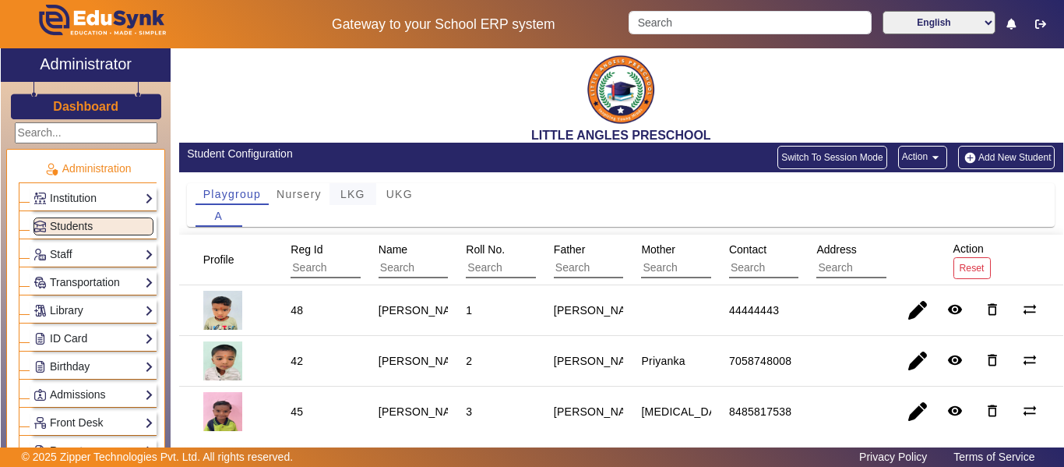
click at [361, 196] on span "LKG" at bounding box center [352, 194] width 25 height 11
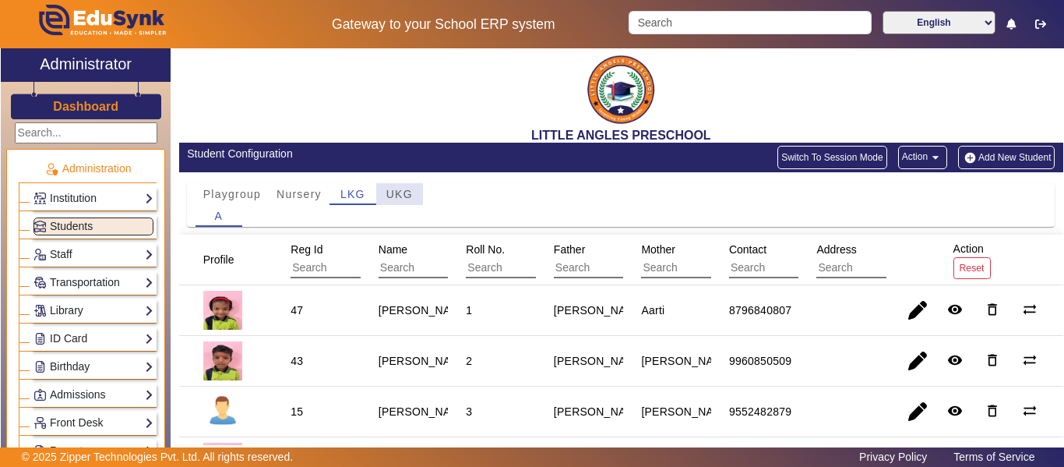
click at [401, 192] on span "UKG" at bounding box center [399, 194] width 26 height 11
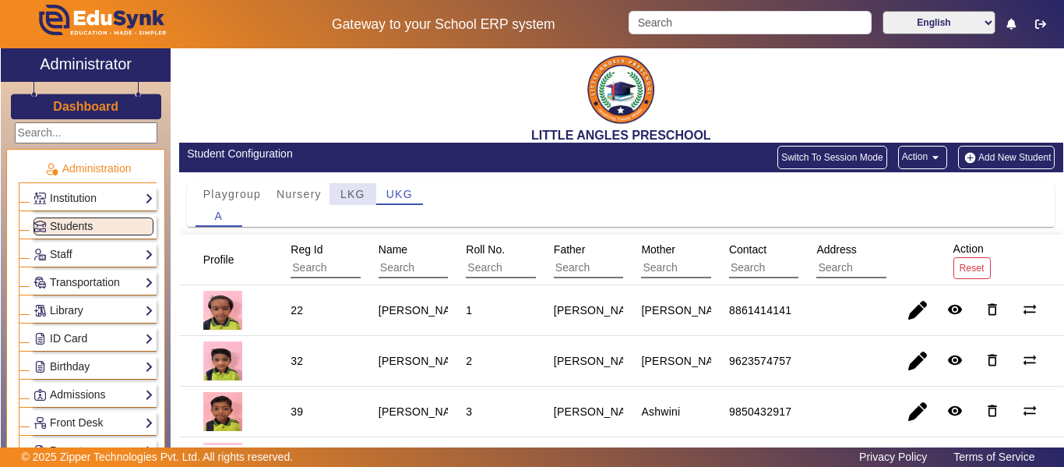
click at [360, 191] on span "LKG" at bounding box center [352, 194] width 25 height 11
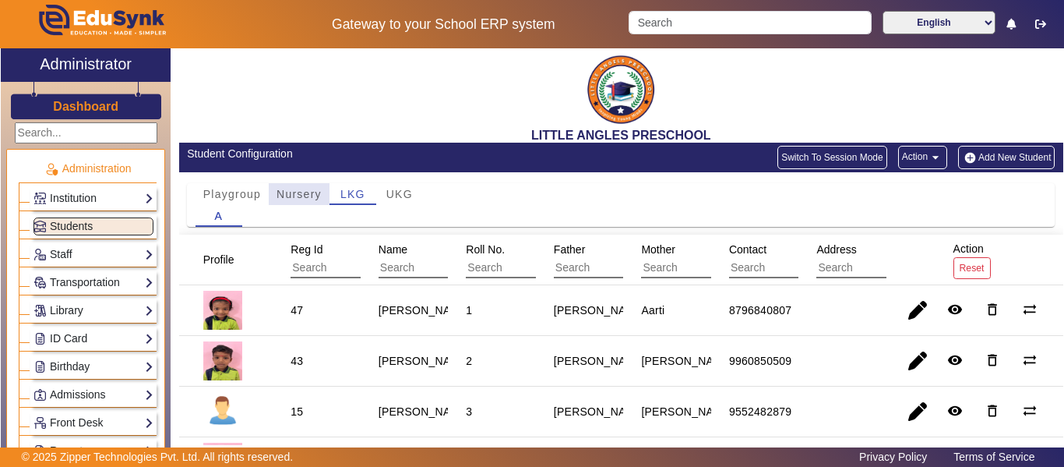
click at [305, 194] on span "Nursery" at bounding box center [299, 194] width 45 height 11
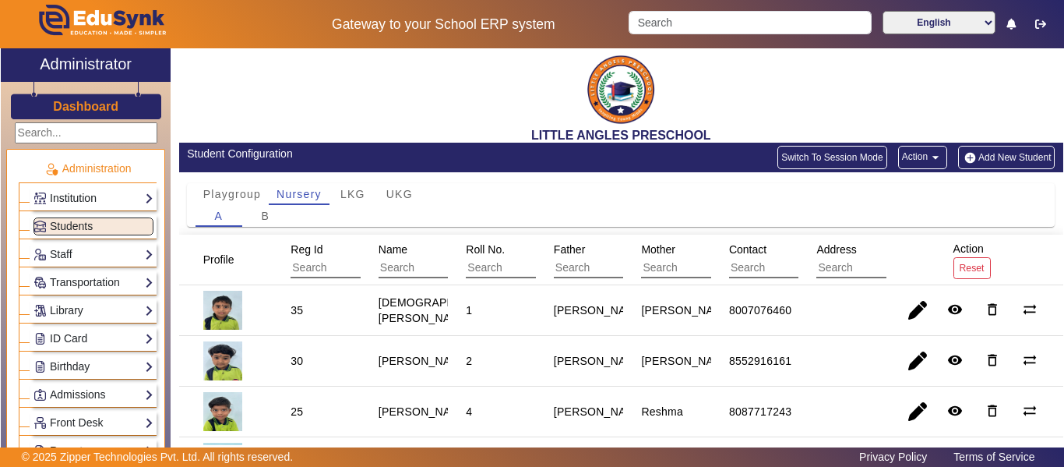
click at [126, 203] on link "Institution" at bounding box center [94, 198] width 120 height 18
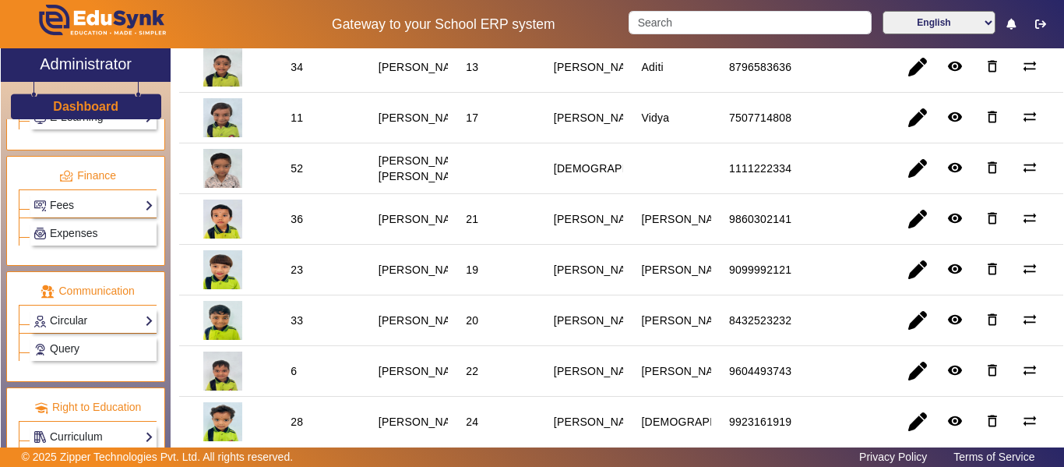
scroll to position [534, 0]
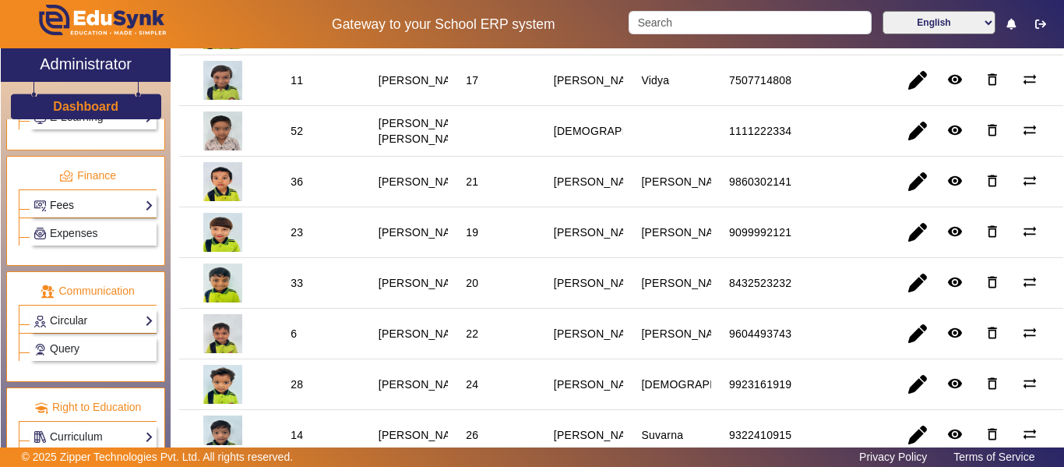
click at [121, 201] on link "Fees" at bounding box center [94, 205] width 120 height 18
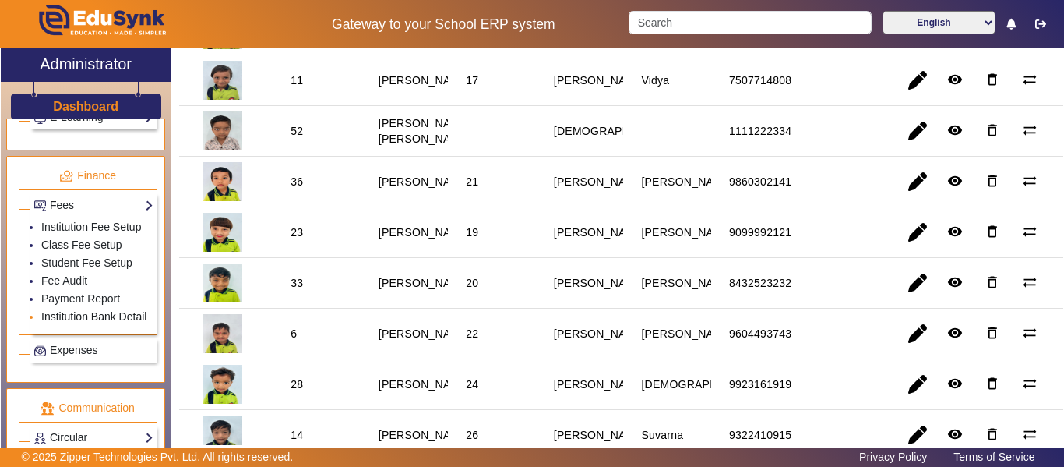
click at [88, 317] on link "Institution Bank Detail" at bounding box center [93, 316] width 105 height 12
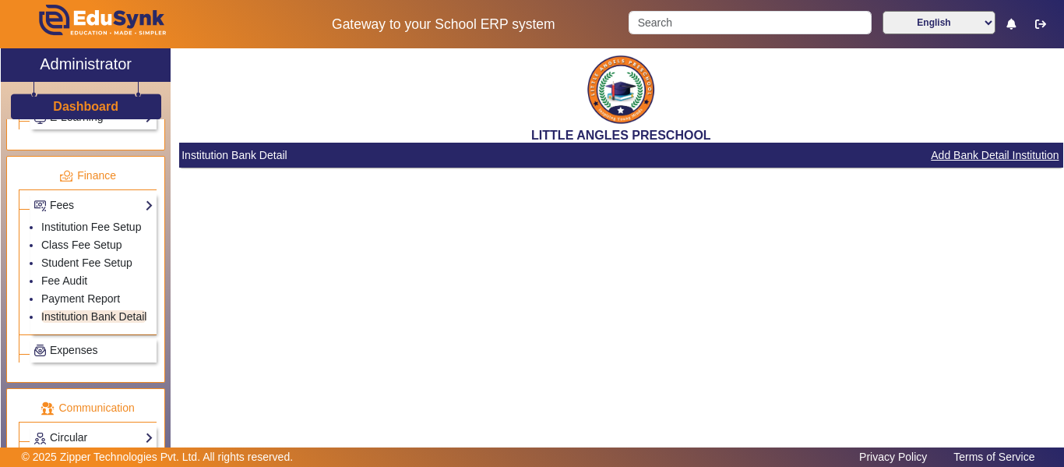
click at [986, 154] on button "Add Bank Detail Institution" at bounding box center [995, 155] width 131 height 19
